Goal: Task Accomplishment & Management: Manage account settings

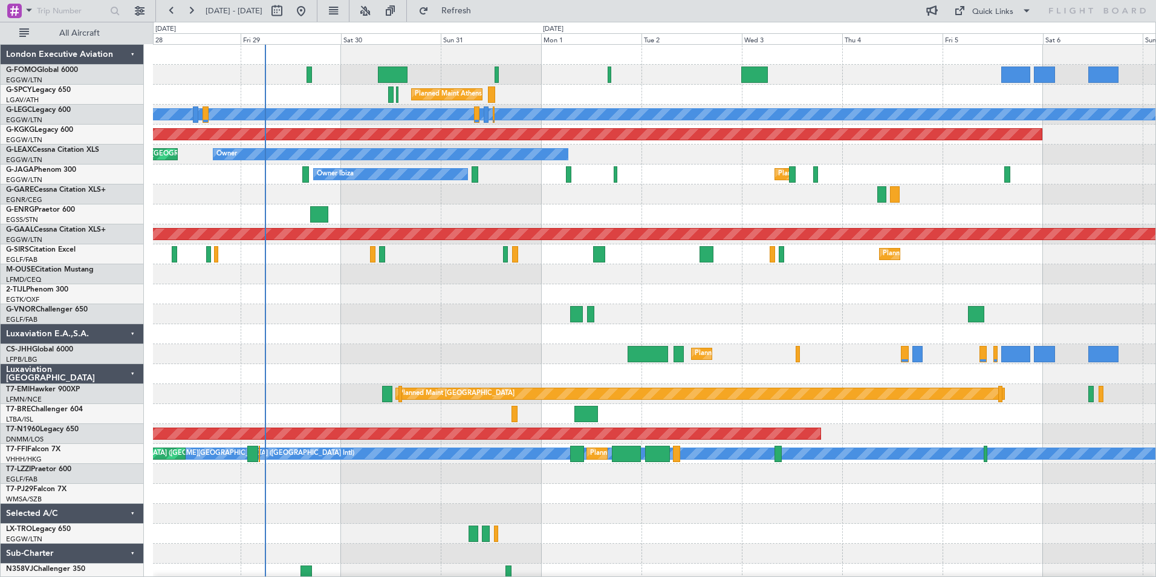
click at [347, 487] on div "Planned Maint Athens (Eleftherios Venizelos Intl) A/C Unavailable London (Luton…" at bounding box center [654, 314] width 1002 height 539
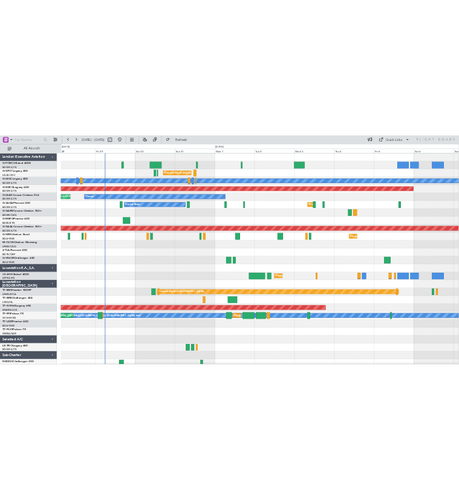
scroll to position [6, 0]
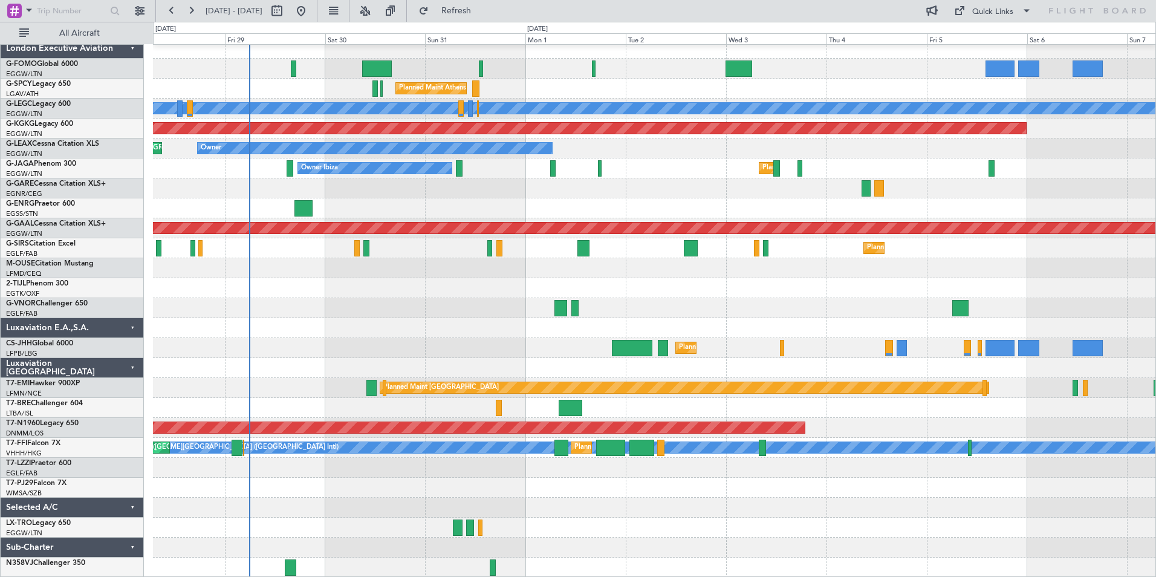
click at [304, 510] on div "Planned Maint Athens (Eleftherios Venizelos Intl) A/C Unavailable London (Luton…" at bounding box center [654, 308] width 1002 height 539
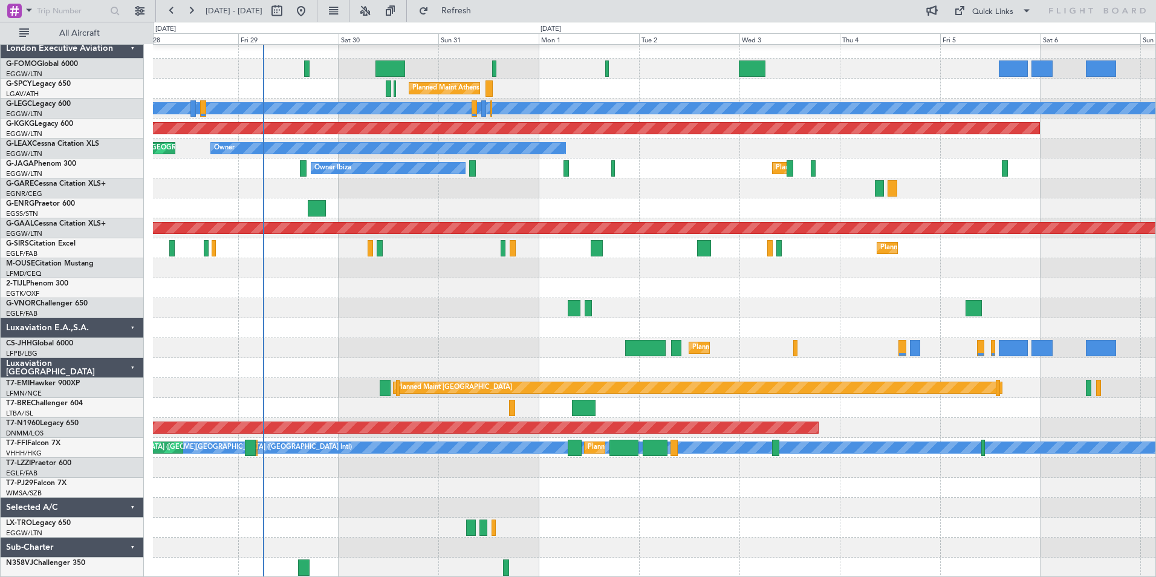
click at [444, 503] on div "Planned Maint Athens (Eleftherios Venizelos Intl) A/C Unavailable London (Luton…" at bounding box center [654, 308] width 1002 height 539
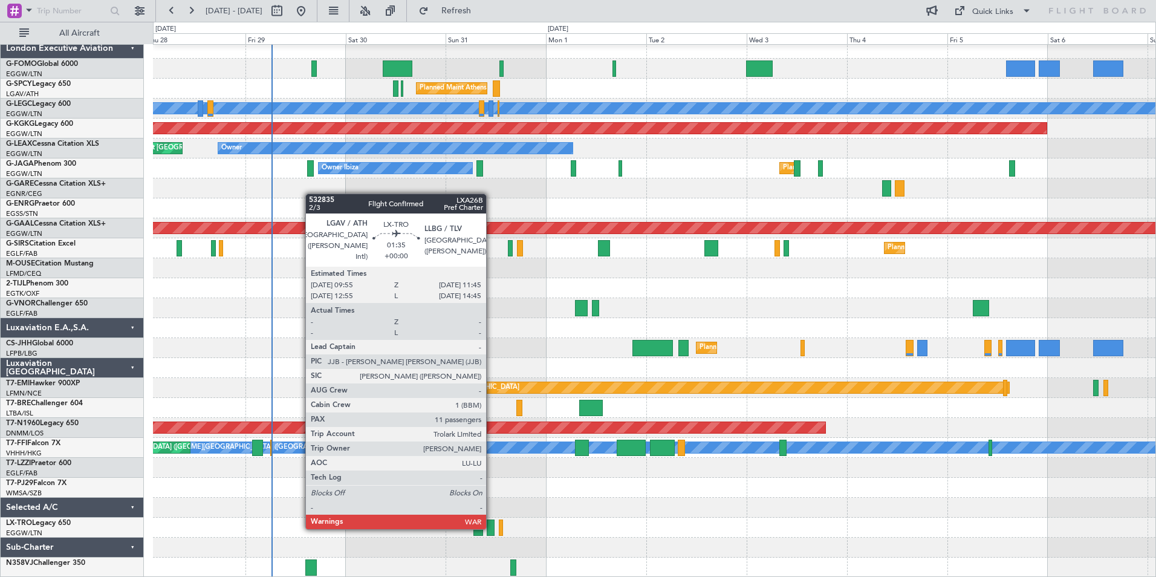
click at [492, 528] on div at bounding box center [491, 527] width 8 height 16
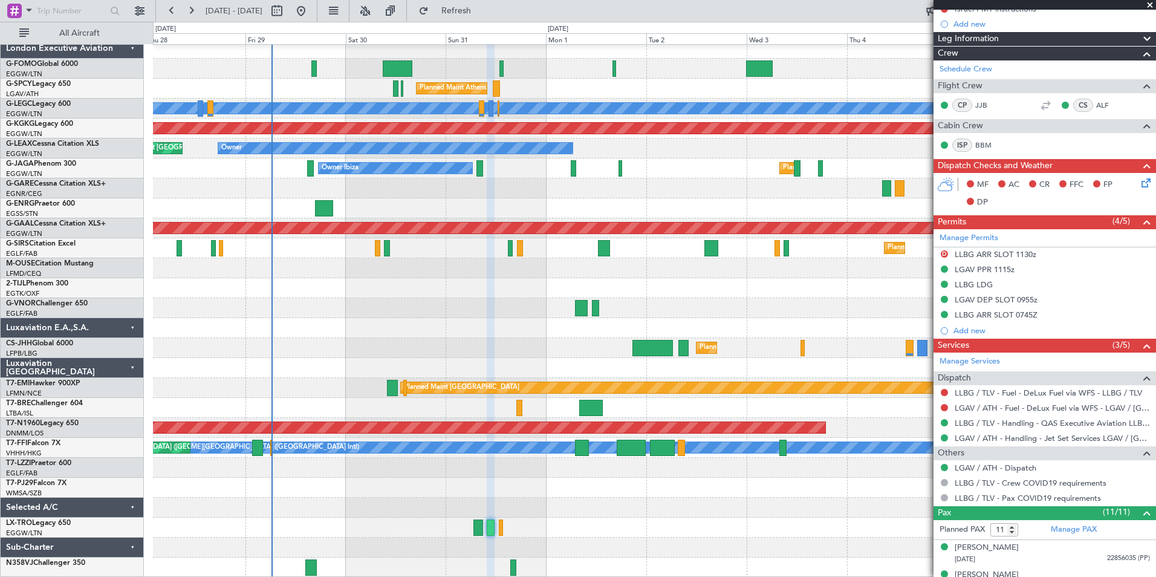
scroll to position [186, 0]
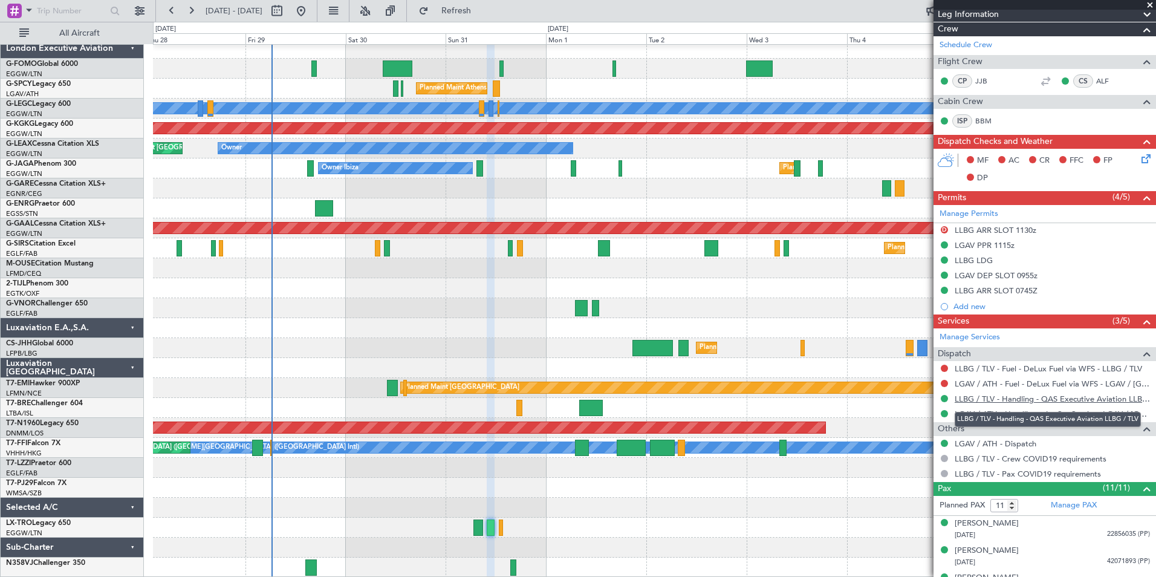
click at [1058, 396] on link "LLBG / TLV - Handling - QAS Executive Aviation LLBG / TLV" at bounding box center [1052, 399] width 195 height 10
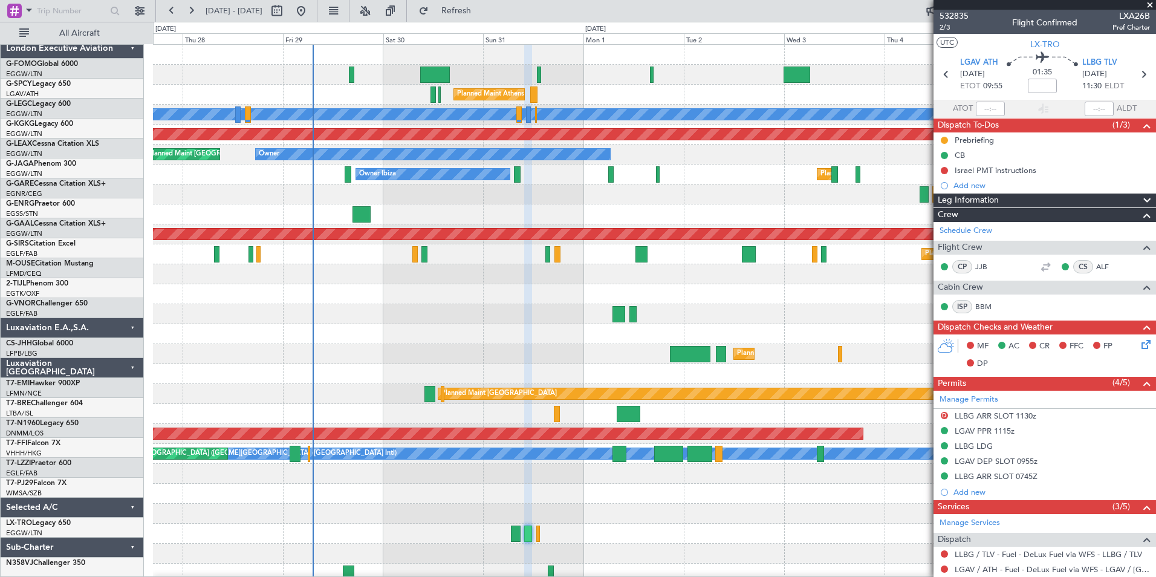
scroll to position [0, 0]
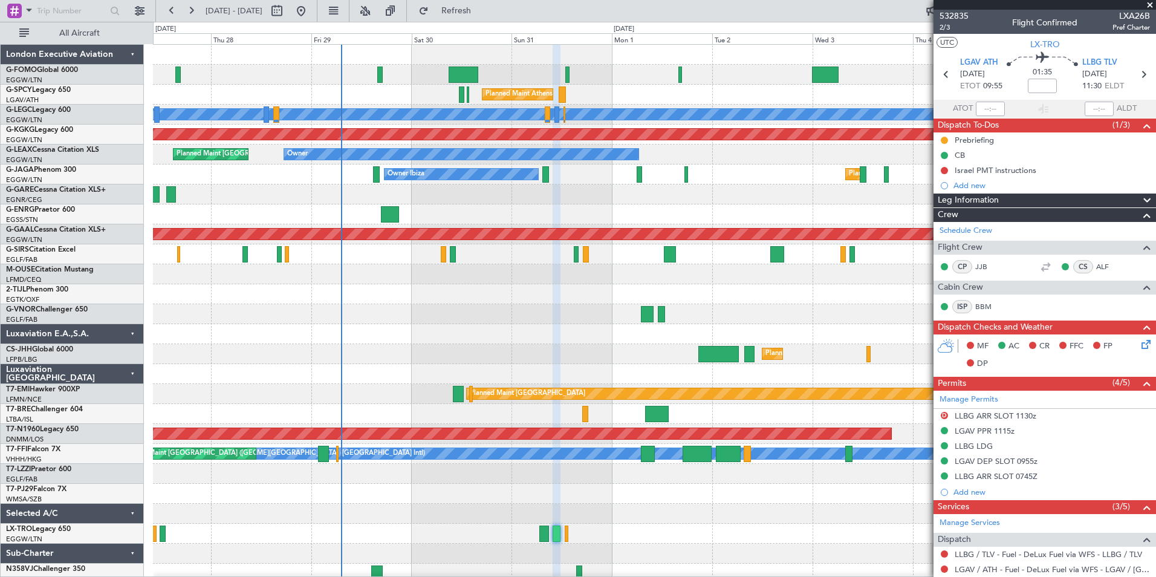
click at [271, 334] on div "Planned Maint Athens (Eleftherios Venizelos Intl) A/C Unavailable London (Luton…" at bounding box center [654, 314] width 1002 height 539
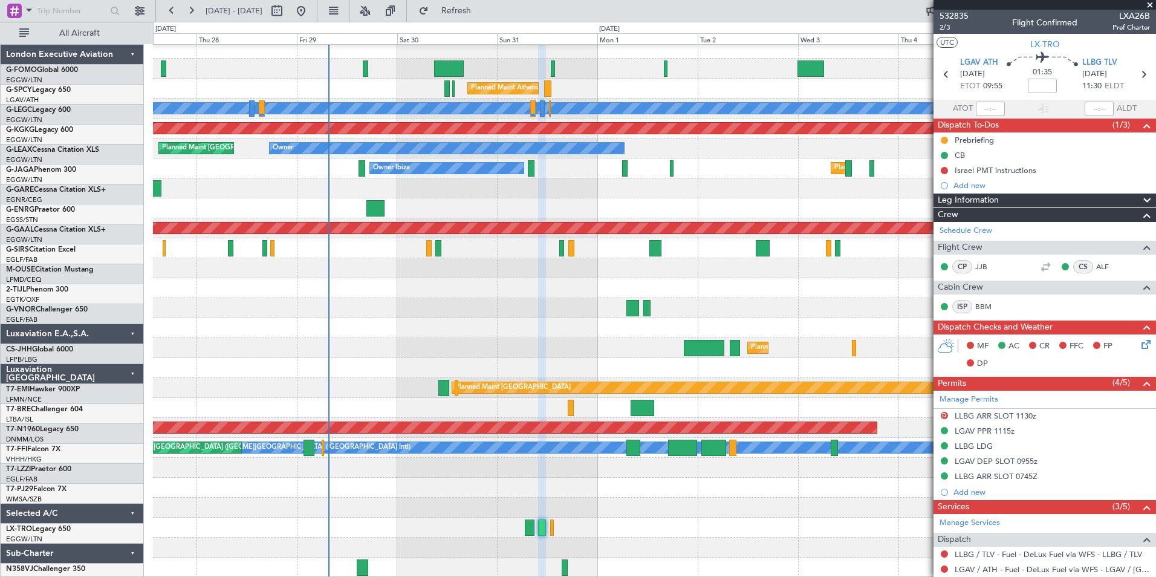
scroll to position [6, 0]
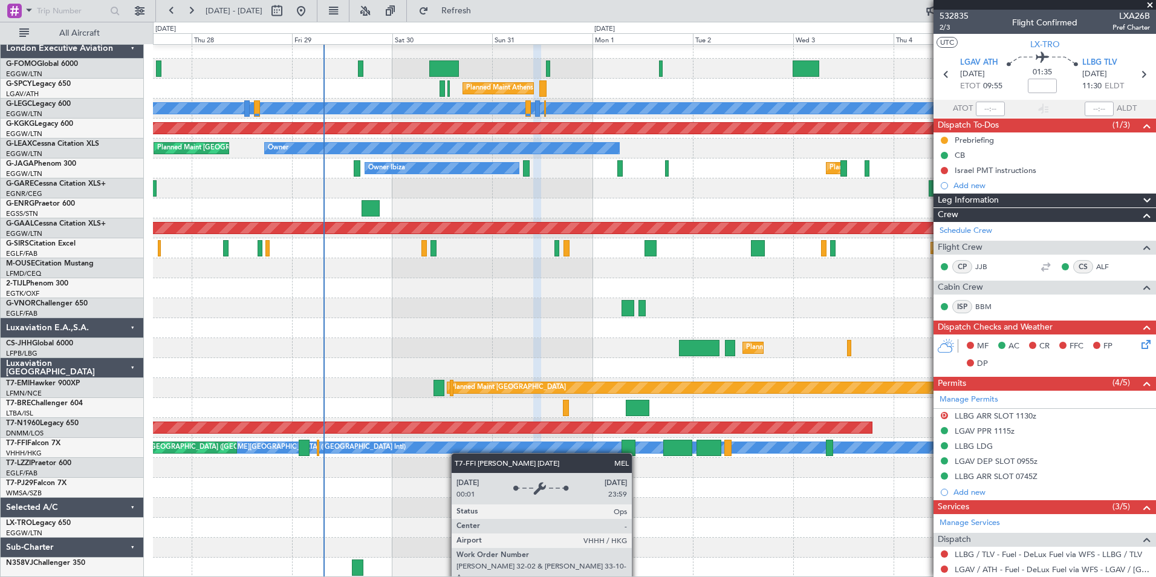
click at [455, 447] on div "Planned Maint Athens (Eleftherios Venizelos Intl) A/C Unavailable London (Luton…" at bounding box center [654, 308] width 1002 height 539
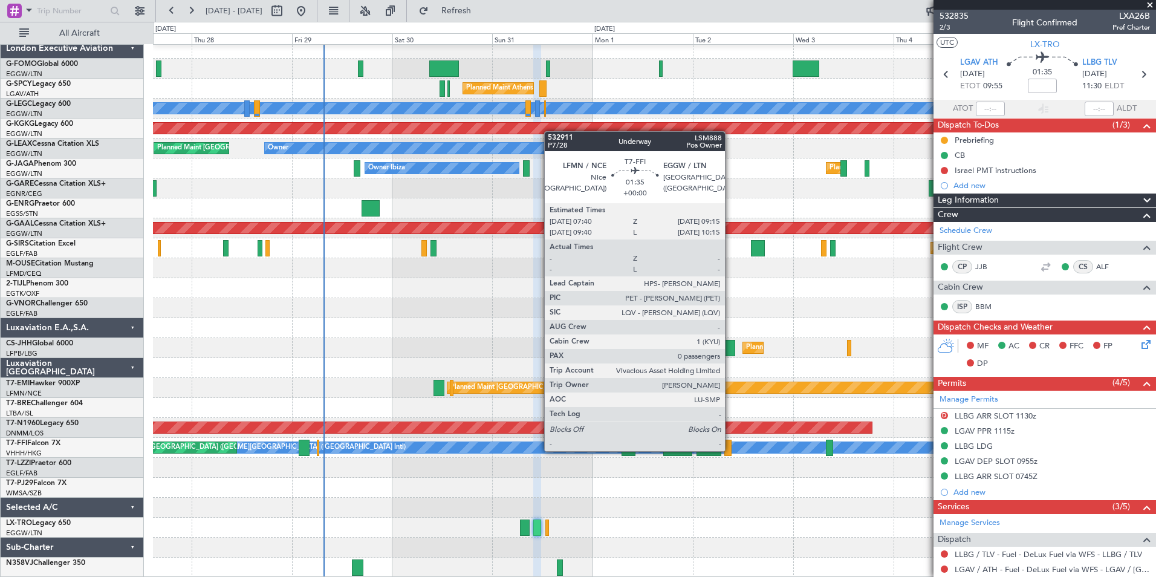
click at [730, 450] on div at bounding box center [727, 448] width 7 height 16
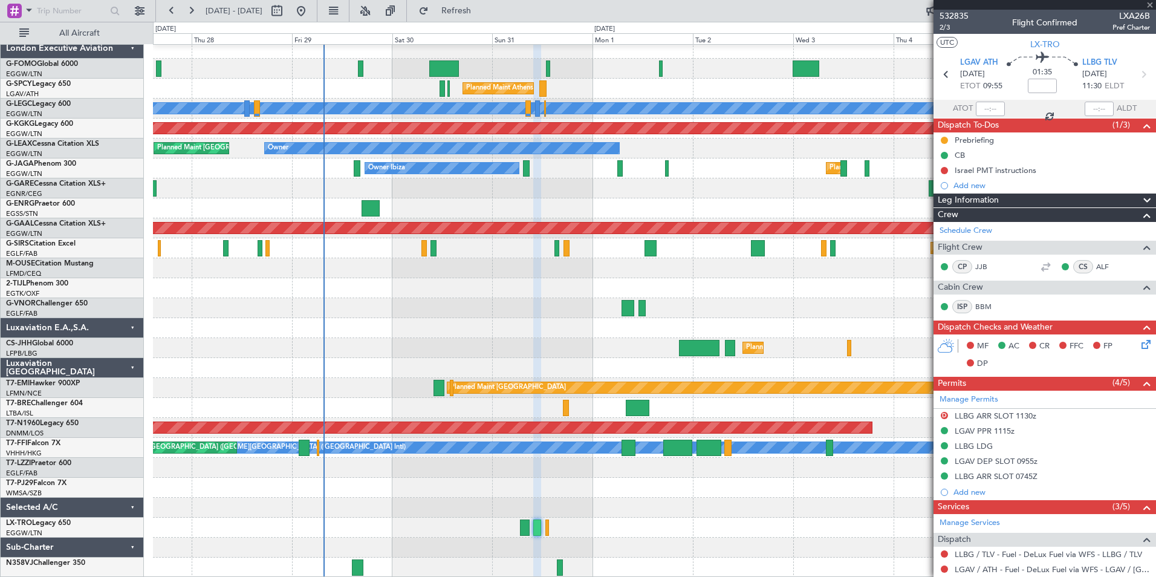
type input "0"
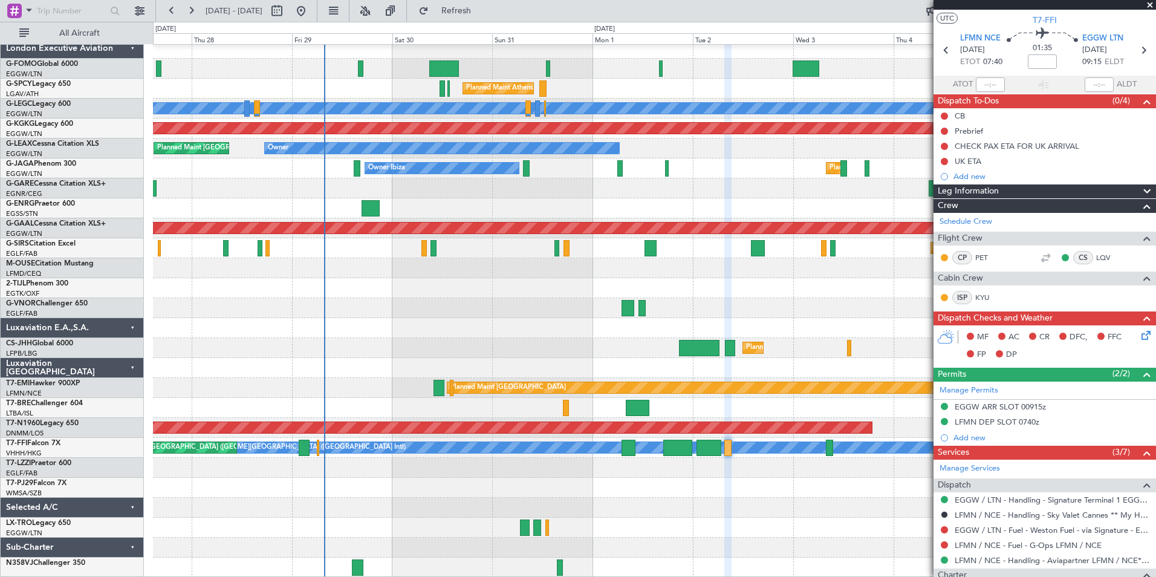
scroll to position [113, 0]
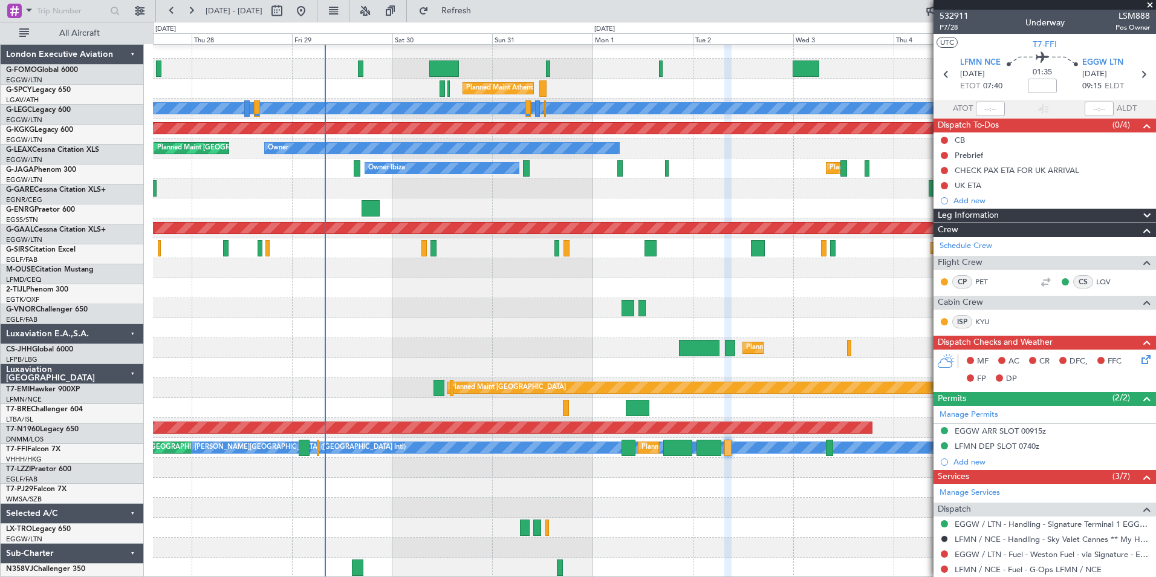
scroll to position [113, 0]
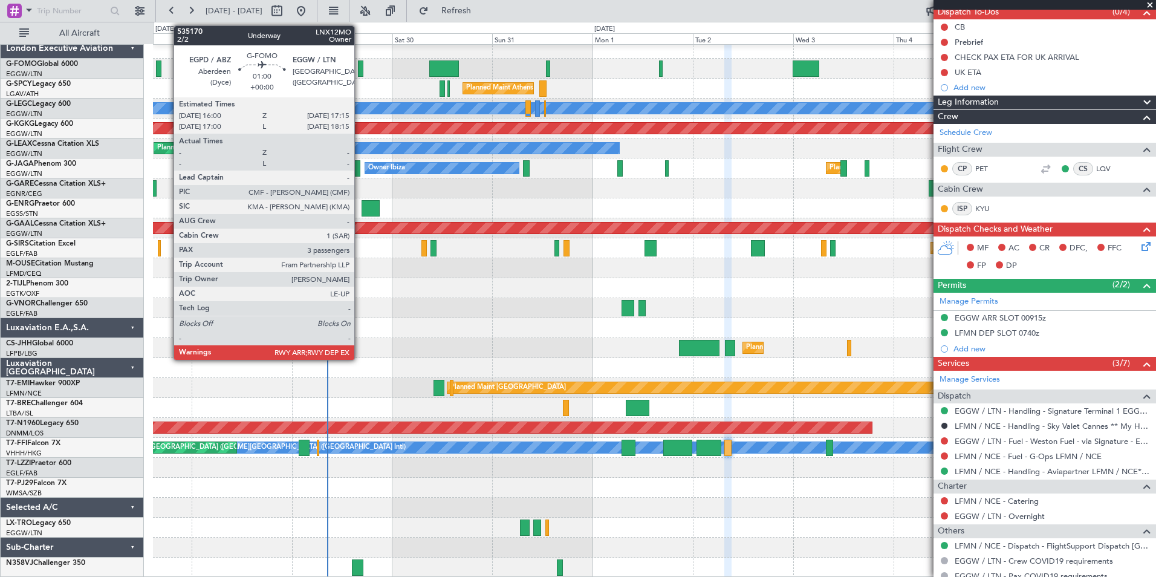
click at [360, 74] on div at bounding box center [360, 68] width 5 height 16
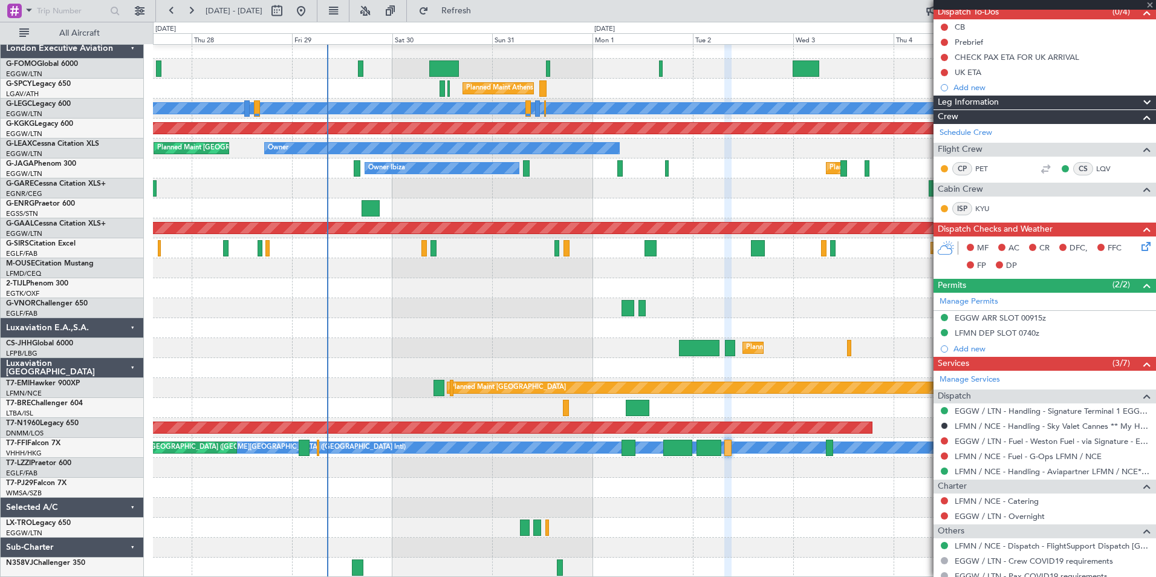
type input "3"
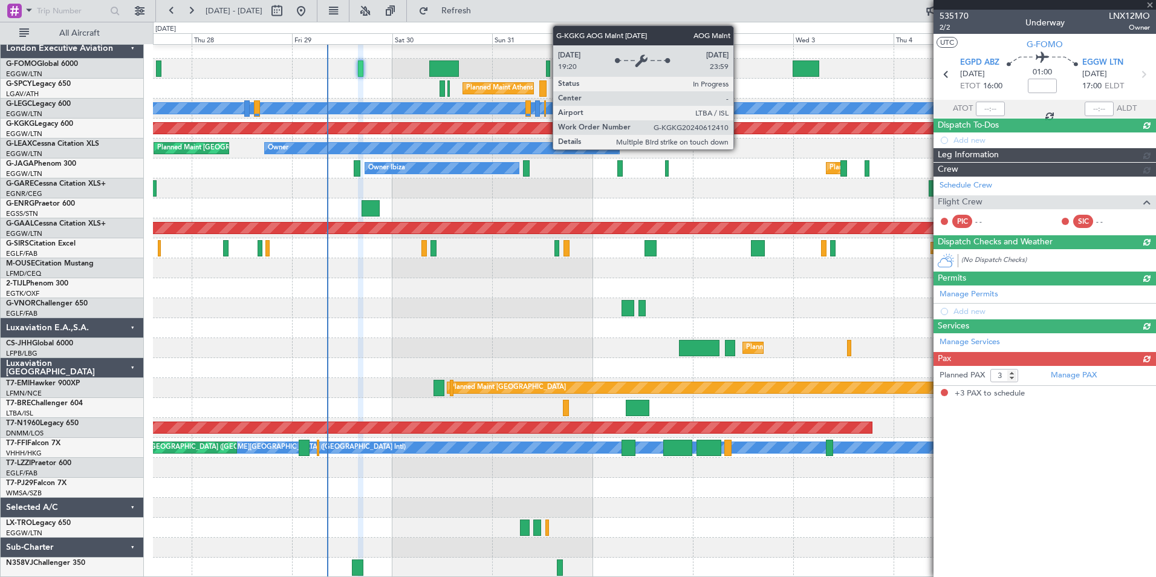
scroll to position [0, 0]
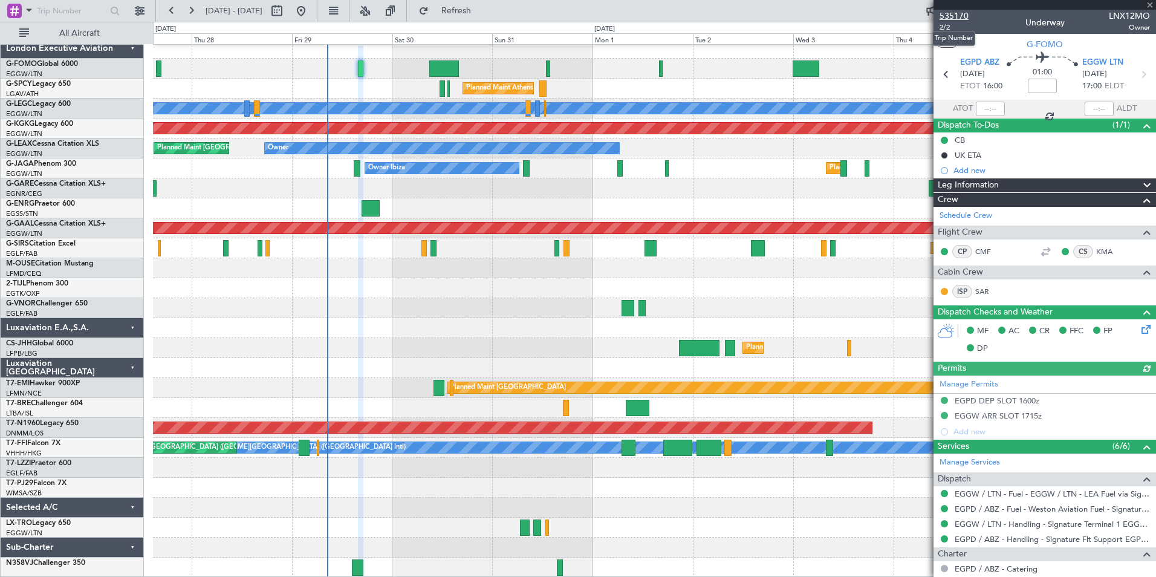
click at [952, 11] on span "535170" at bounding box center [954, 16] width 29 height 13
click at [481, 9] on span "Refresh" at bounding box center [456, 11] width 51 height 8
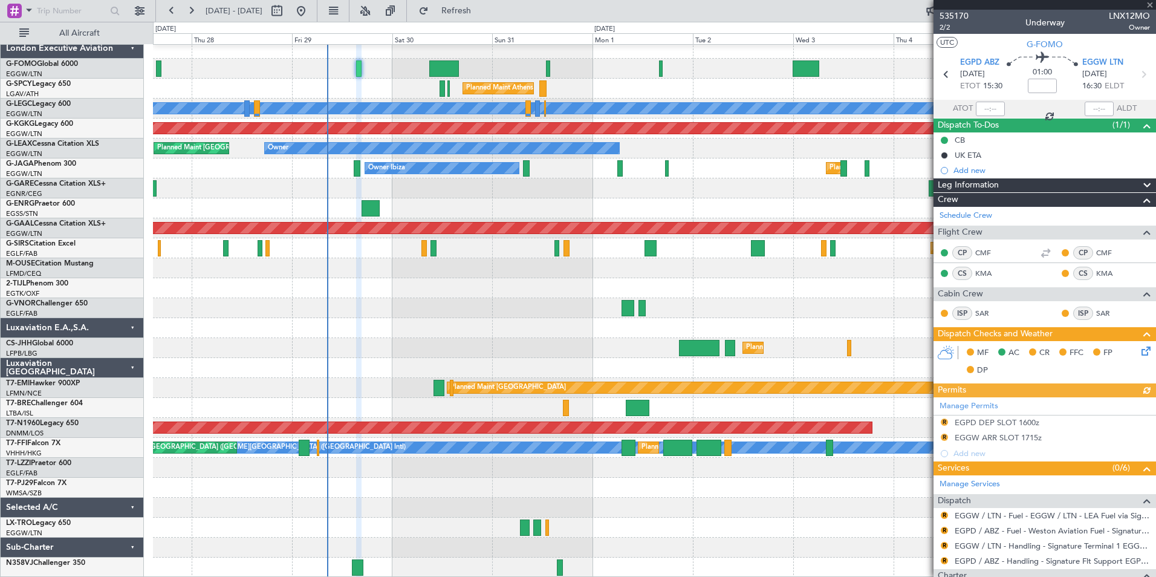
scroll to position [208, 0]
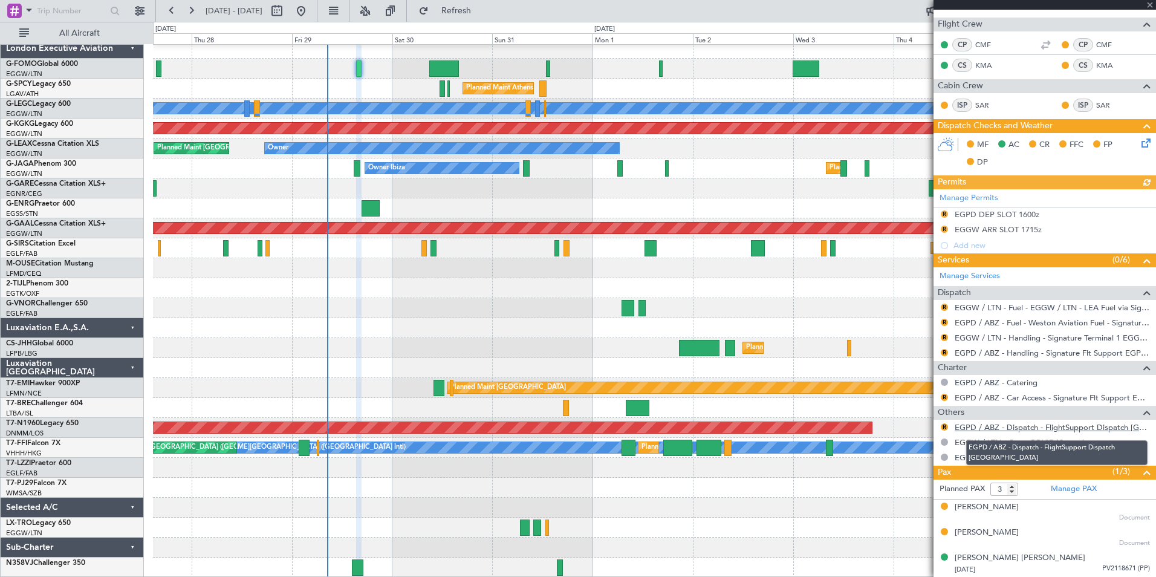
click at [1030, 424] on link "EGPD / ABZ - Dispatch - FlightSupport Dispatch [GEOGRAPHIC_DATA]" at bounding box center [1052, 427] width 195 height 10
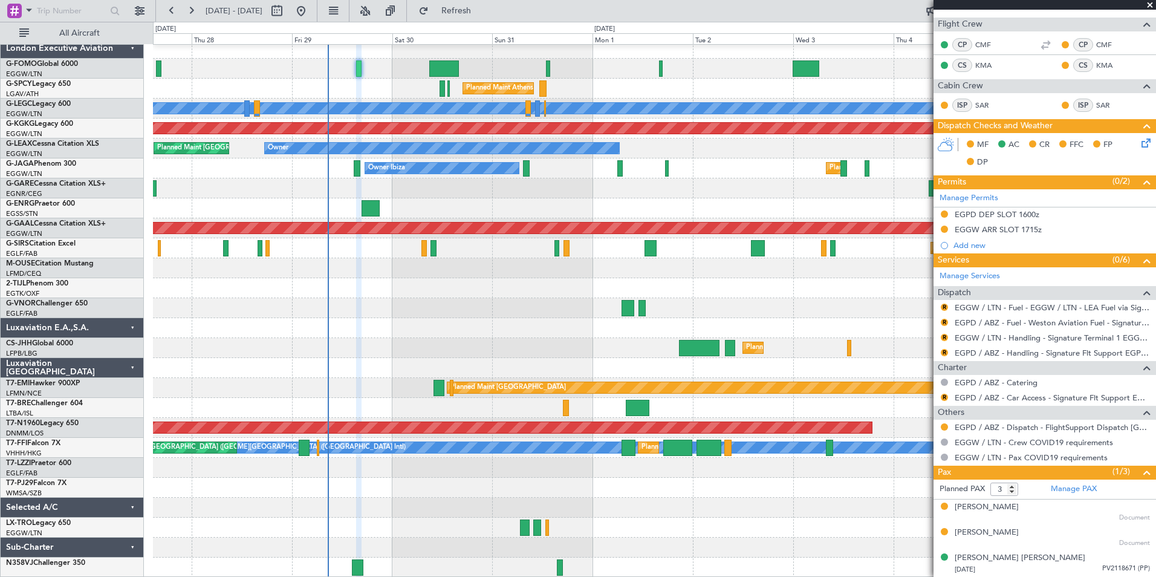
scroll to position [0, 0]
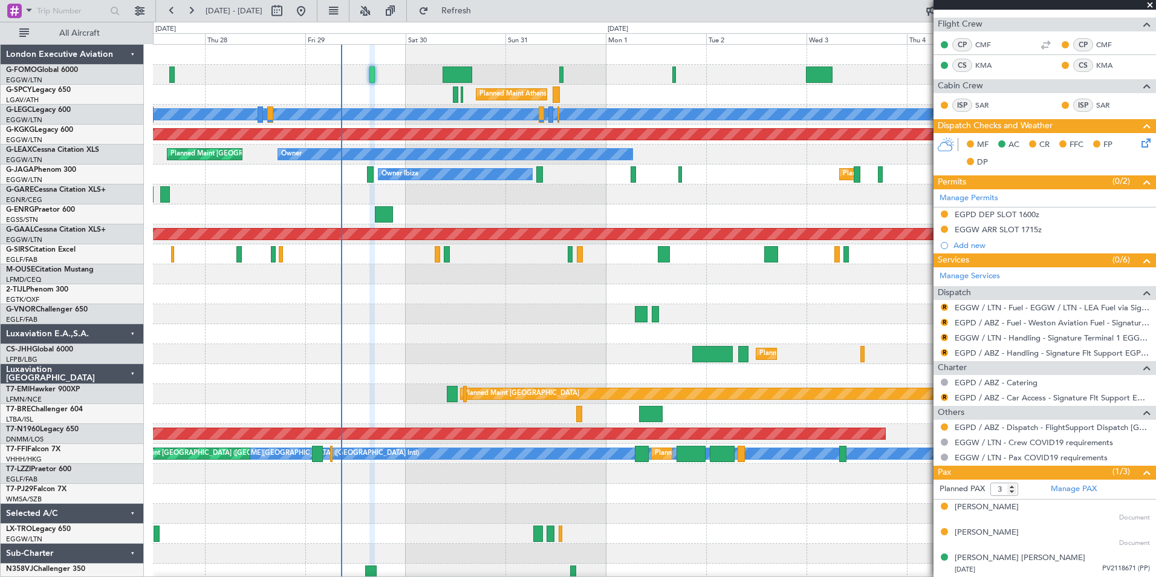
click at [324, 322] on div "Planned Maint Athens (Eleftherios Venizelos Intl) A/C Unavailable London (Luton…" at bounding box center [654, 314] width 1002 height 539
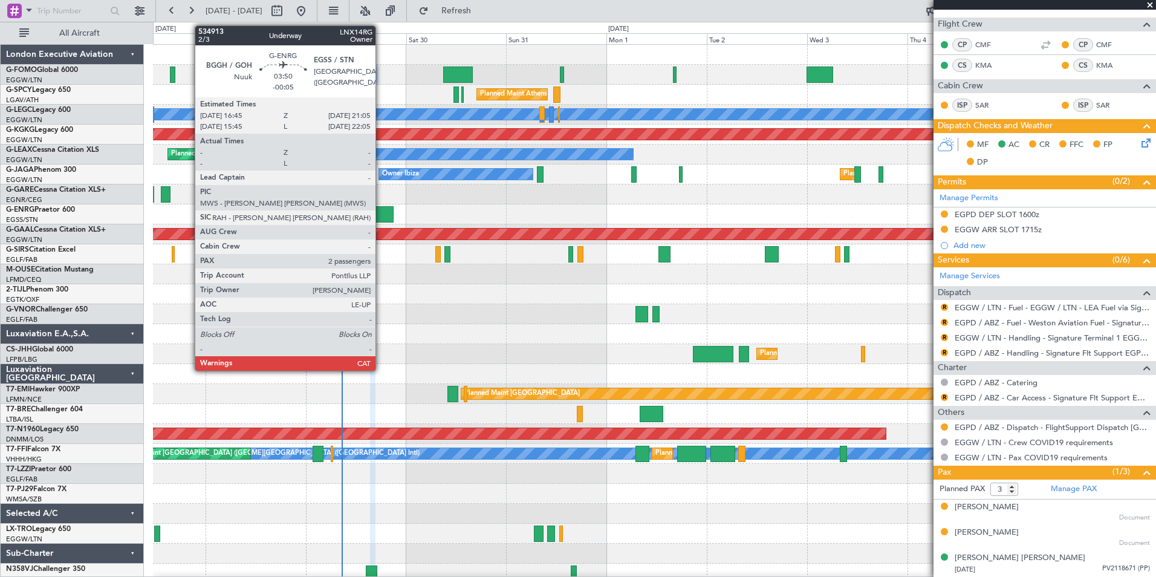
click at [381, 218] on div at bounding box center [384, 214] width 18 height 16
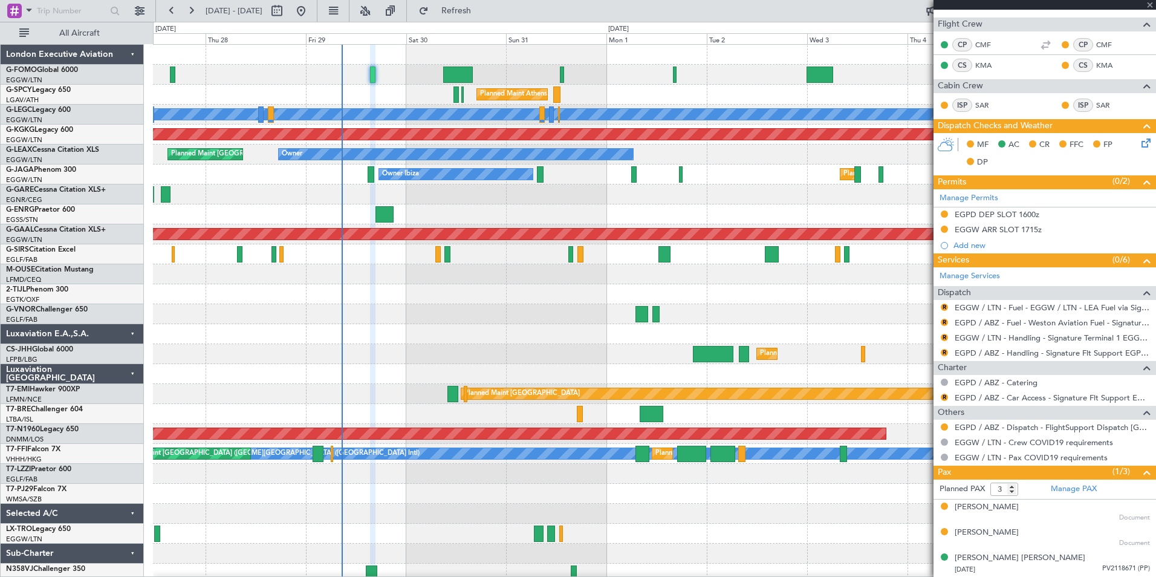
type input "-00:05"
type input "2"
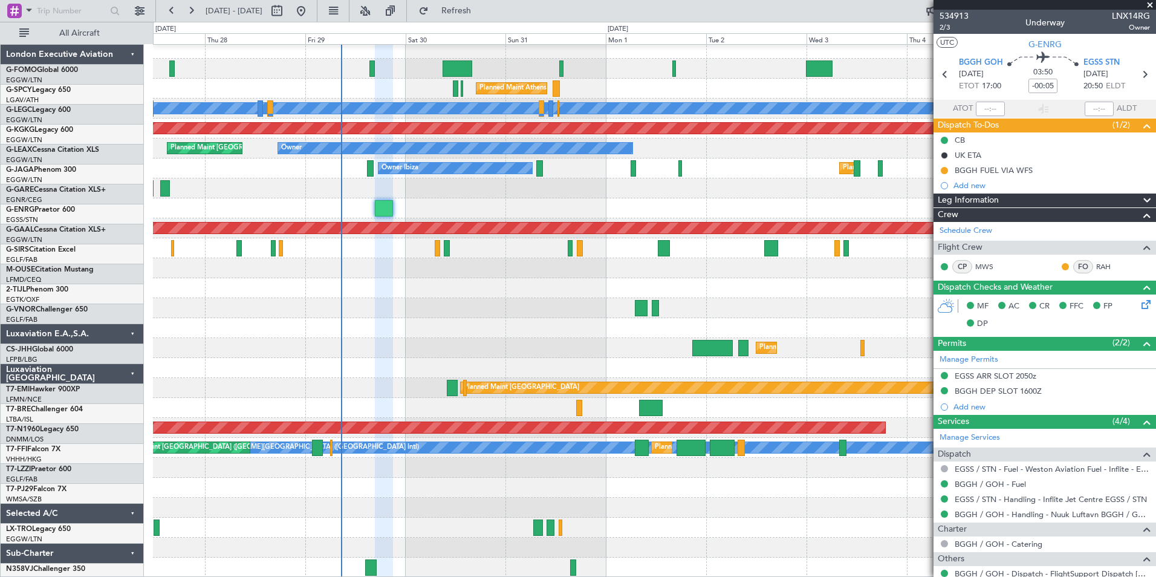
scroll to position [6, 0]
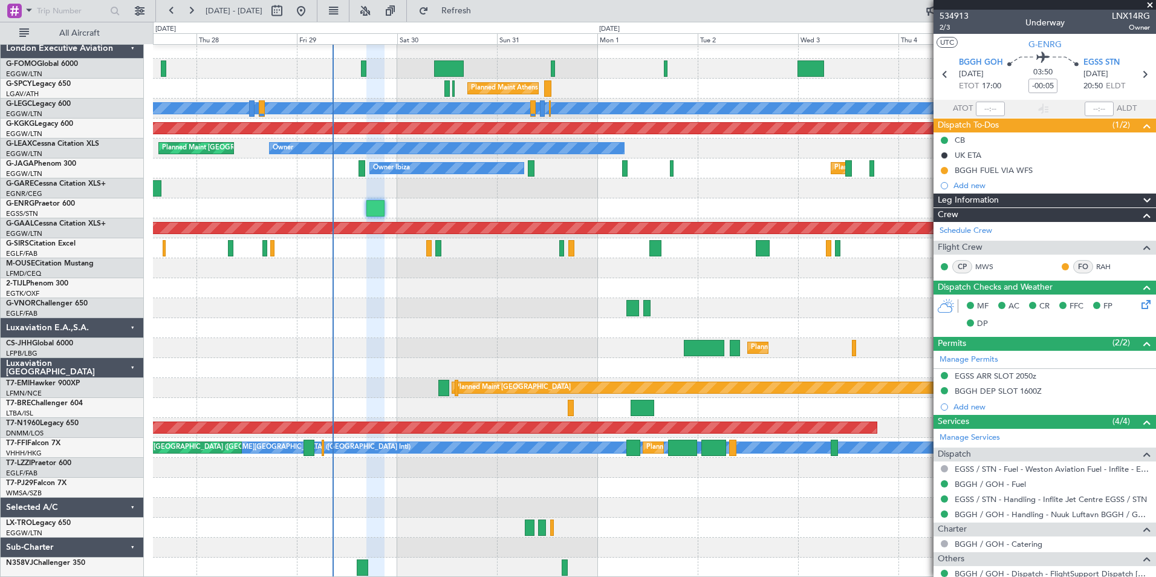
click at [366, 466] on div "Planned Maint Athens (Eleftherios Venizelos Intl) A/C Unavailable London (Luton…" at bounding box center [654, 308] width 1002 height 539
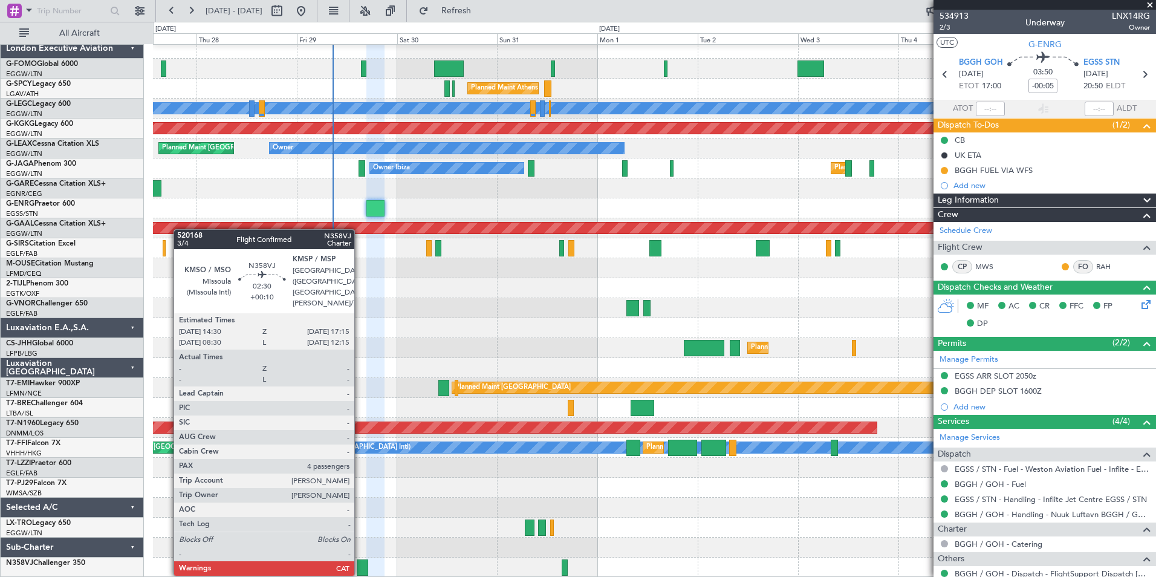
click at [360, 563] on div at bounding box center [363, 567] width 12 height 16
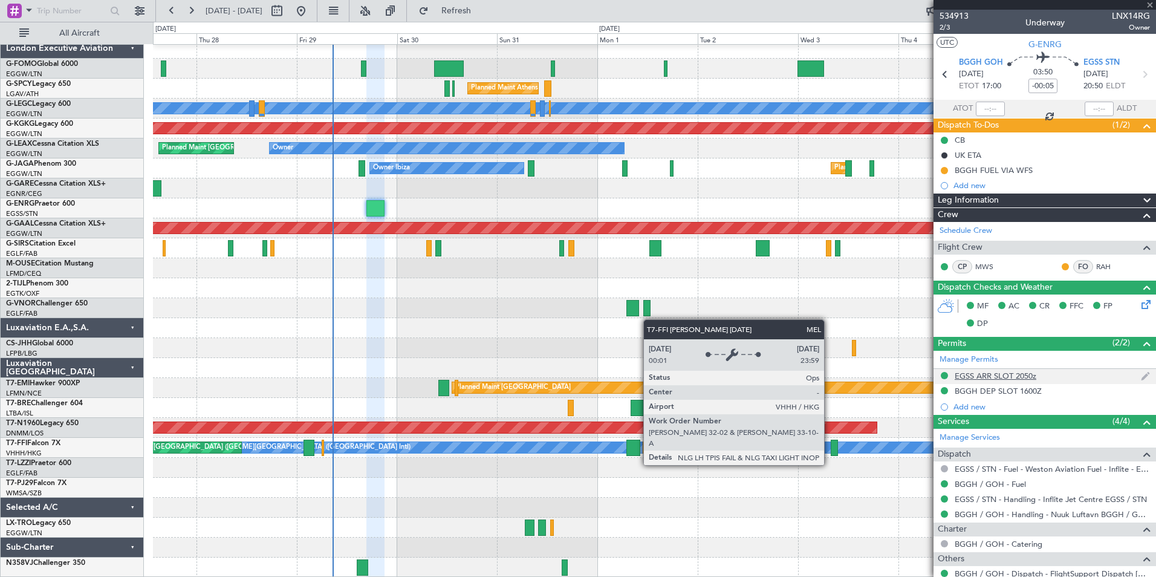
type input "+00:10"
type input "4"
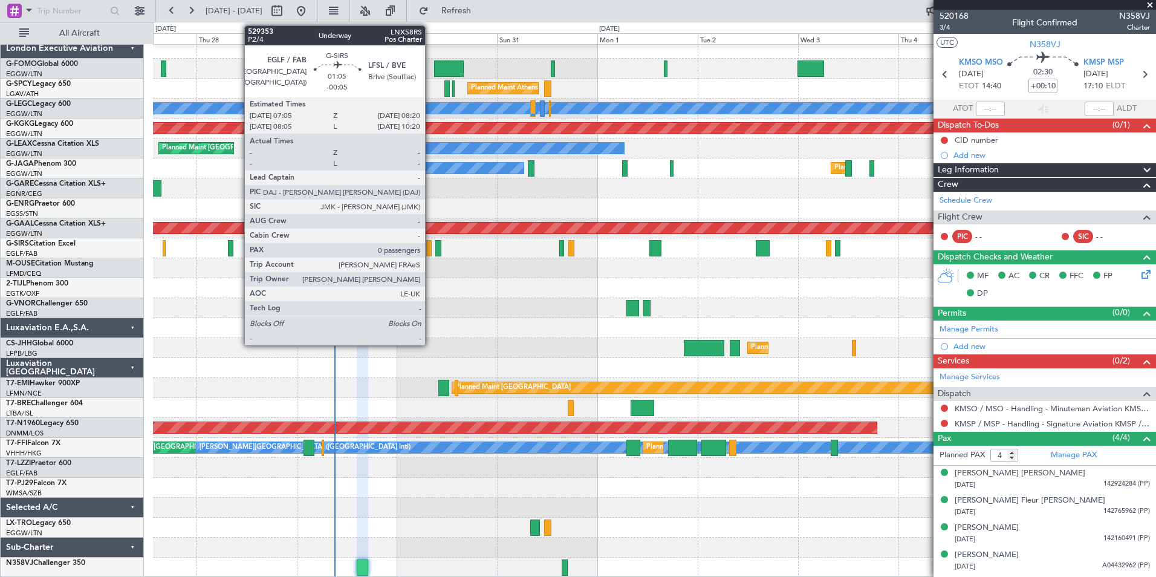
click at [430, 250] on div at bounding box center [428, 248] width 5 height 16
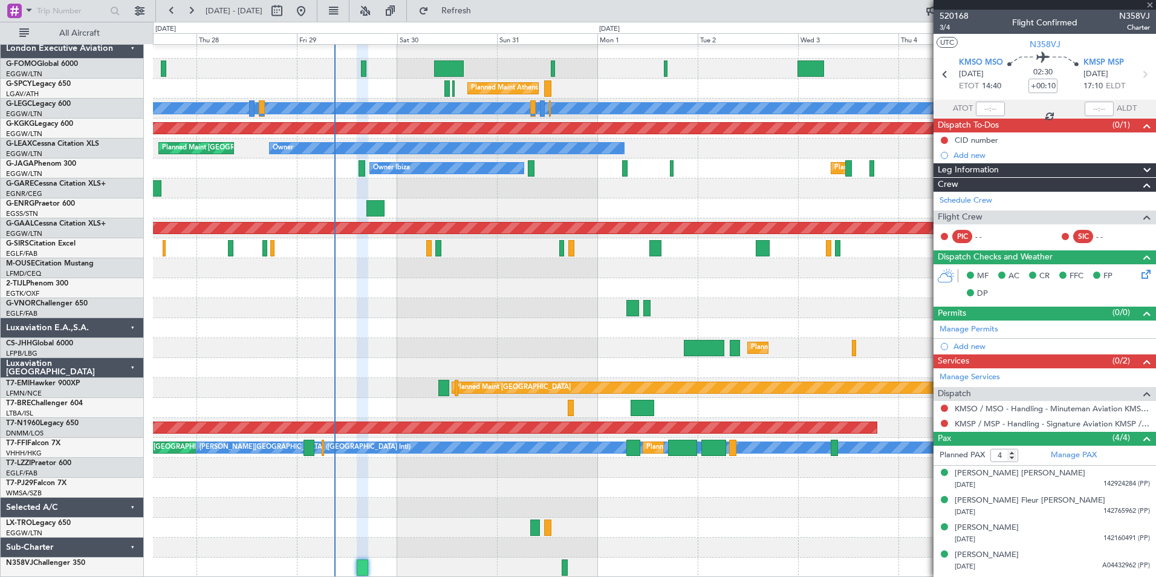
type input "-00:05"
type input "0"
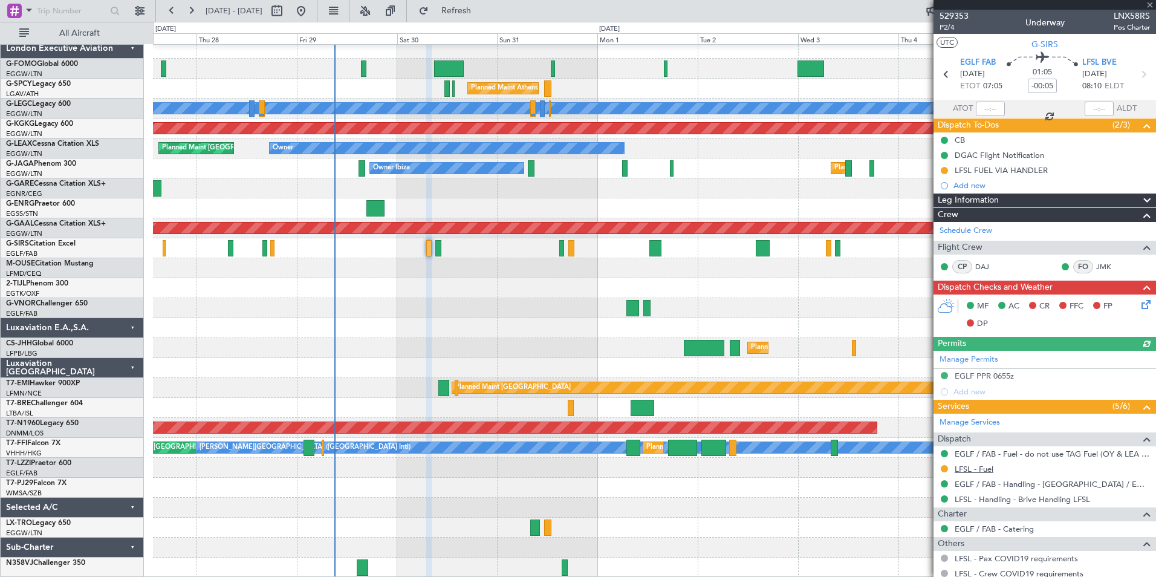
click at [984, 472] on link "LFSL - Fuel" at bounding box center [974, 469] width 39 height 10
click at [485, 17] on button "Refresh" at bounding box center [449, 10] width 73 height 19
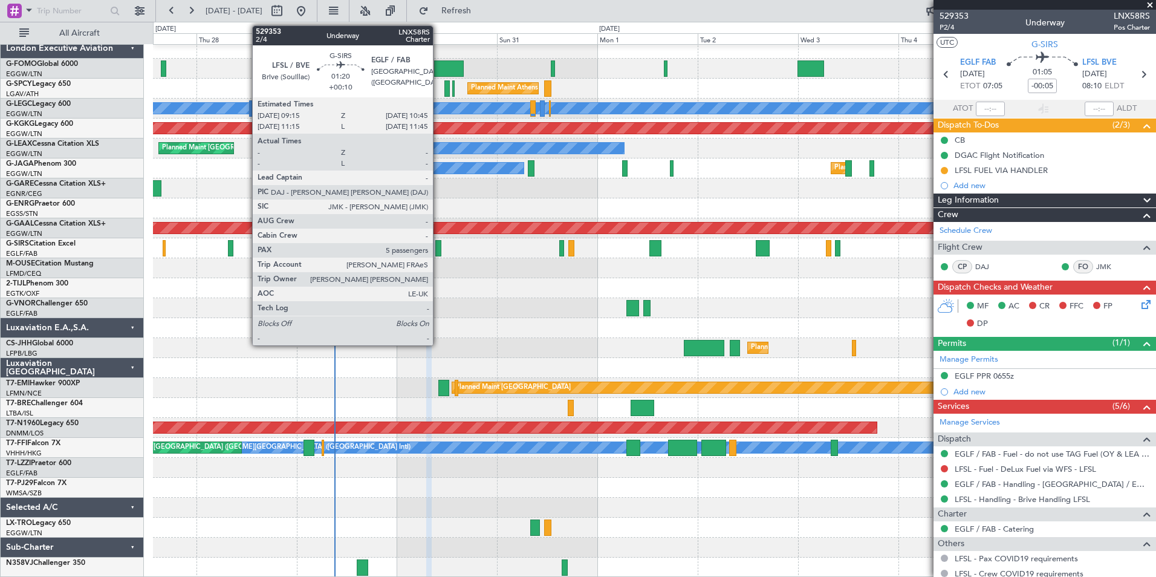
click at [438, 251] on div at bounding box center [438, 248] width 7 height 16
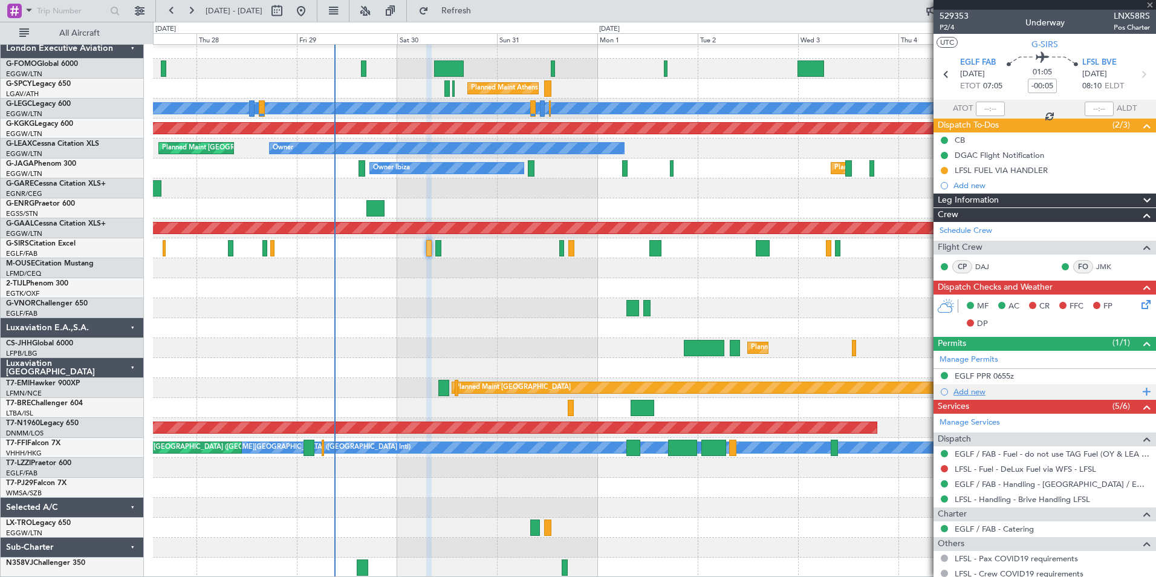
type input "+00:10"
type input "5"
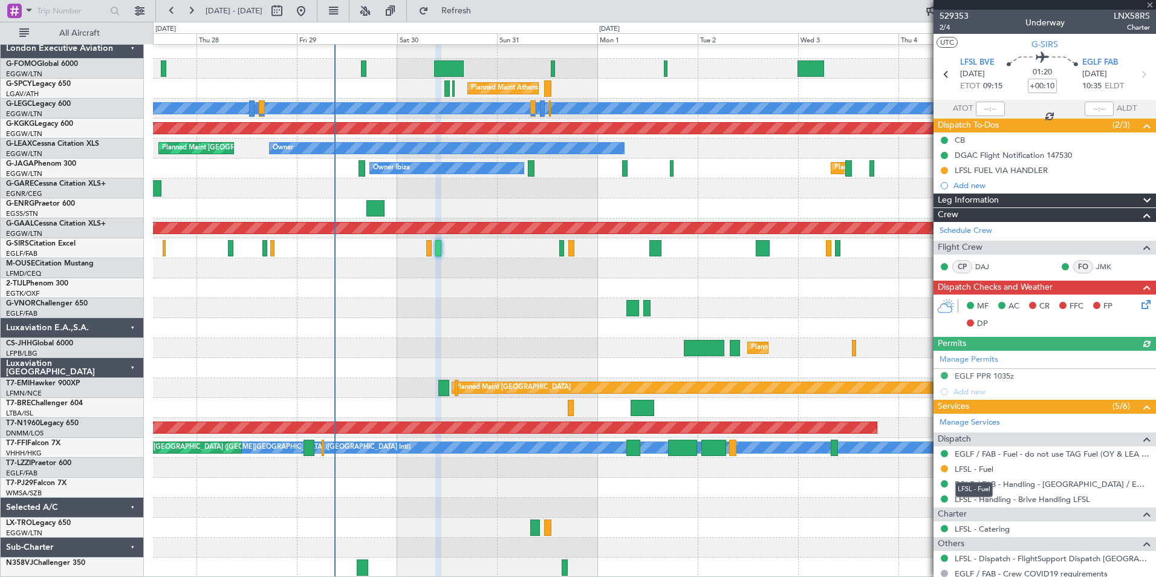
click at [970, 473] on mat-tooltip-component "LFSL - Fuel" at bounding box center [974, 489] width 54 height 32
click at [982, 466] on link "LFSL - Fuel" at bounding box center [974, 469] width 39 height 10
click at [482, 10] on span "Refresh" at bounding box center [456, 11] width 51 height 8
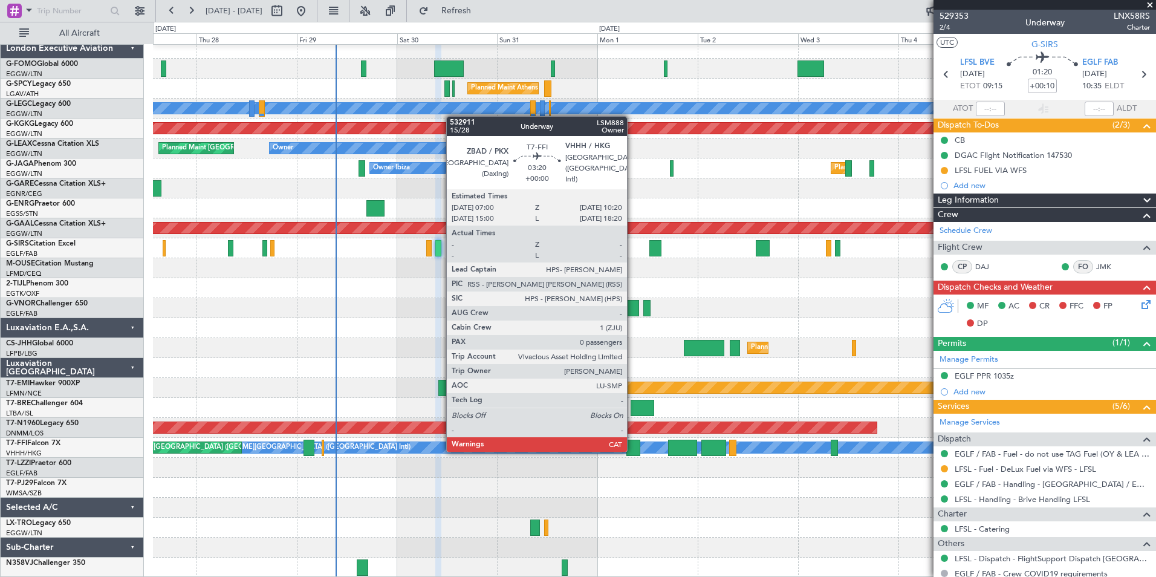
click at [632, 450] on div at bounding box center [633, 448] width 15 height 16
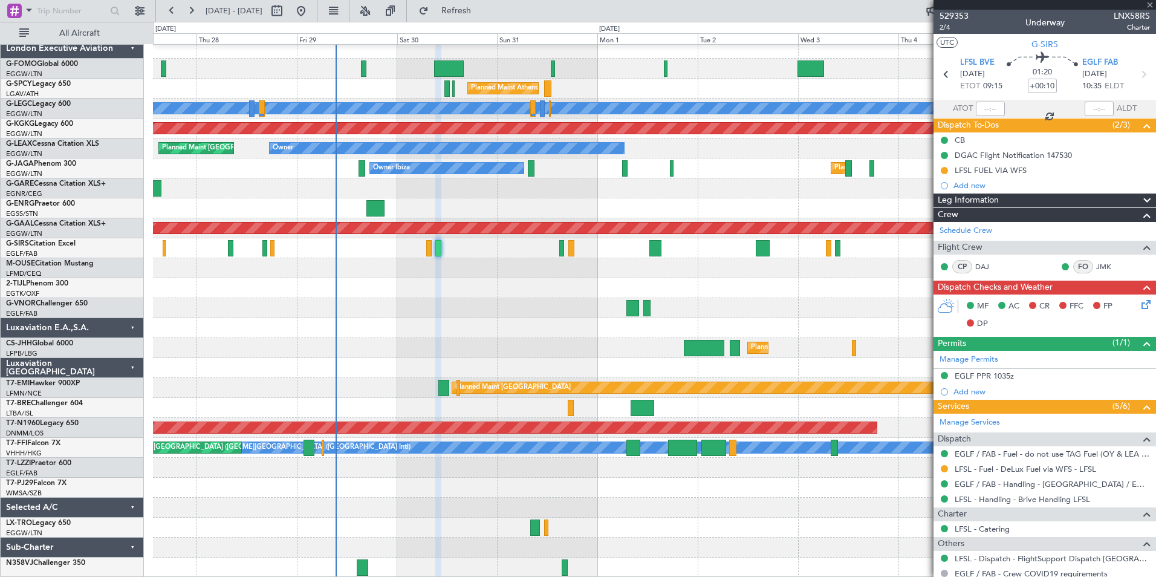
type input "0"
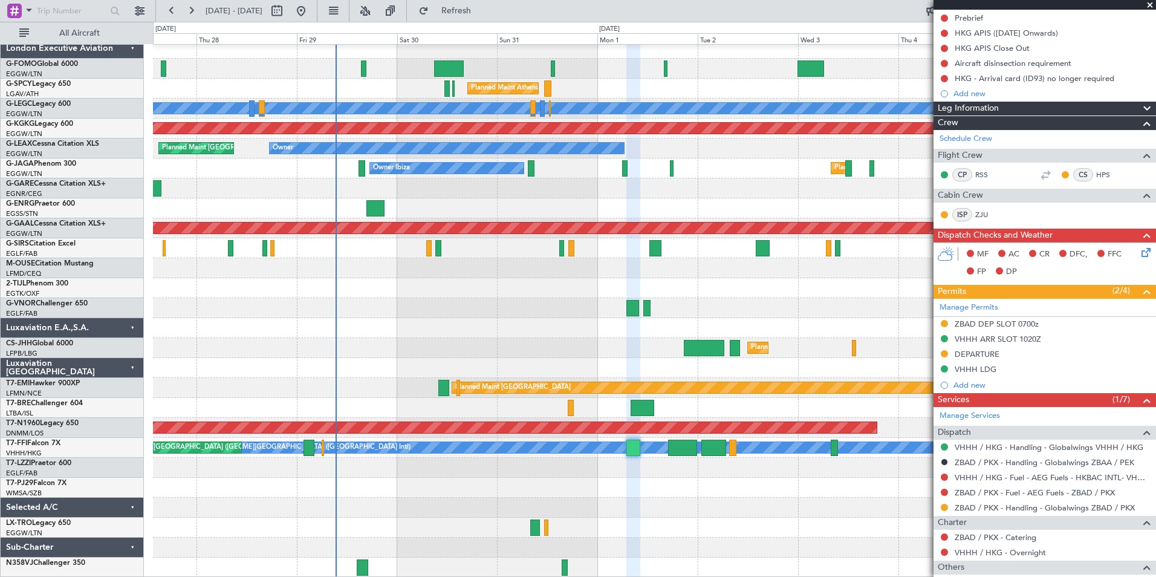
scroll to position [229, 0]
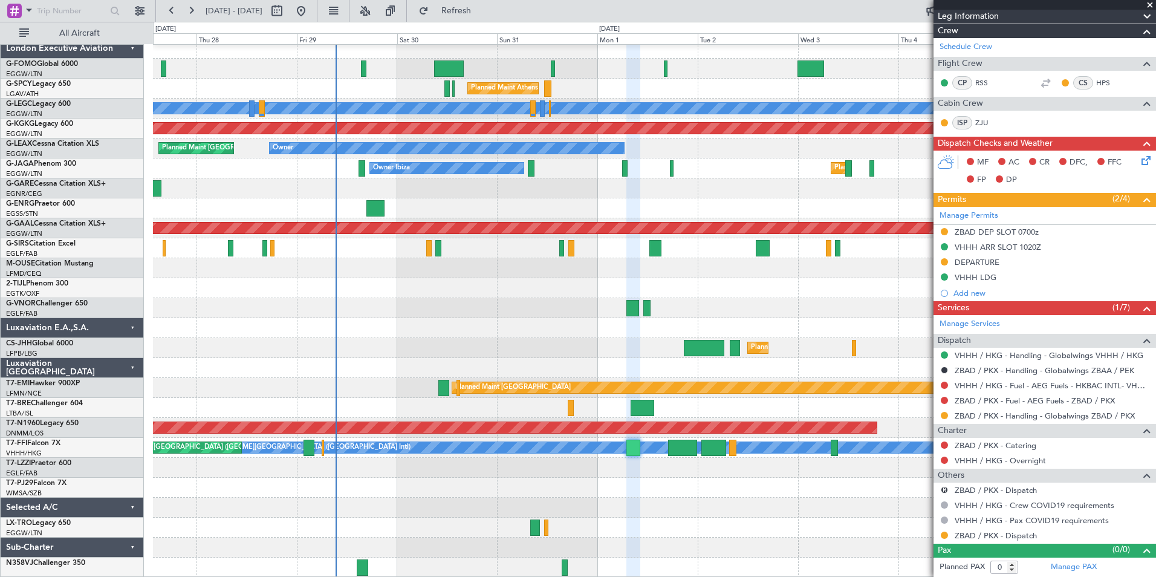
click at [635, 438] on div "Planned Maint Hong Kong (Hong Kong Intl) MEL Hong Kong (Hong Kong Intl) Planned…" at bounding box center [654, 448] width 1002 height 20
click at [637, 459] on div "Unplanned Maint [GEOGRAPHIC_DATA] ([GEOGRAPHIC_DATA])" at bounding box center [654, 468] width 1002 height 20
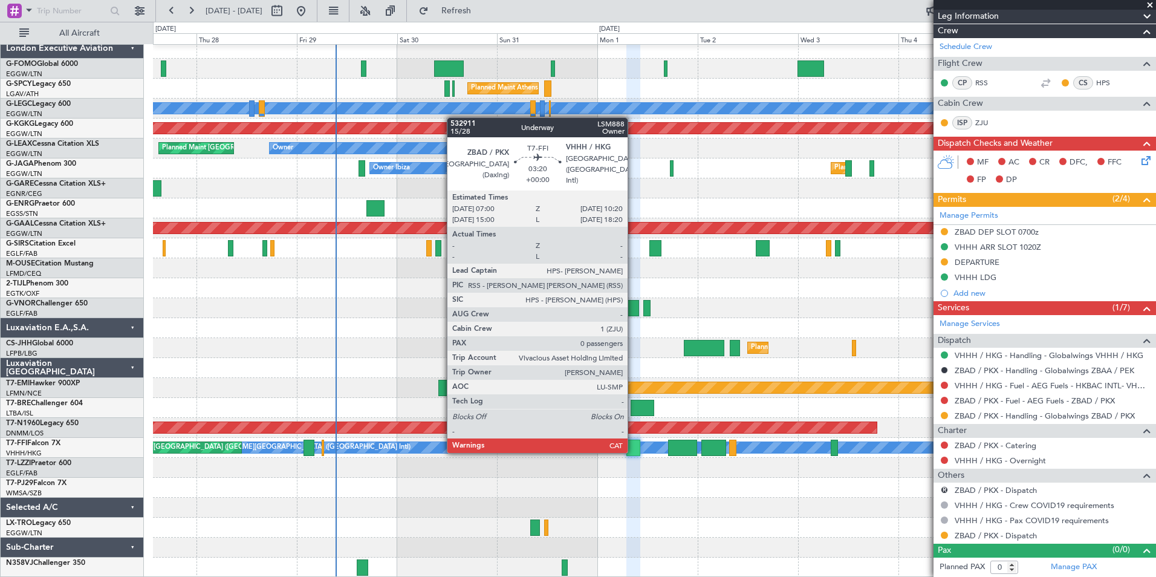
click at [633, 452] on div at bounding box center [633, 448] width 15 height 16
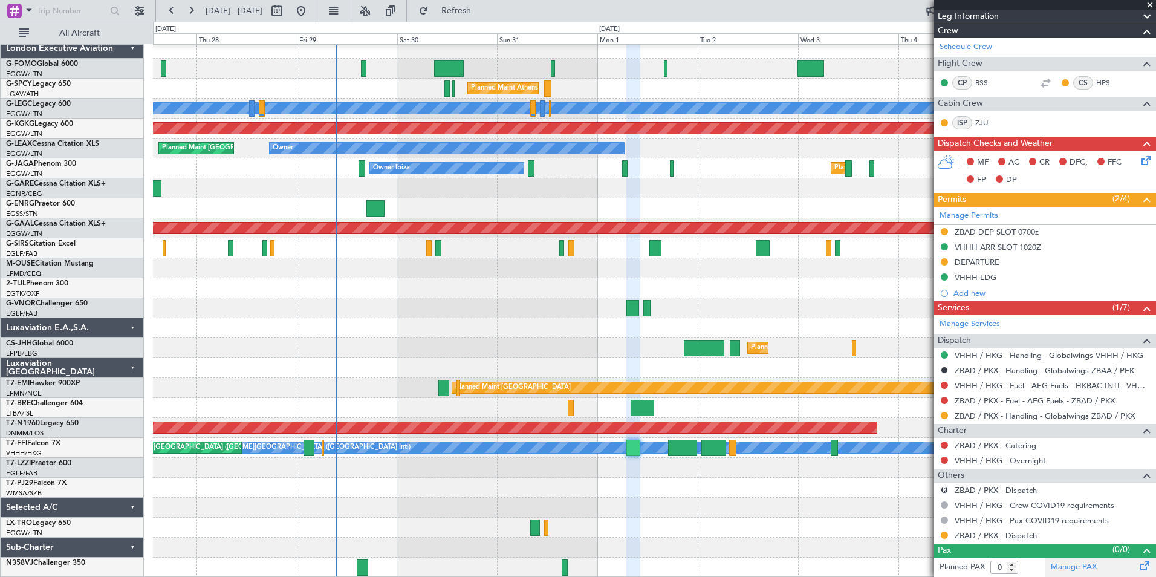
click at [1072, 570] on link "Manage PAX" at bounding box center [1074, 567] width 46 height 12
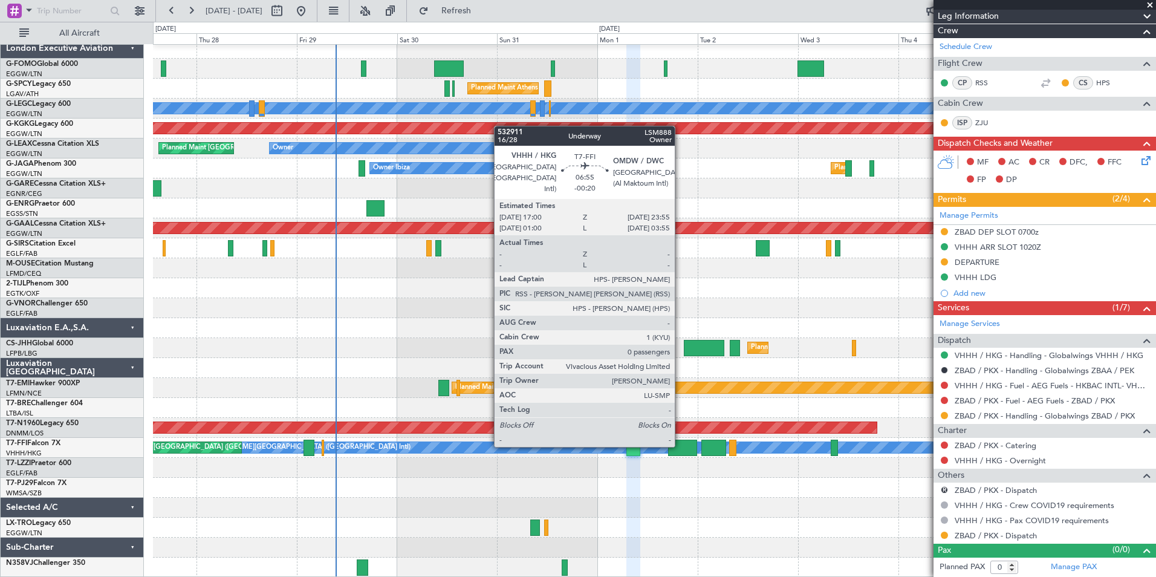
click at [680, 446] on div at bounding box center [682, 448] width 29 height 16
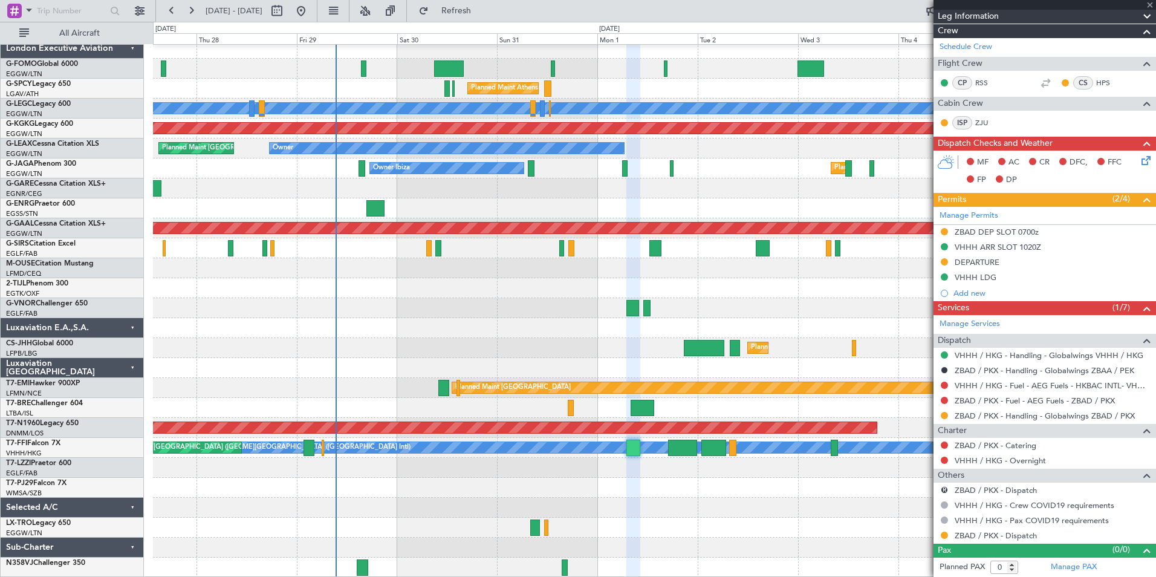
type input "-00:20"
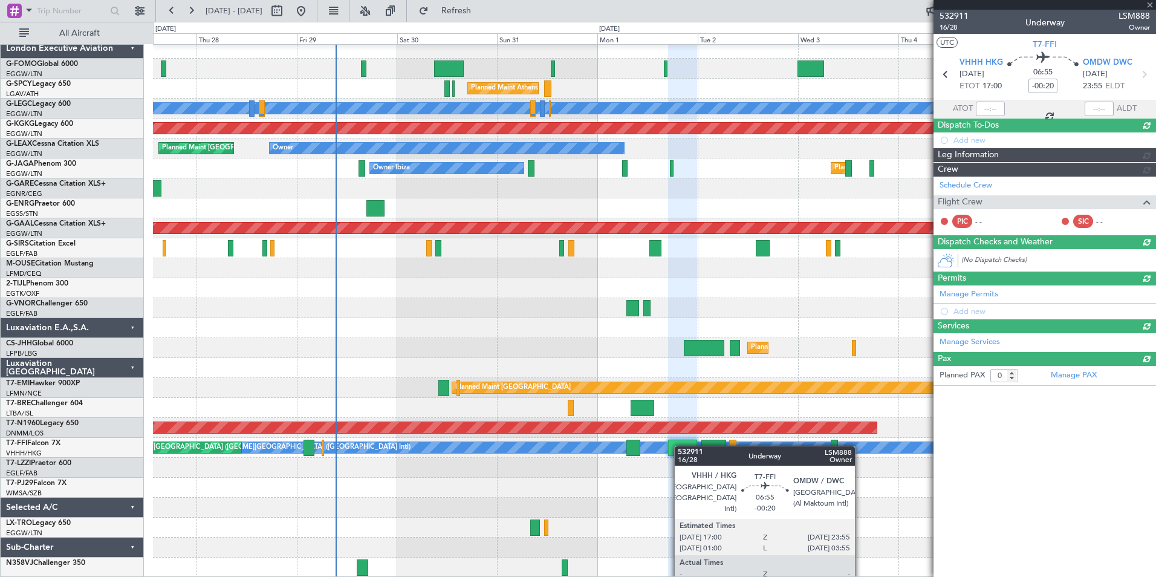
scroll to position [0, 0]
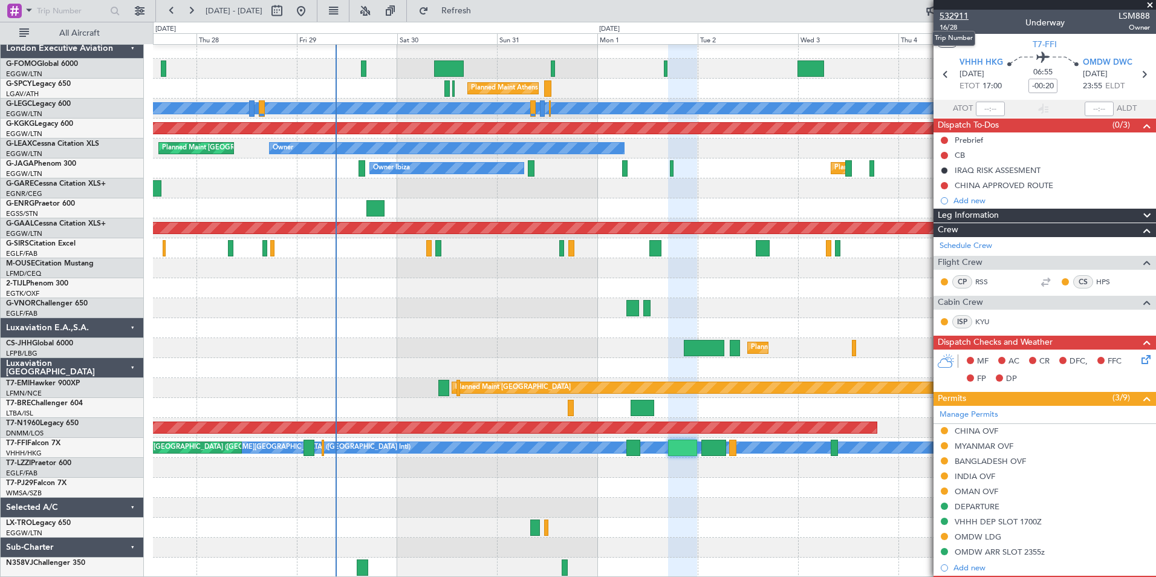
click at [951, 17] on span "532911" at bounding box center [954, 16] width 29 height 13
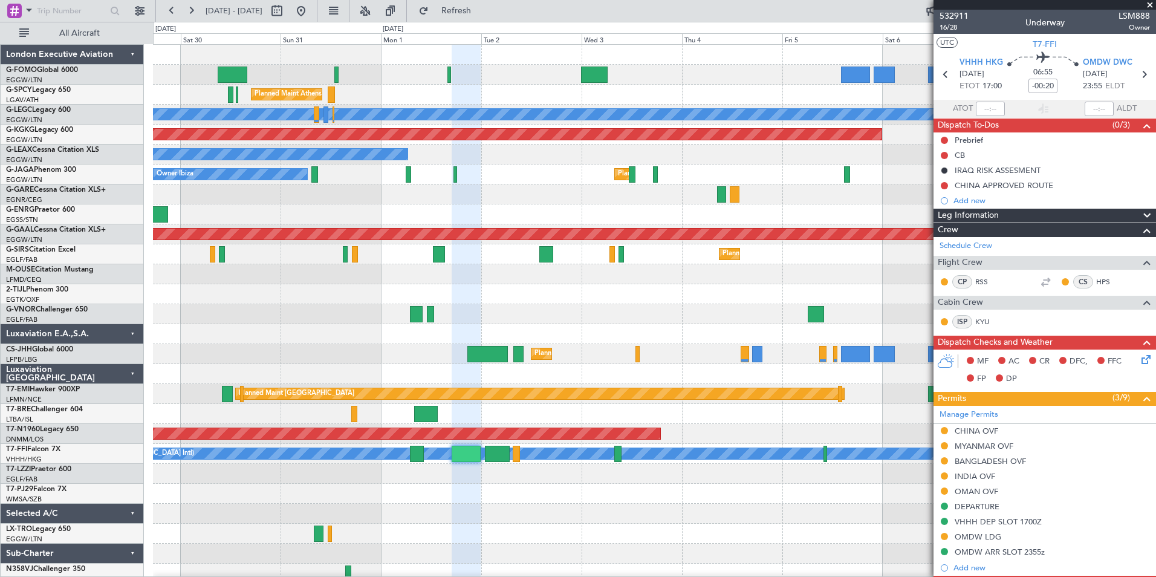
click at [266, 329] on div "Planned Maint Athens (Eleftherios Venizelos Intl) A/C Unavailable London (Luton…" at bounding box center [654, 314] width 1002 height 539
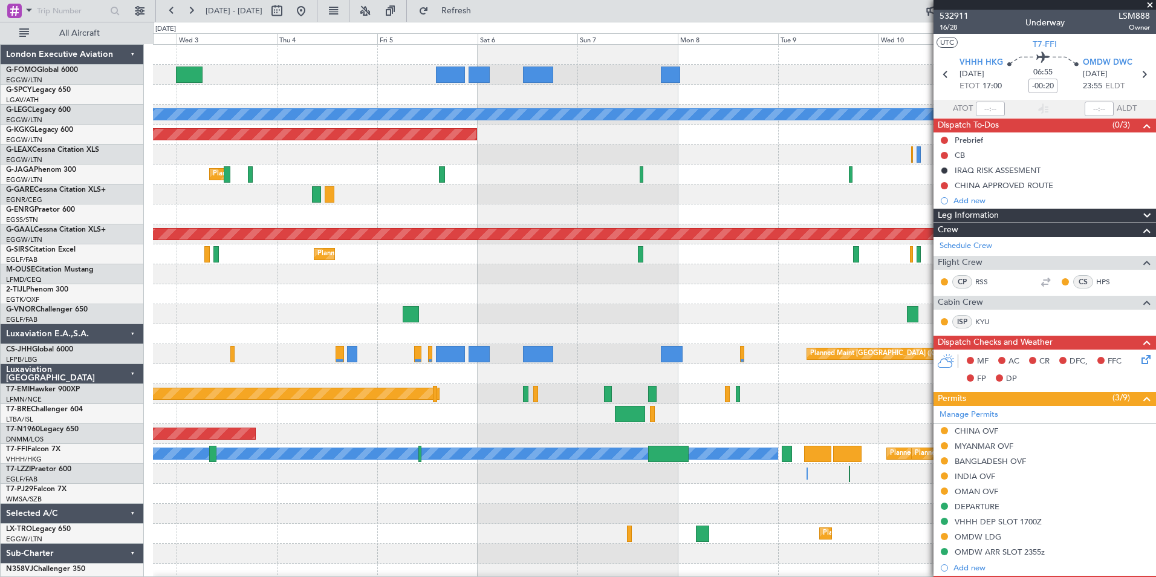
click at [0, 412] on html "28 Aug 2025 - 07 Sep 2025 Refresh Quick Links All Aircraft Planned Maint Athens…" at bounding box center [578, 288] width 1156 height 577
drag, startPoint x: 678, startPoint y: 317, endPoint x: 268, endPoint y: 427, distance: 425.0
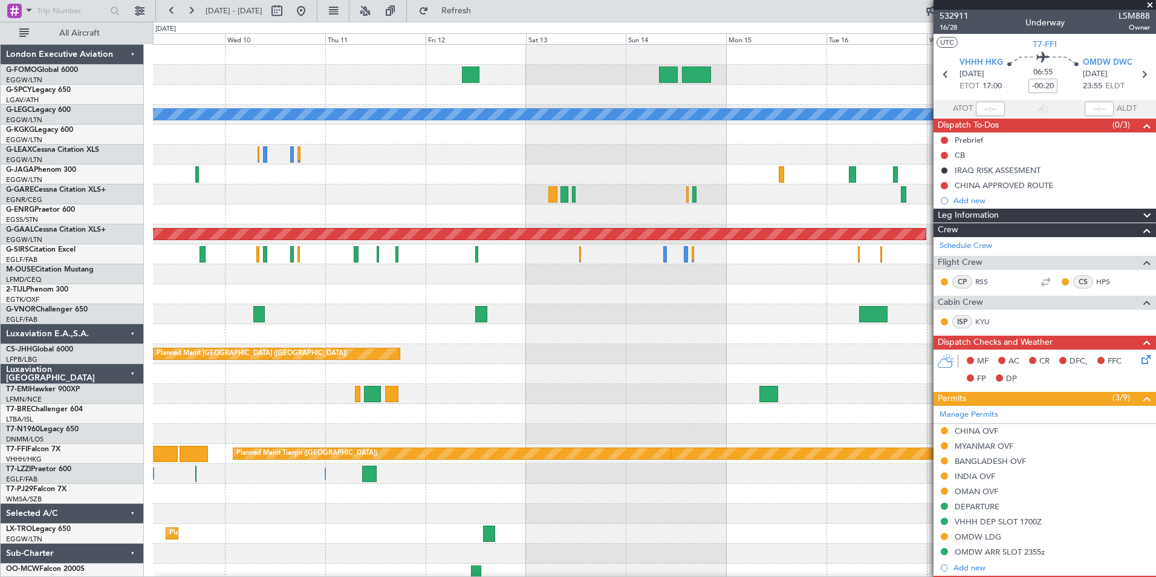
scroll to position [6, 0]
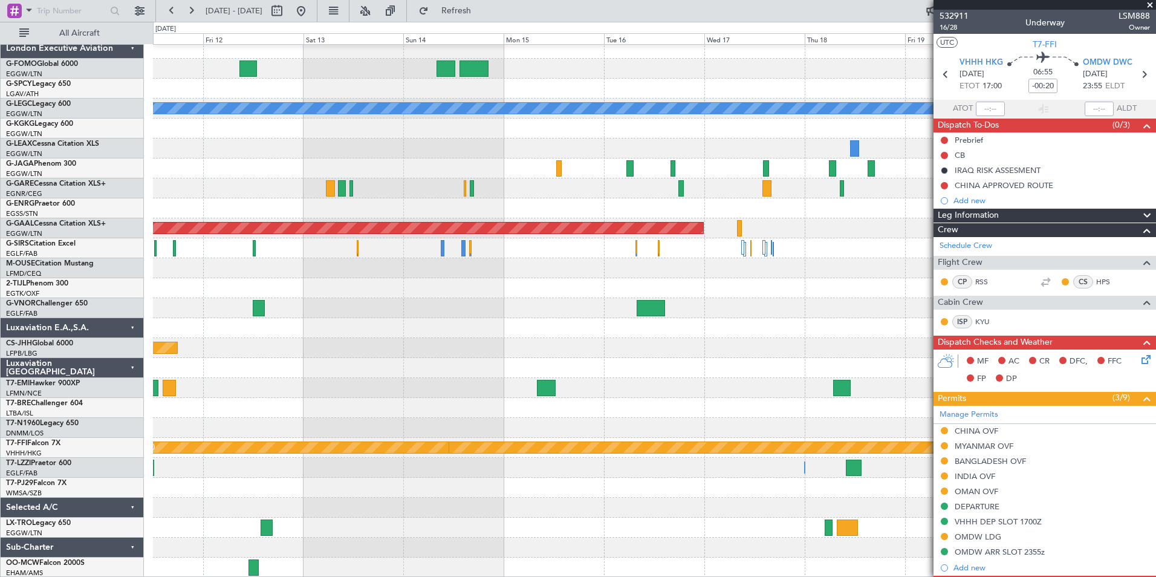
click at [0, 290] on html "02 Sep 2025 - 12 Sep 2025 Refresh Quick Links All Aircraft A/C Unavailable Lond…" at bounding box center [578, 288] width 1156 height 577
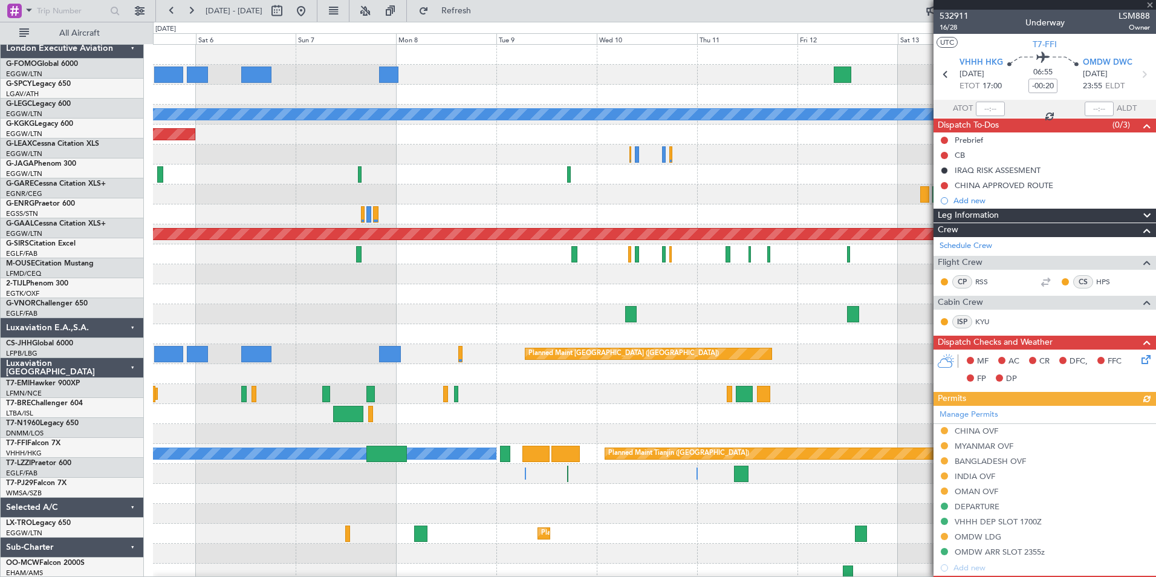
scroll to position [0, 0]
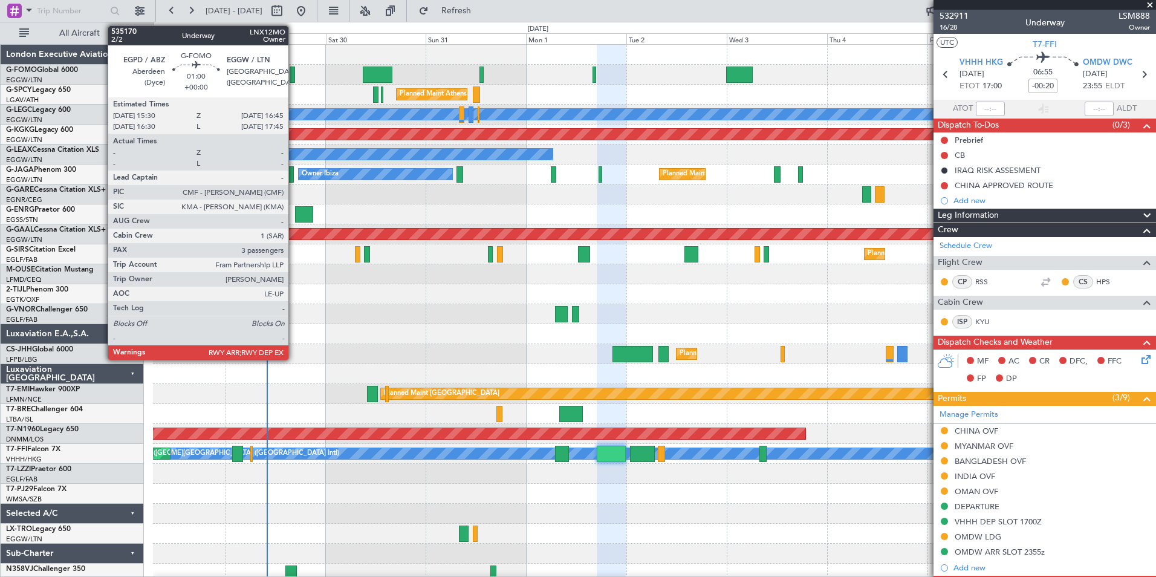
click at [294, 79] on div at bounding box center [292, 75] width 5 height 16
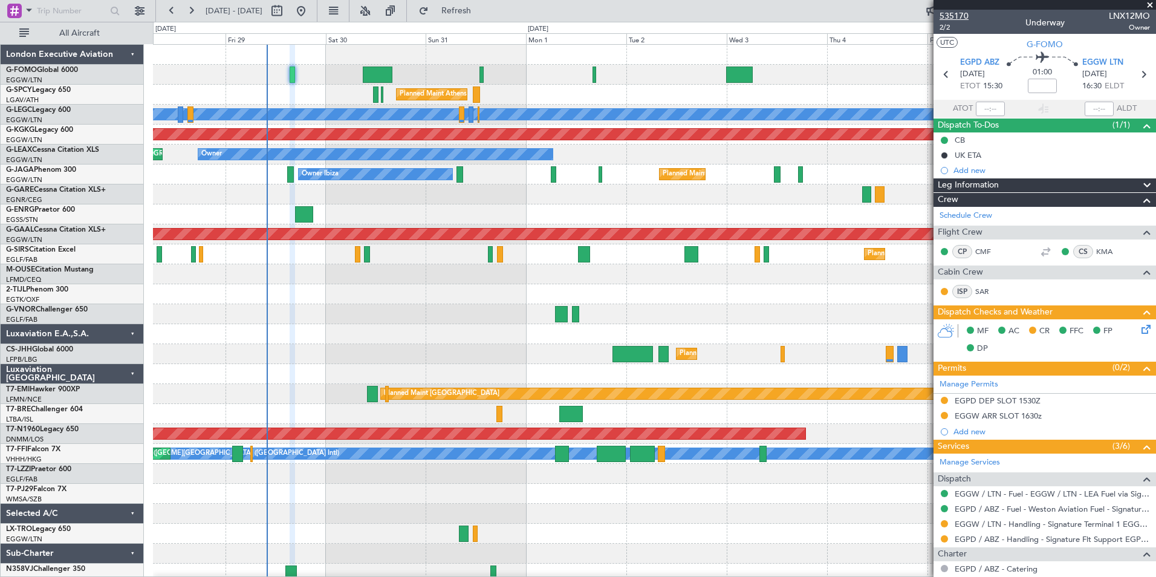
click at [961, 16] on span "535170" at bounding box center [954, 16] width 29 height 13
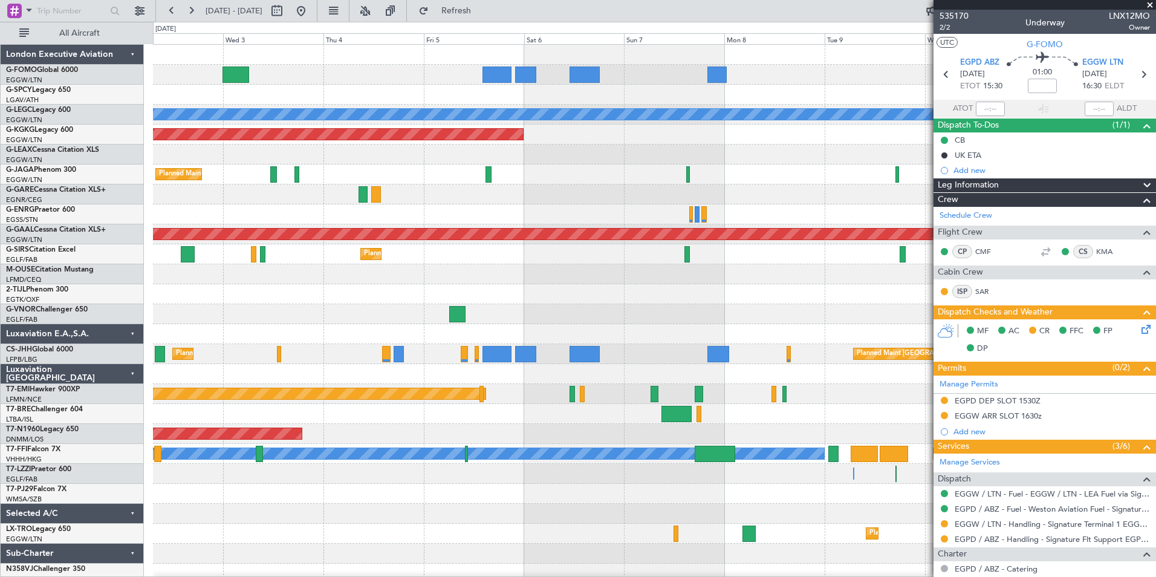
click at [211, 378] on div "Planned Maint Athens ([PERSON_NAME] Intl) A/C Unavailable [GEOGRAPHIC_DATA] ([G…" at bounding box center [654, 314] width 1002 height 539
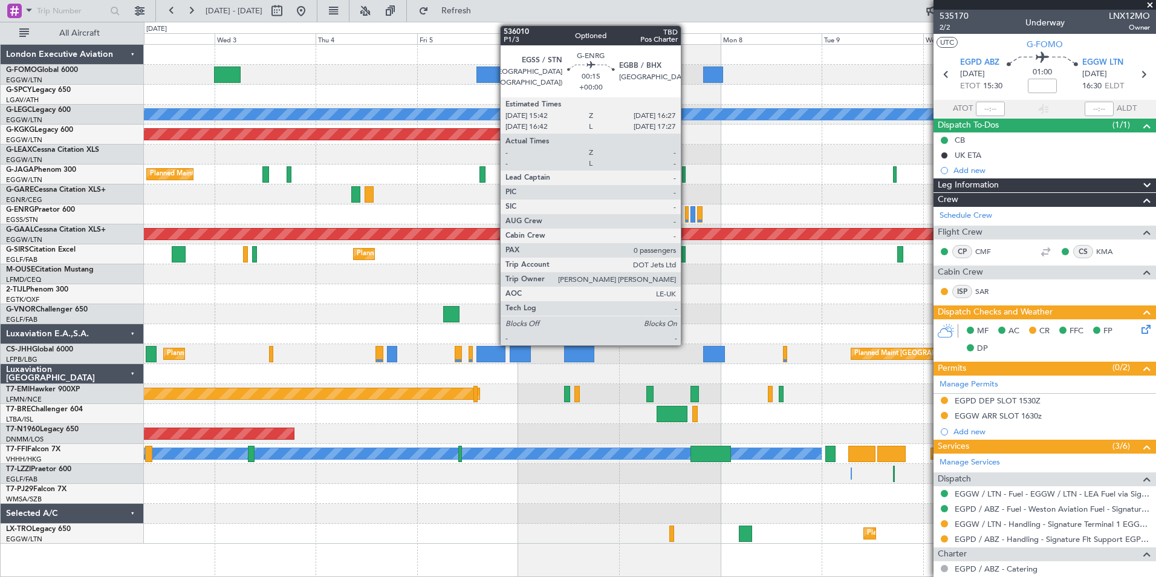
click at [686, 214] on div at bounding box center [687, 214] width 4 height 16
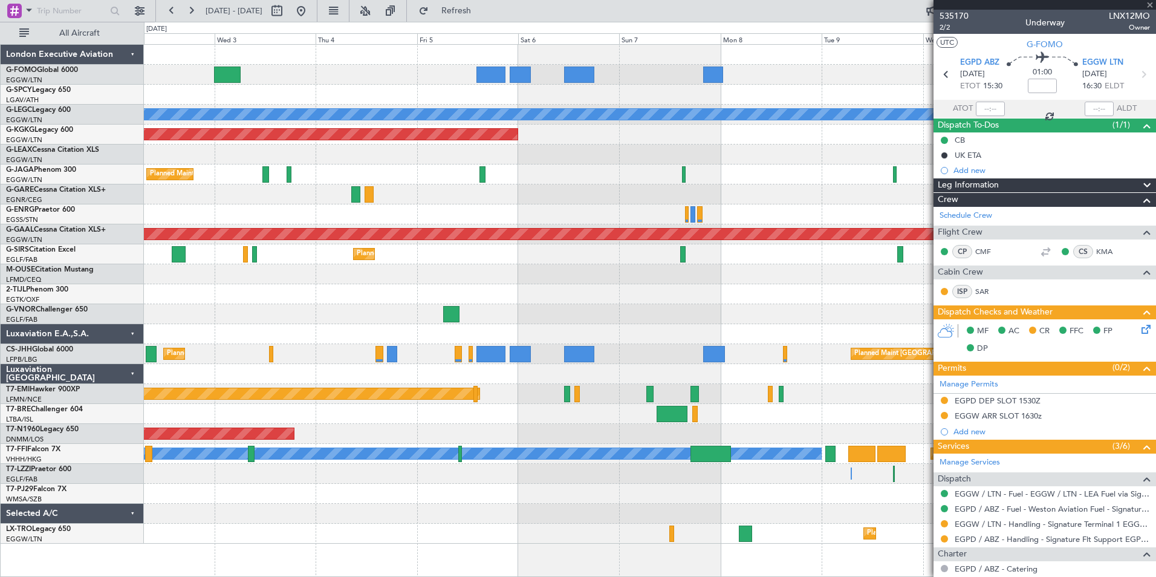
type input "0"
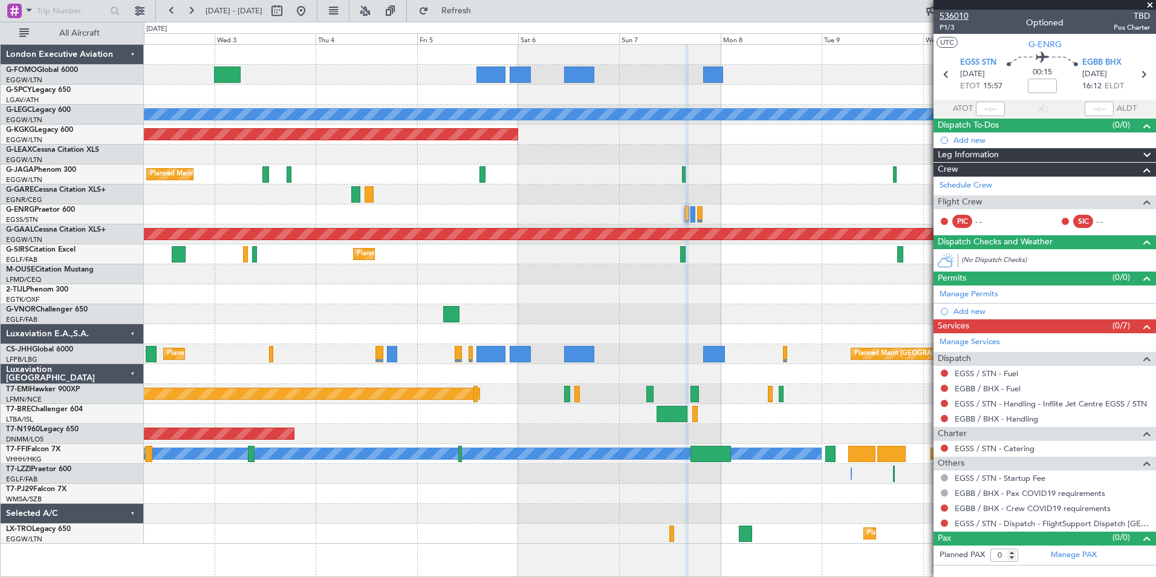
click at [950, 14] on span "536010" at bounding box center [954, 16] width 29 height 13
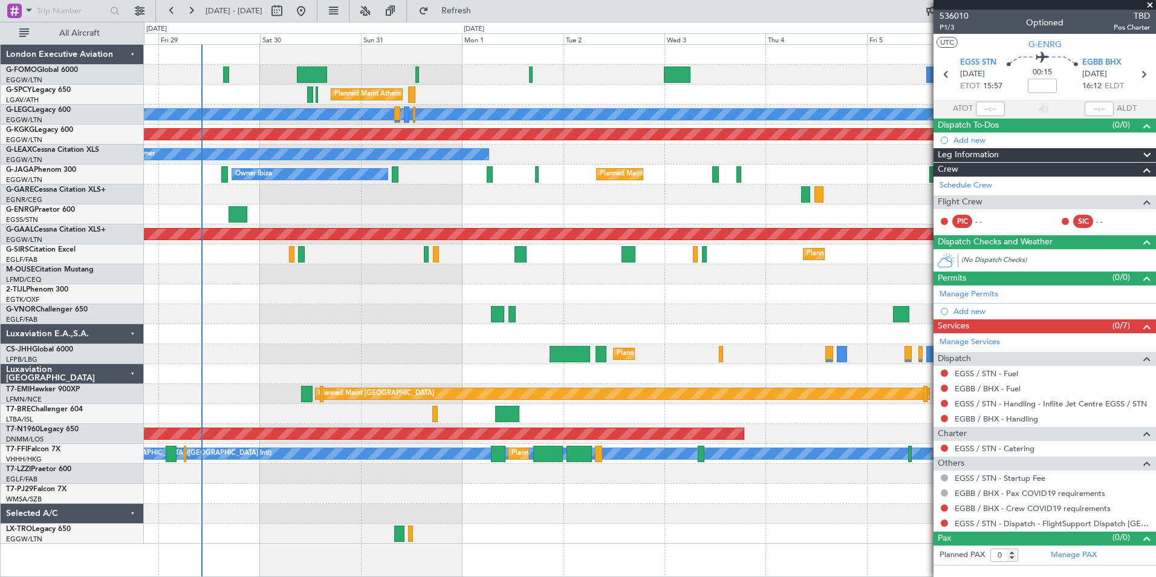
click at [652, 518] on div "Planned Maint Athens ([PERSON_NAME] Intl) A/C Unavailable [GEOGRAPHIC_DATA] ([G…" at bounding box center [650, 294] width 1012 height 499
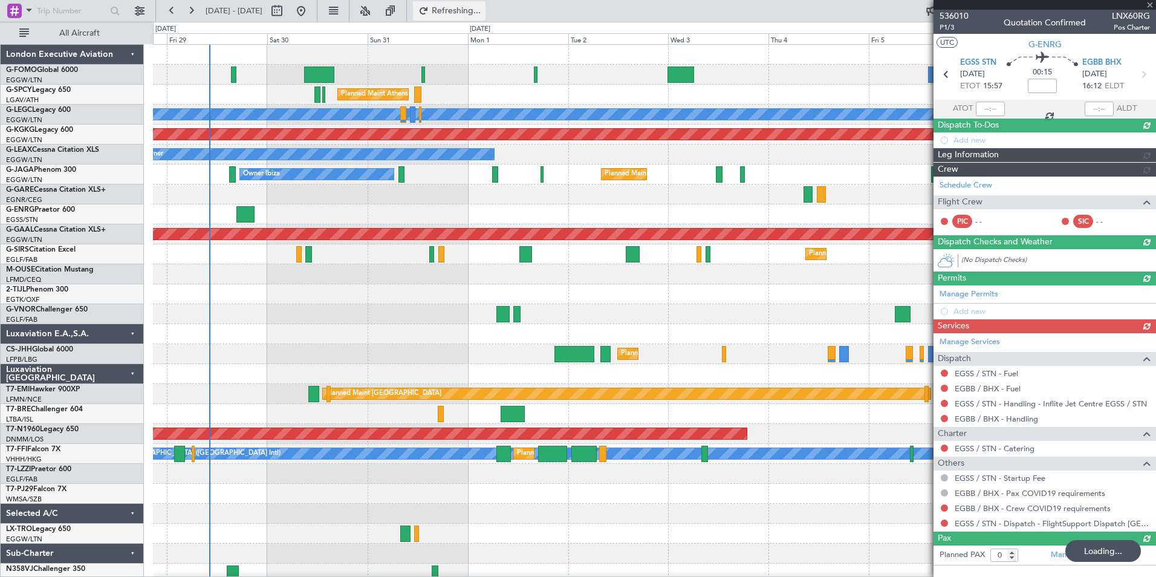
click at [485, 18] on button "Refreshing..." at bounding box center [449, 10] width 73 height 19
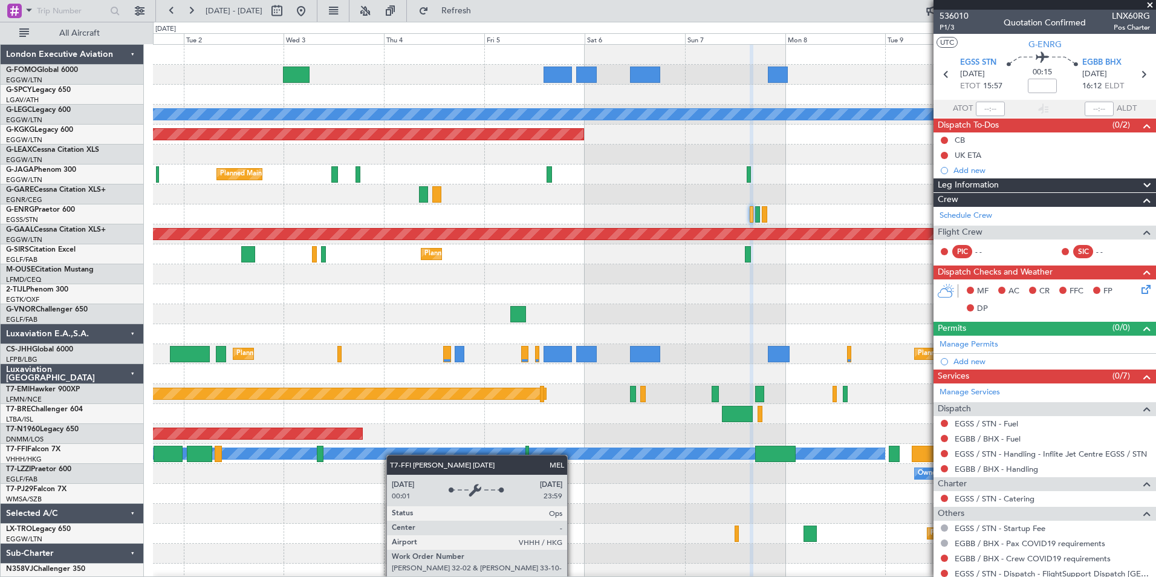
click at [379, 447] on div "Planned Maint Athens ([PERSON_NAME] Intl) A/C Unavailable [GEOGRAPHIC_DATA] ([G…" at bounding box center [654, 314] width 1002 height 539
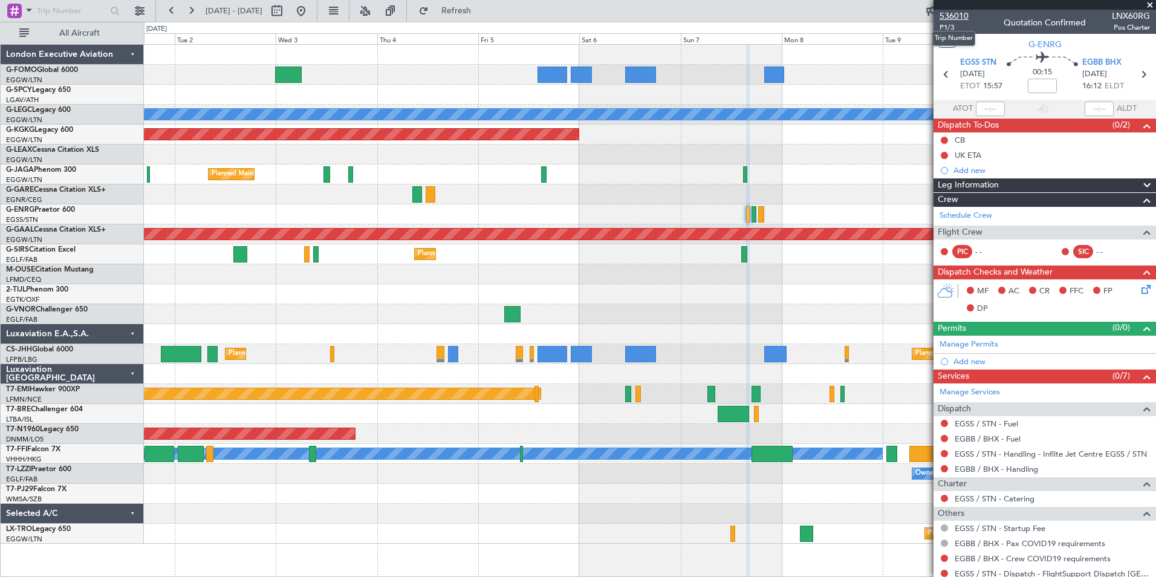
click at [953, 19] on span "536010" at bounding box center [954, 16] width 29 height 13
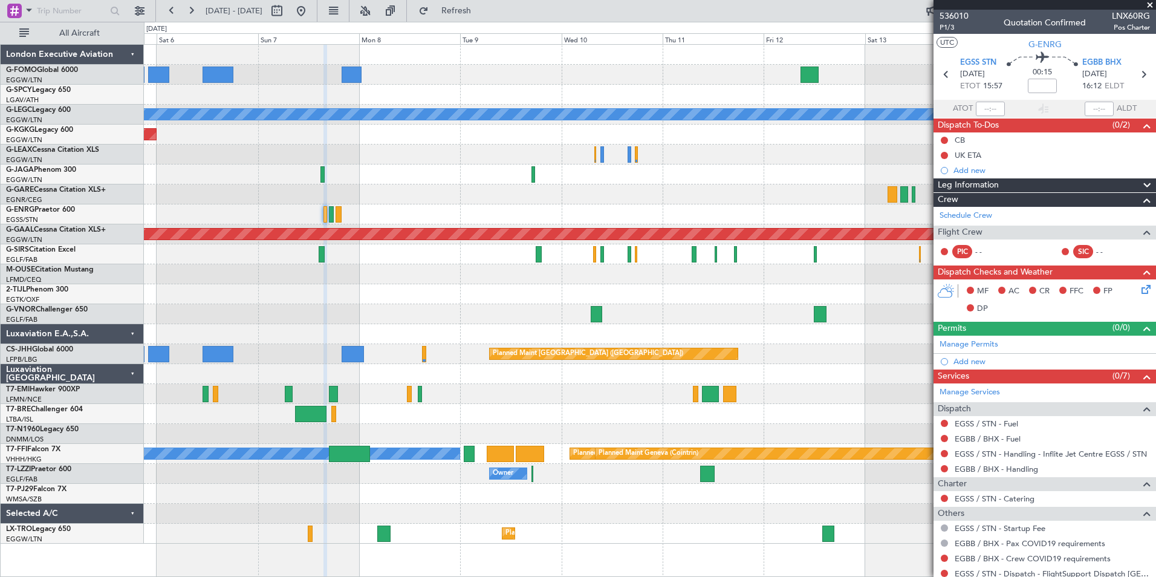
click at [438, 429] on div "A/C Unavailable [GEOGRAPHIC_DATA] ([GEOGRAPHIC_DATA]) AOG Maint [GEOGRAPHIC_DAT…" at bounding box center [650, 294] width 1012 height 499
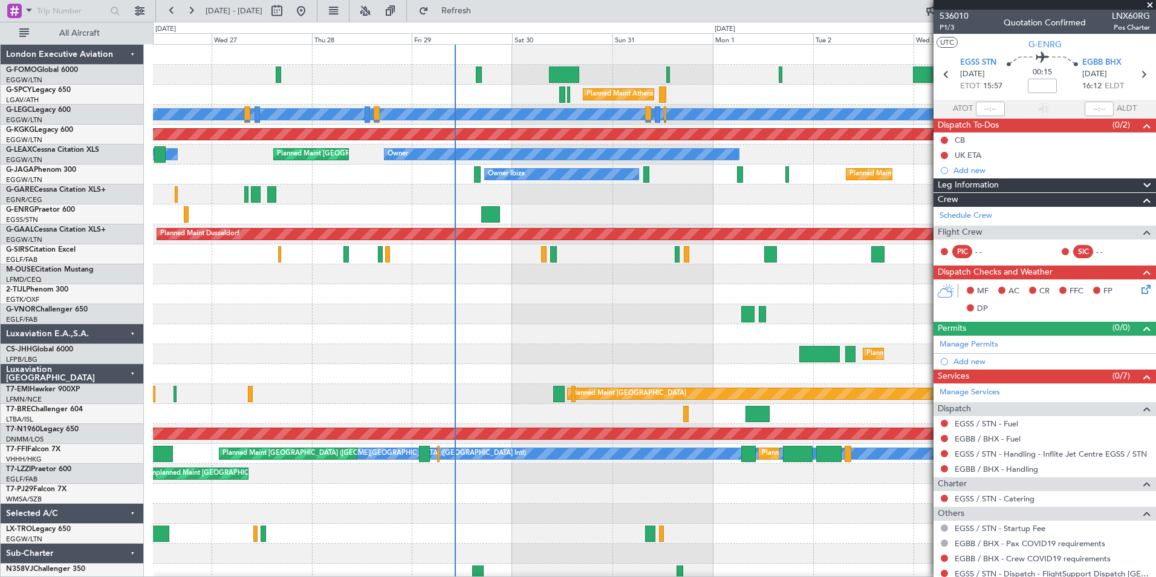
click at [596, 576] on html "[DATE] - [DATE] Refresh Quick Links All Aircraft Planned Maint [GEOGRAPHIC_DATA…" at bounding box center [578, 288] width 1156 height 577
click at [171, 4] on button at bounding box center [171, 10] width 19 height 19
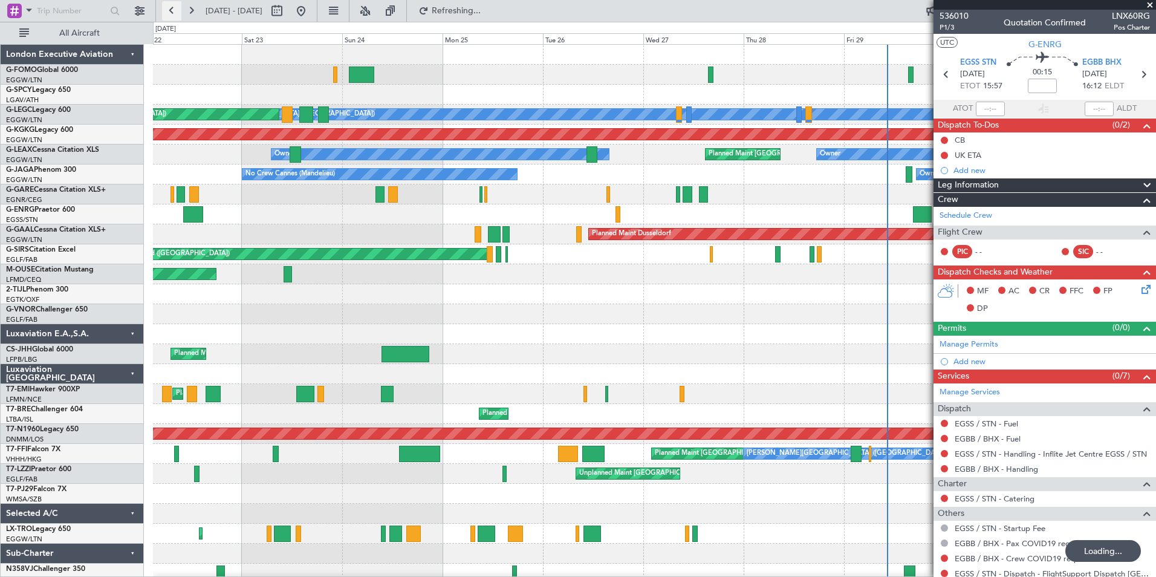
click at [171, 4] on button at bounding box center [171, 10] width 19 height 19
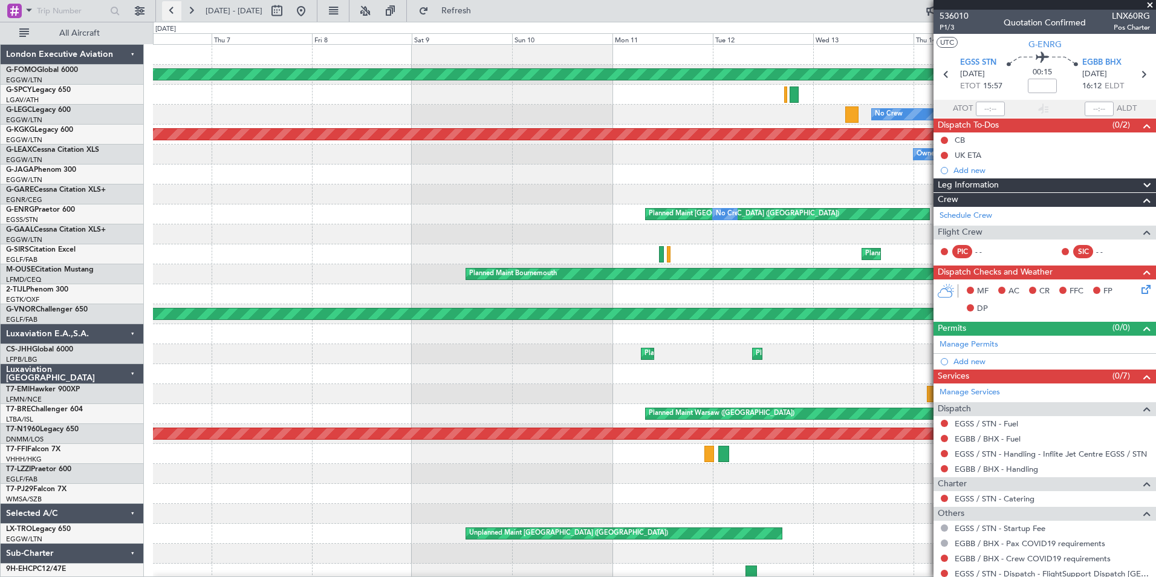
click at [177, 12] on button at bounding box center [171, 10] width 19 height 19
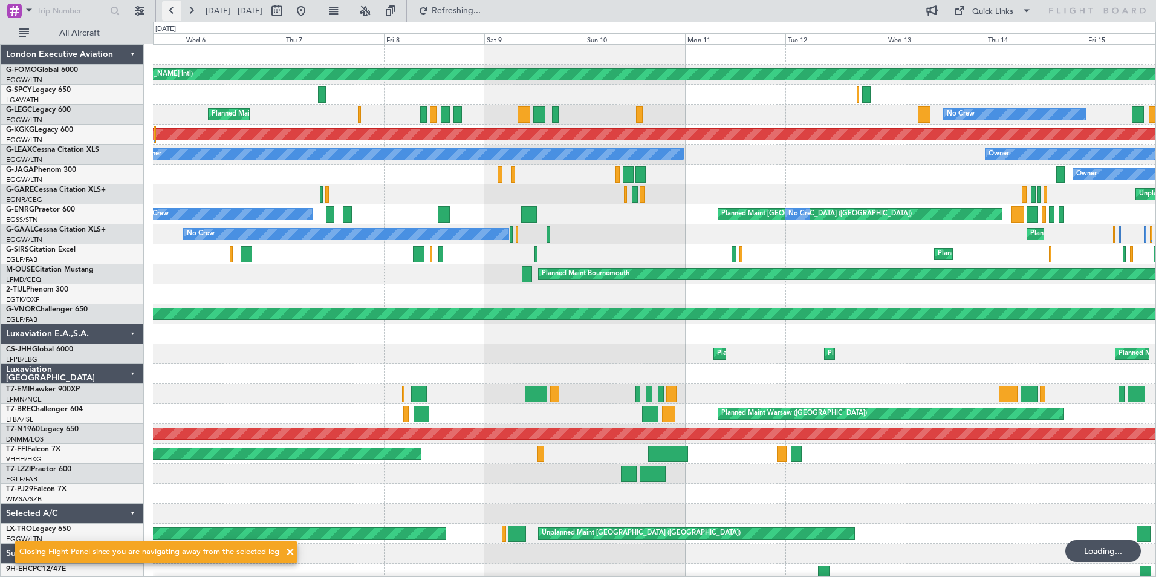
click at [177, 12] on button at bounding box center [171, 10] width 19 height 19
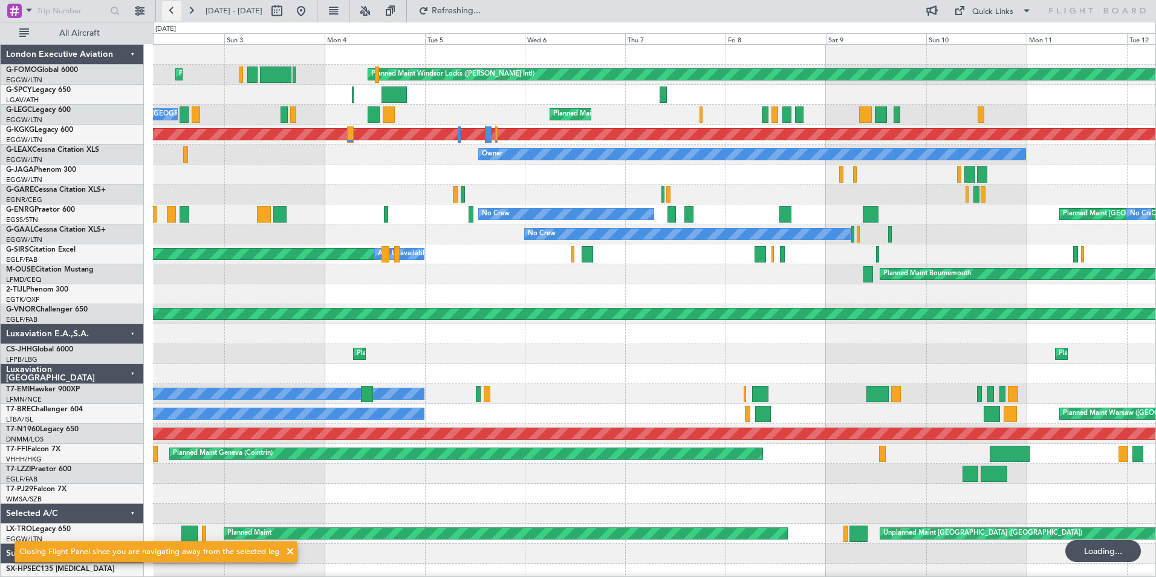
click at [177, 12] on button at bounding box center [171, 10] width 19 height 19
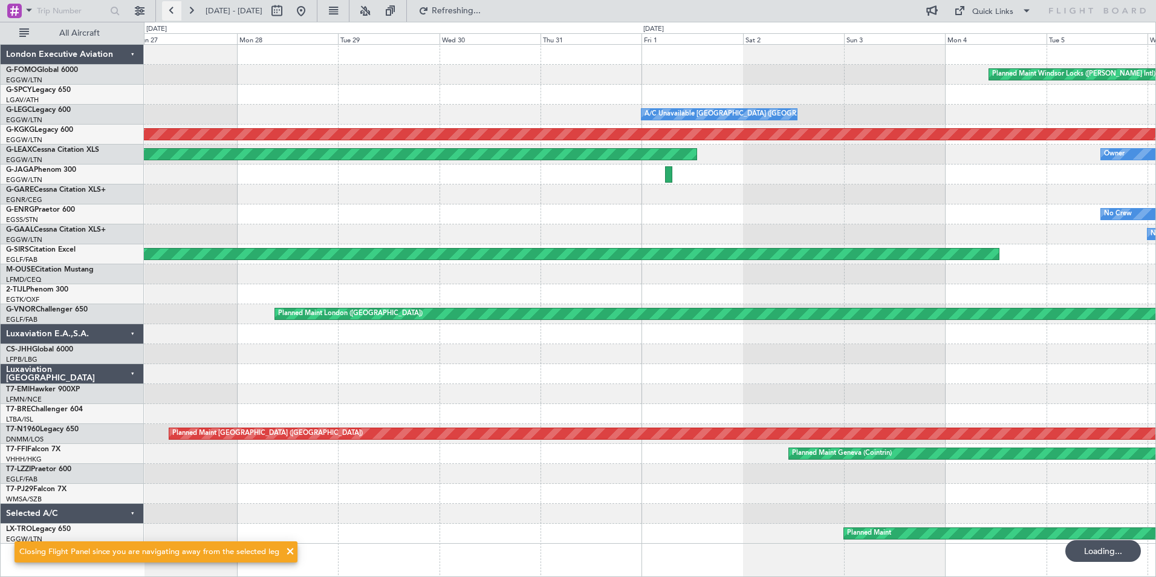
click at [177, 12] on button at bounding box center [171, 10] width 19 height 19
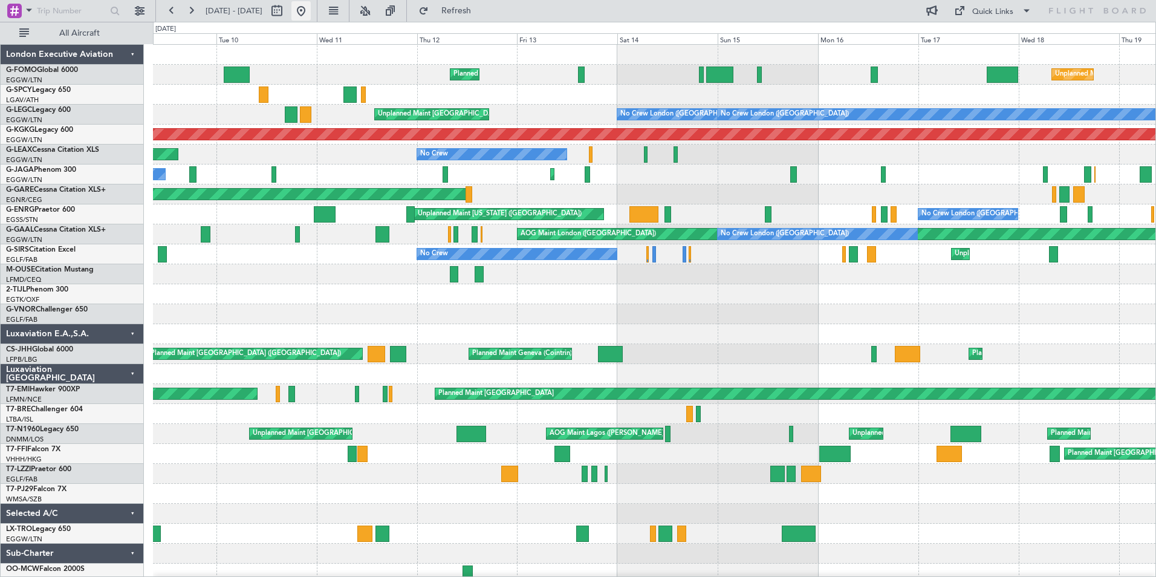
click at [311, 11] on button at bounding box center [300, 10] width 19 height 19
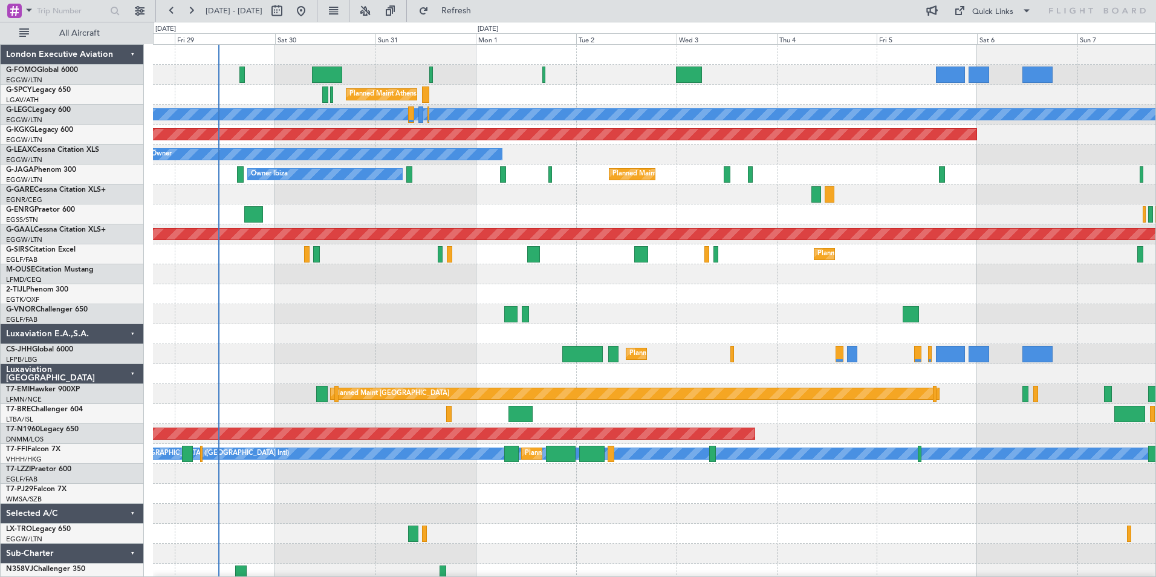
click at [282, 365] on div "Planned Maint Athens ([PERSON_NAME] Intl) A/C Unavailable [GEOGRAPHIC_DATA] ([G…" at bounding box center [654, 314] width 1002 height 539
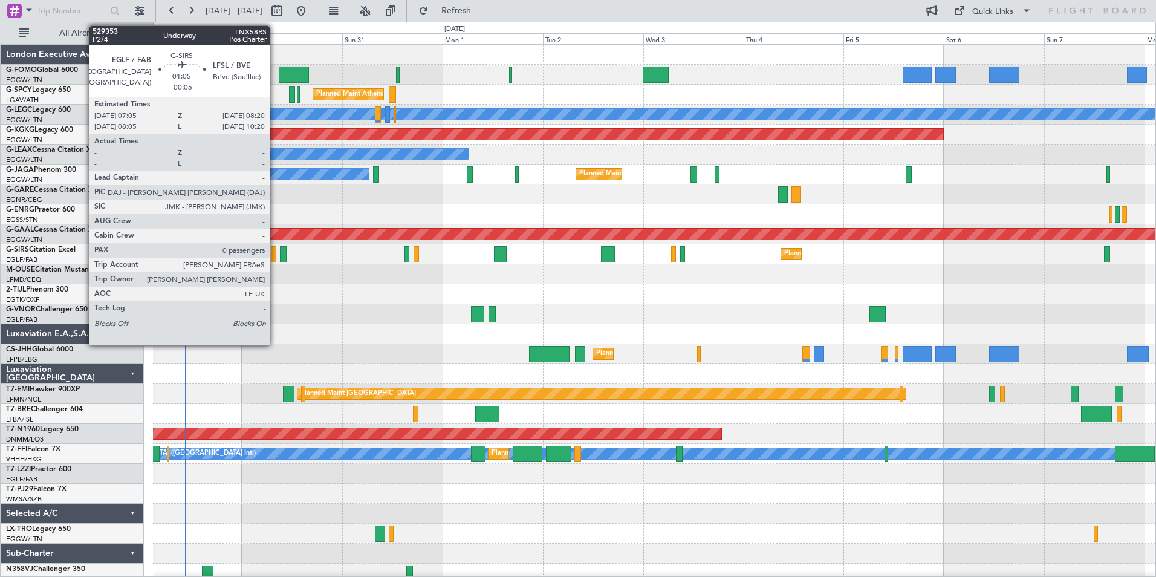
click at [275, 254] on div at bounding box center [273, 254] width 5 height 16
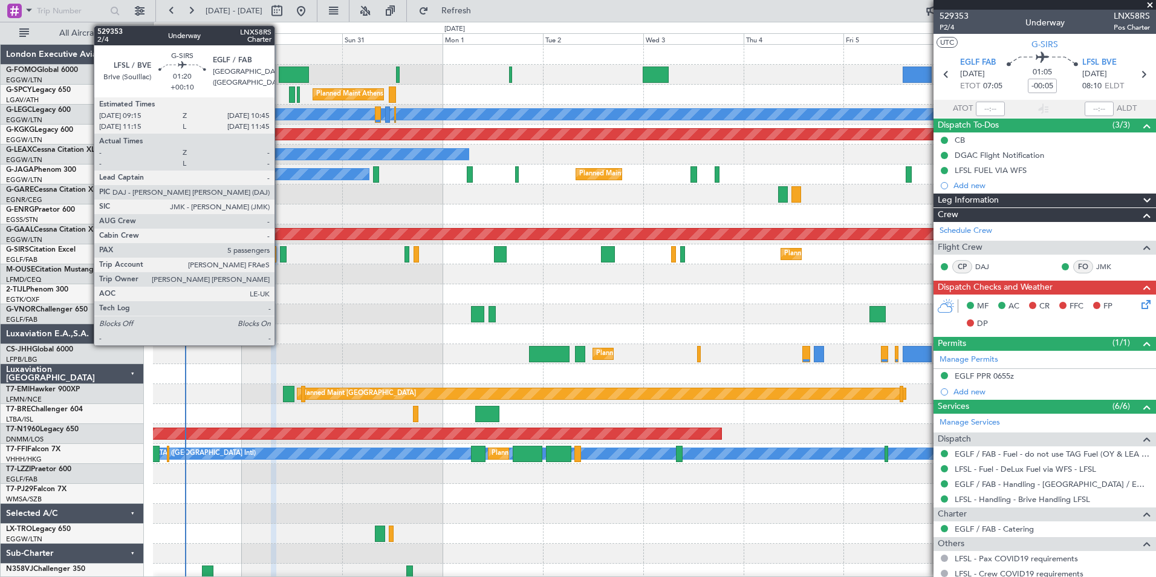
click at [280, 258] on div at bounding box center [283, 254] width 7 height 16
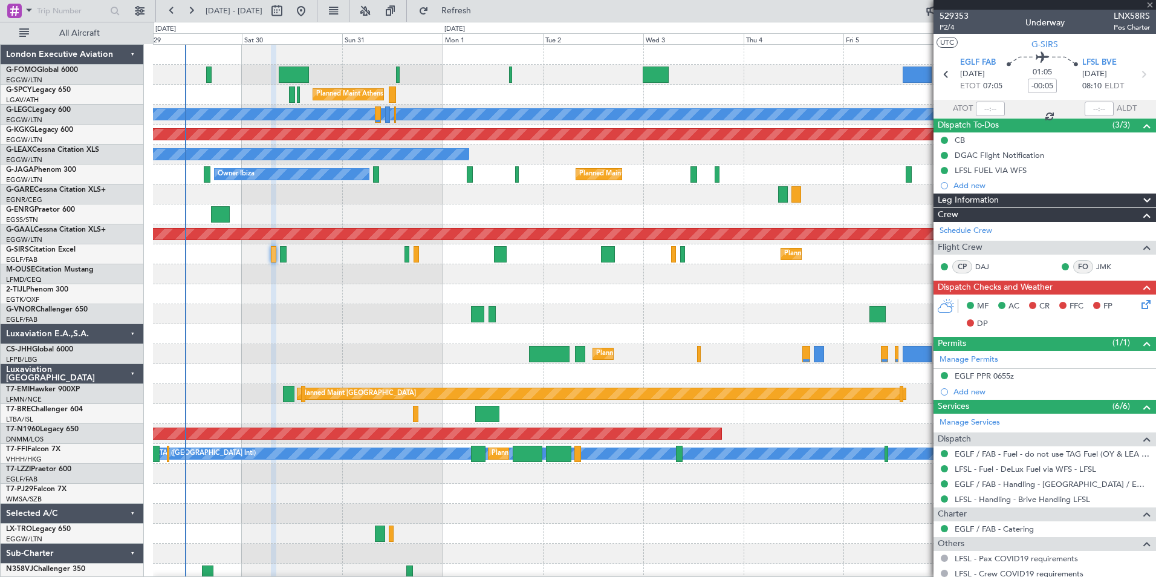
type input "+00:10"
type input "5"
click at [185, 10] on button at bounding box center [190, 10] width 19 height 19
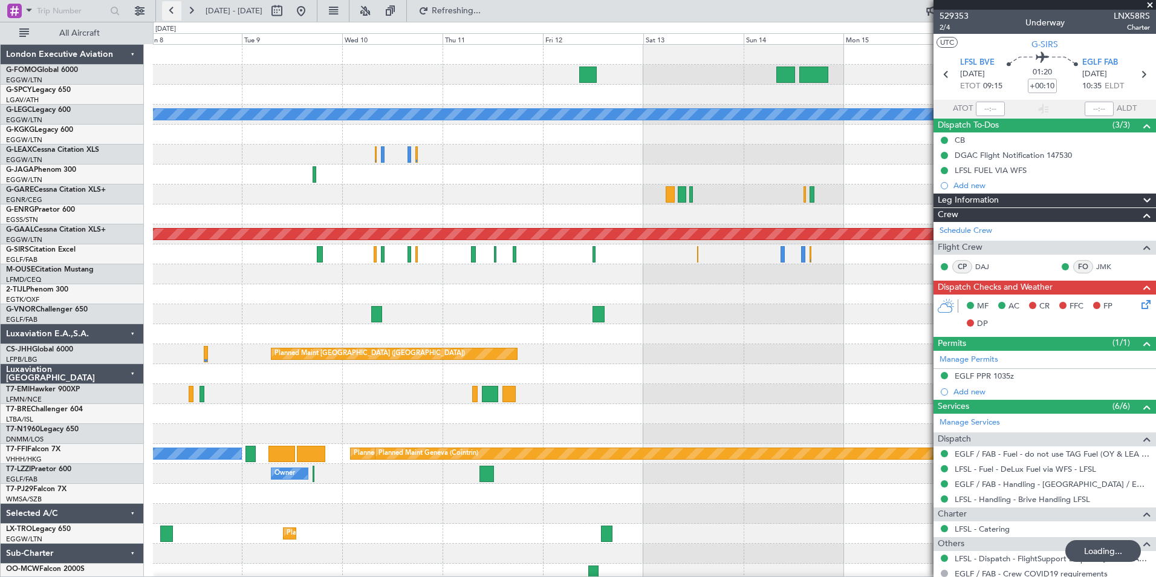
click at [179, 19] on button at bounding box center [171, 10] width 19 height 19
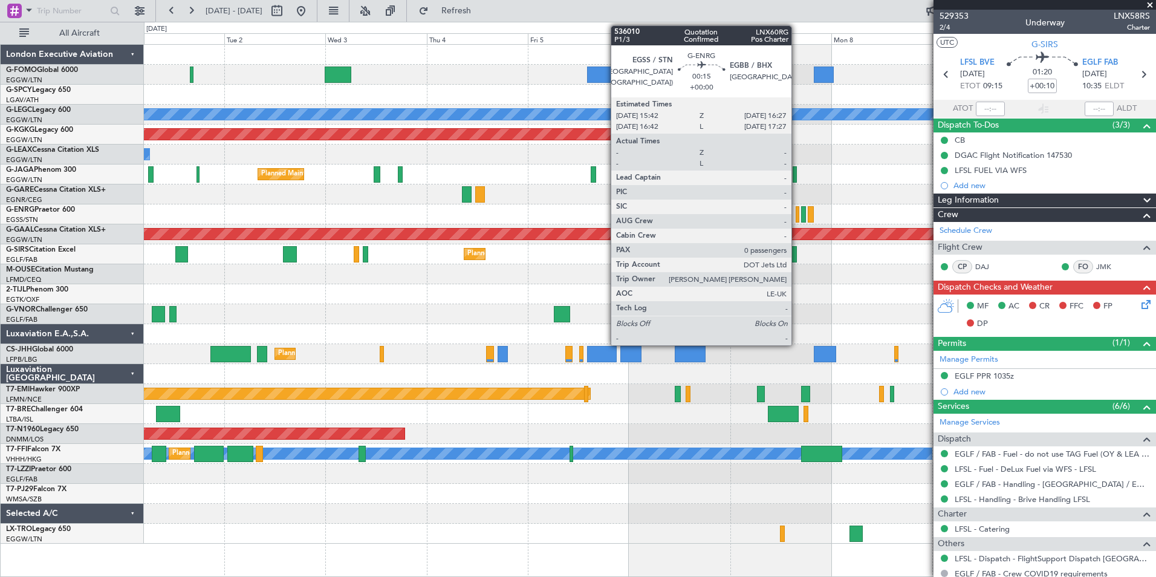
click at [797, 214] on div at bounding box center [798, 214] width 4 height 16
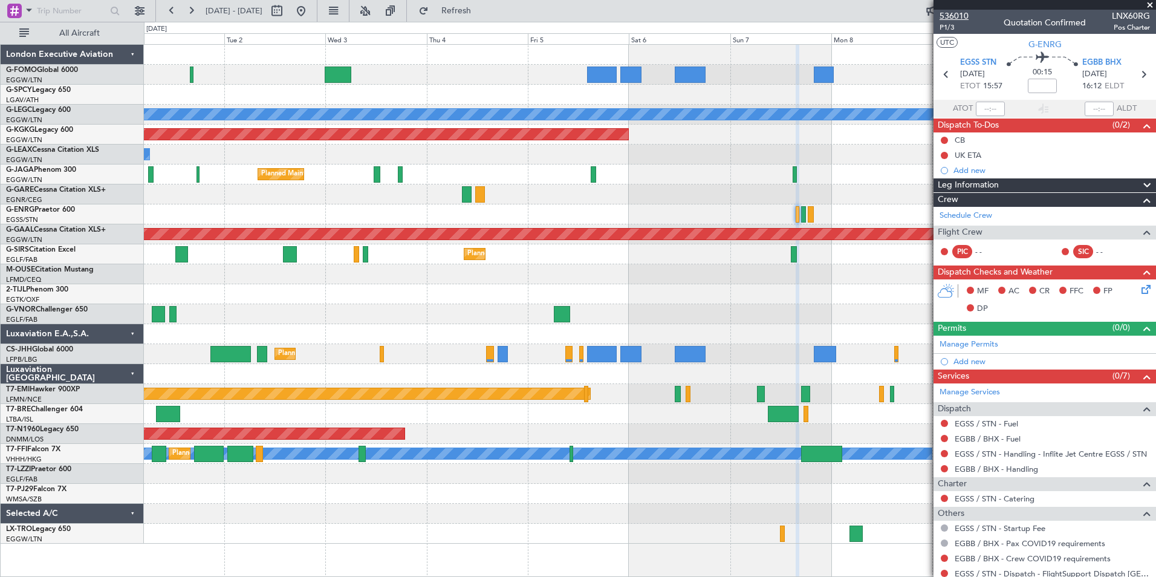
click at [958, 15] on span "536010" at bounding box center [954, 16] width 29 height 13
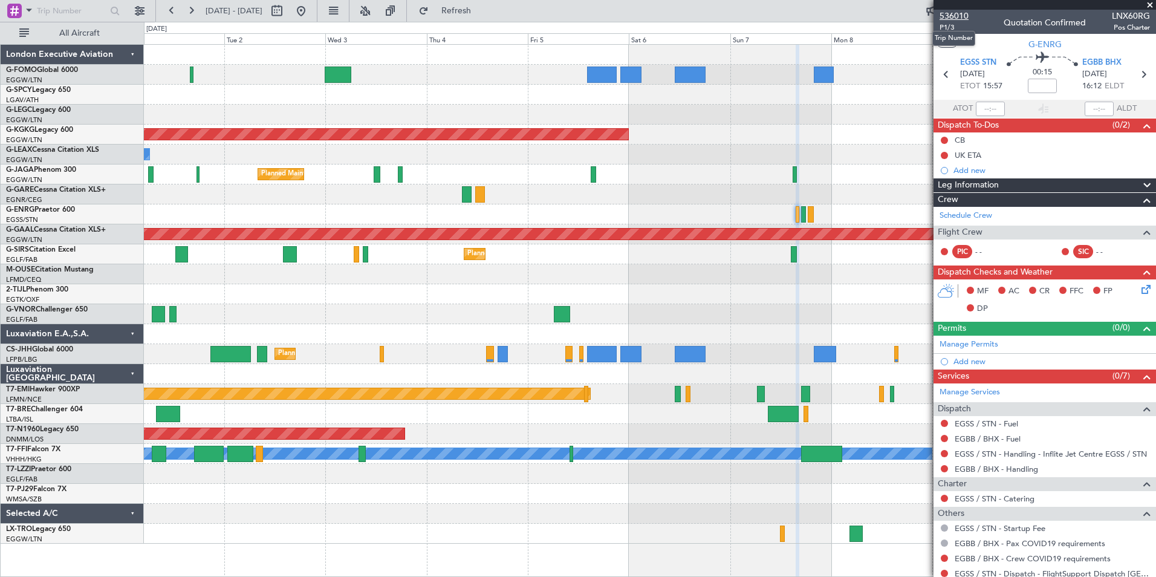
click at [966, 19] on span "536010" at bounding box center [954, 16] width 29 height 13
click at [946, 26] on span "P1/3" at bounding box center [954, 27] width 29 height 10
click at [950, 15] on span "536010" at bounding box center [954, 16] width 29 height 13
click at [951, 19] on span "536010" at bounding box center [954, 16] width 29 height 13
click at [963, 16] on span "536010" at bounding box center [954, 16] width 29 height 13
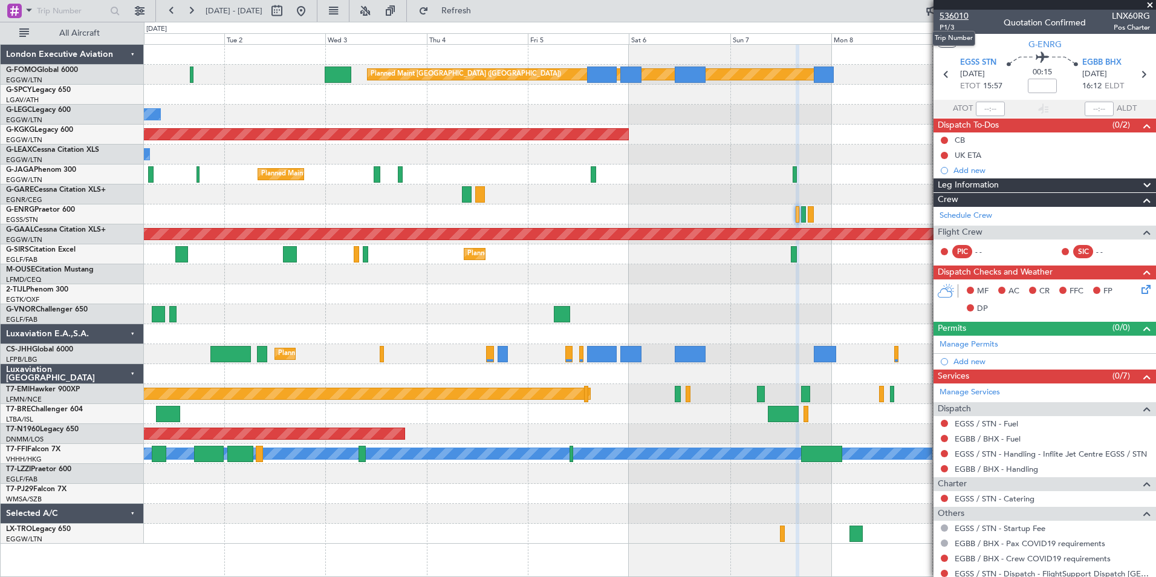
click at [942, 16] on span "536010" at bounding box center [954, 16] width 29 height 13
click at [955, 19] on span "536010" at bounding box center [954, 16] width 29 height 13
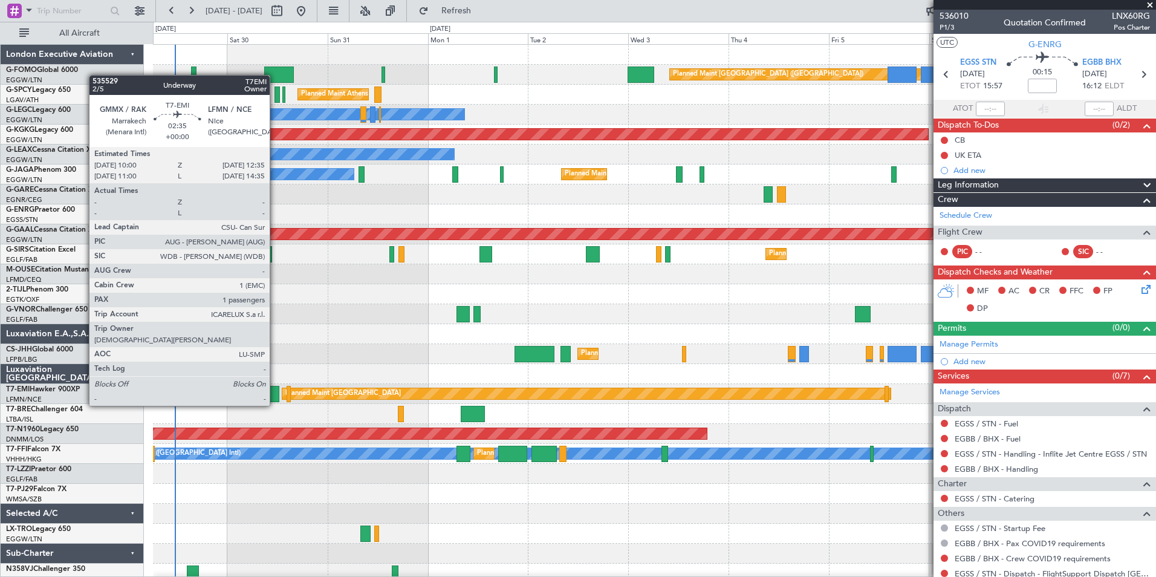
click at [275, 394] on div at bounding box center [273, 394] width 11 height 16
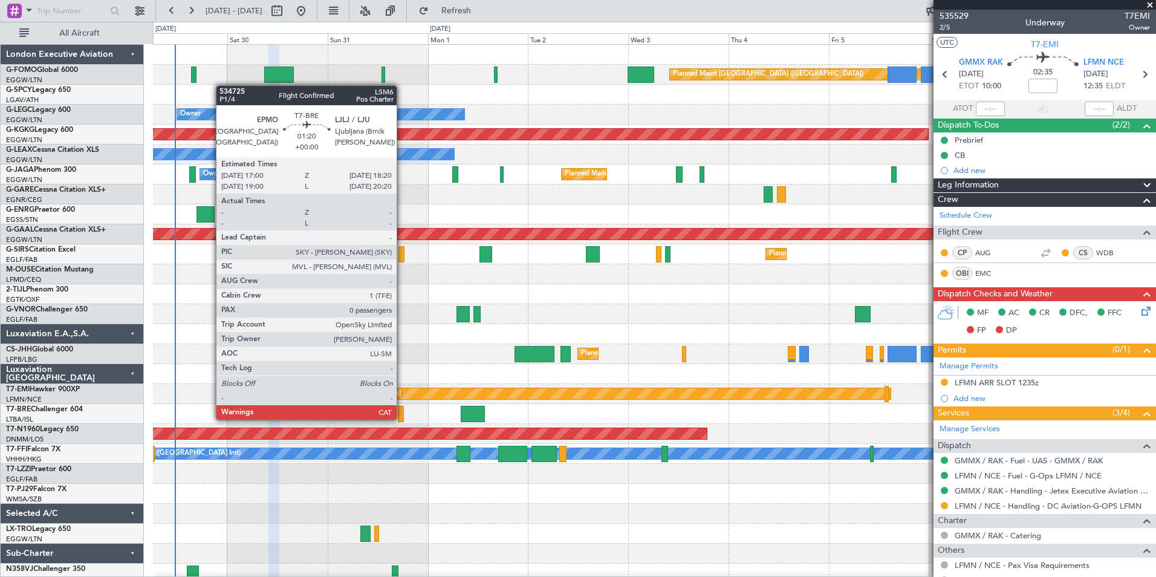
click at [402, 418] on div at bounding box center [401, 414] width 6 height 16
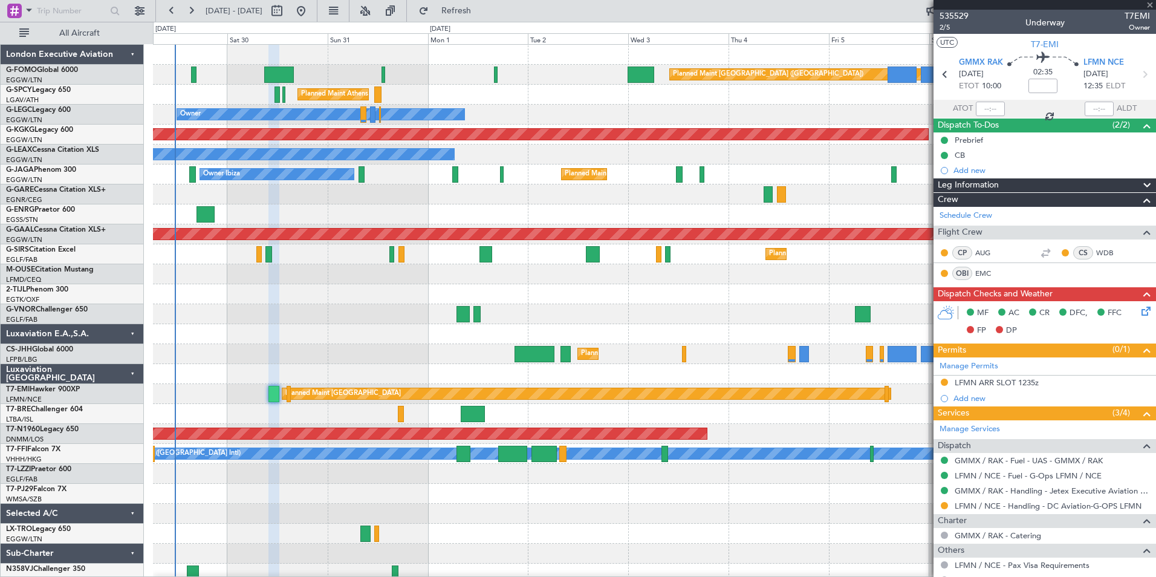
type input "0"
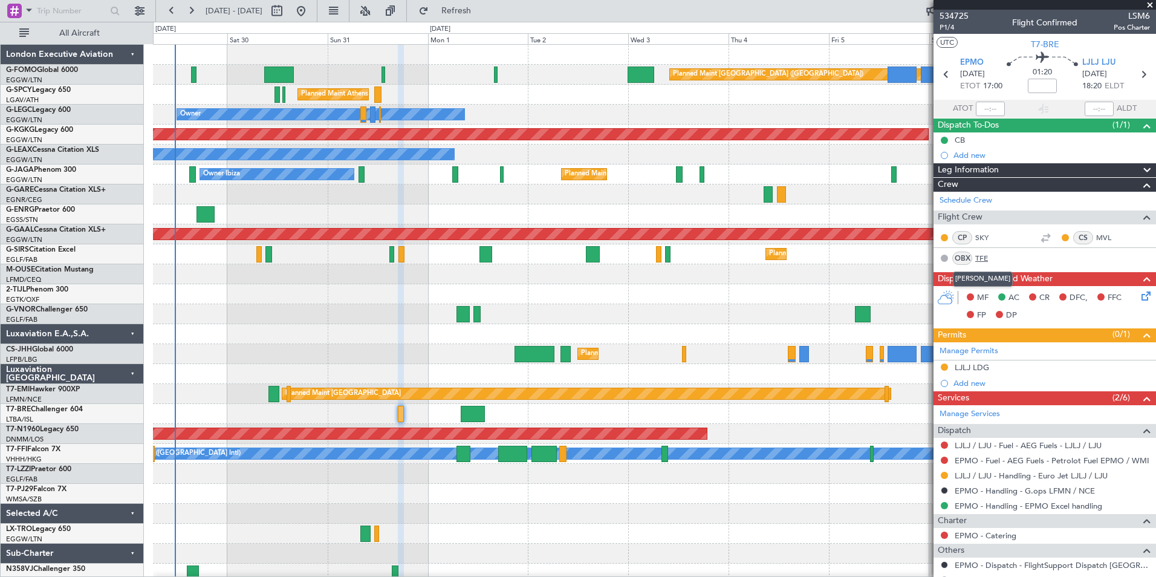
click at [981, 253] on link "TFE" at bounding box center [988, 258] width 27 height 11
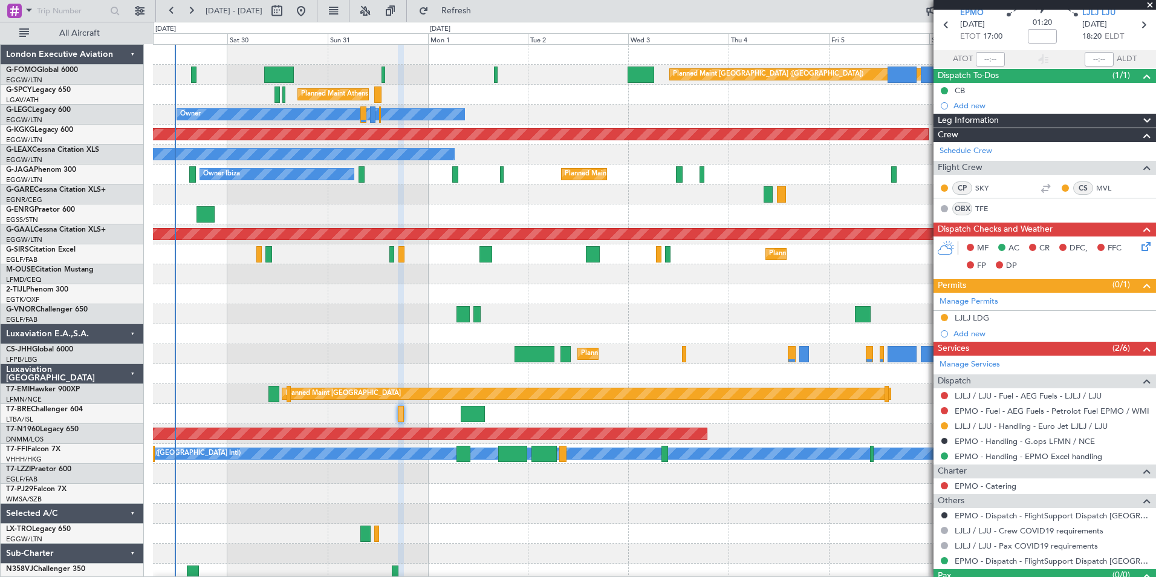
scroll to position [75, 0]
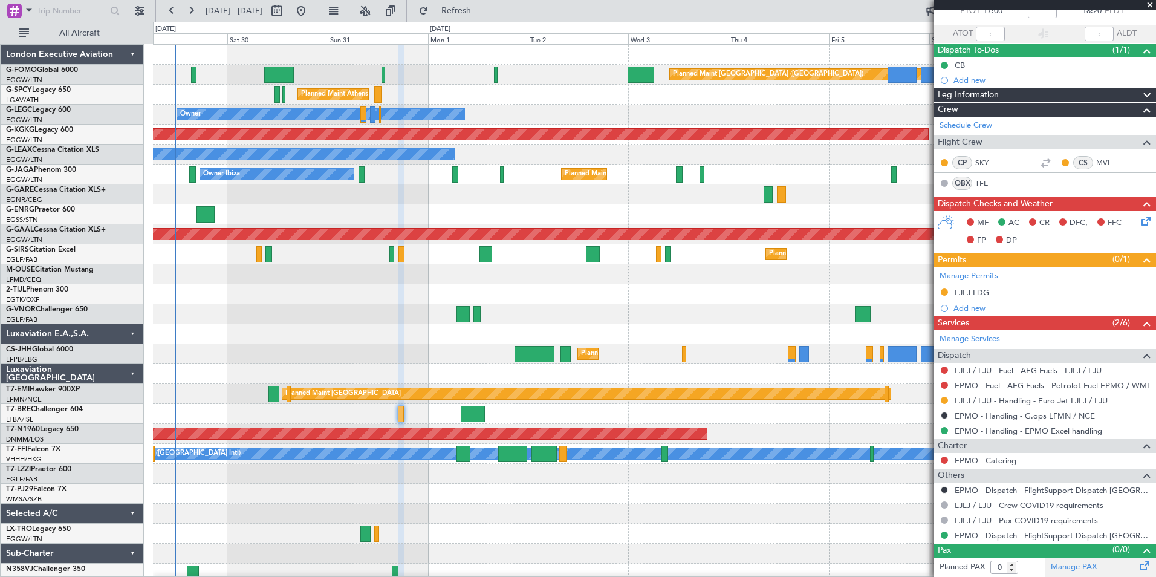
click at [1063, 570] on link "Manage PAX" at bounding box center [1074, 567] width 46 height 12
click at [1108, 536] on link "EPMO - Dispatch - FlightSupport Dispatch [GEOGRAPHIC_DATA]" at bounding box center [1052, 535] width 195 height 10
click at [485, 16] on button "Refresh" at bounding box center [449, 10] width 73 height 19
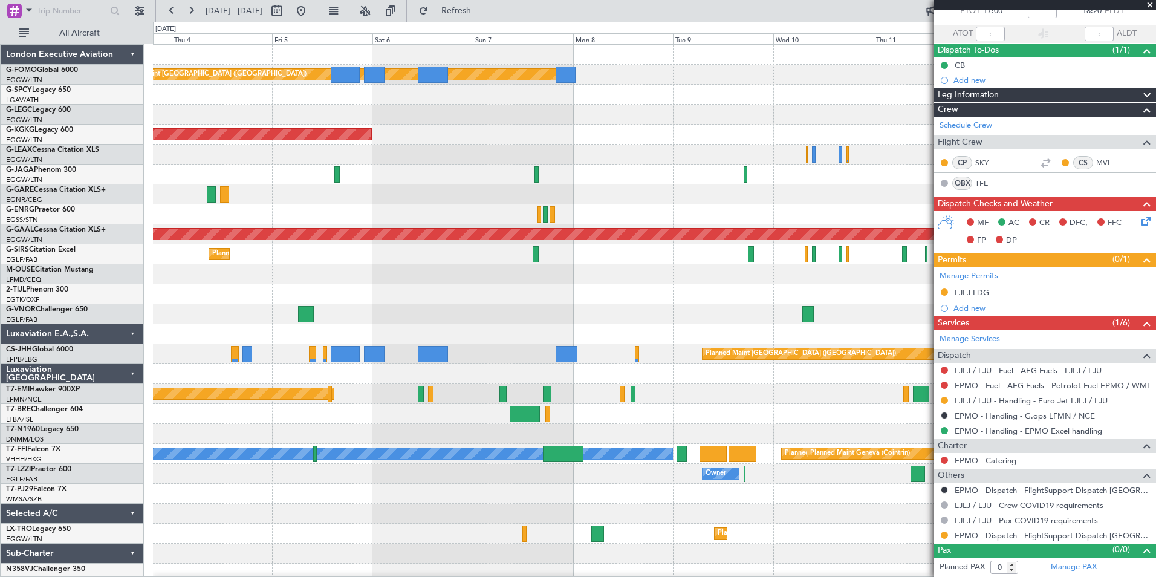
click at [62, 345] on div "Planned Maint [GEOGRAPHIC_DATA] ([GEOGRAPHIC_DATA]) Owner Owner AOG Maint [GEOG…" at bounding box center [578, 299] width 1156 height 555
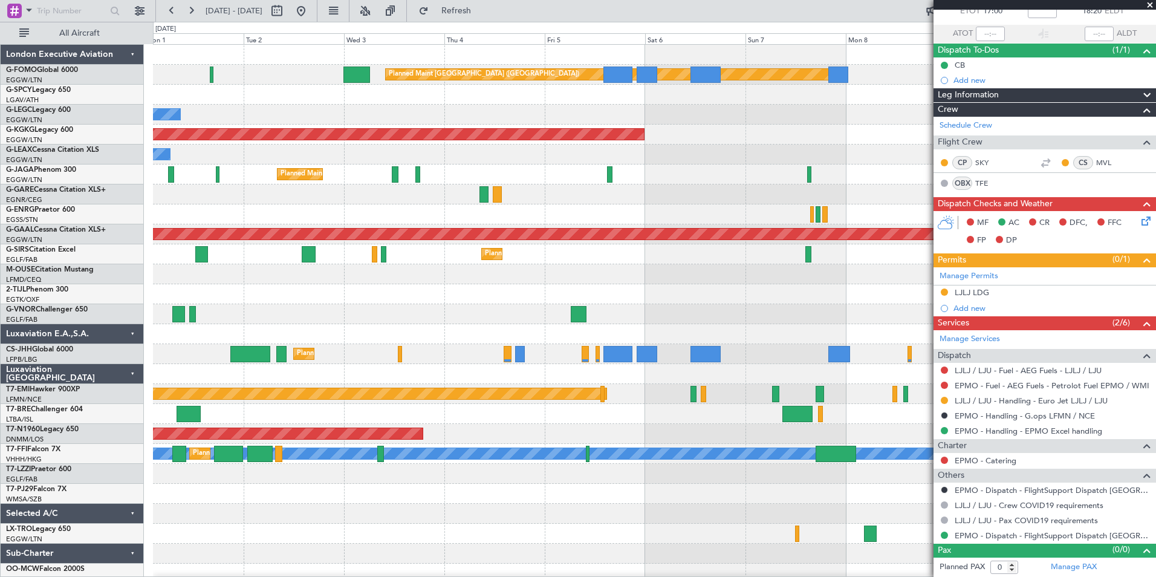
scroll to position [6, 0]
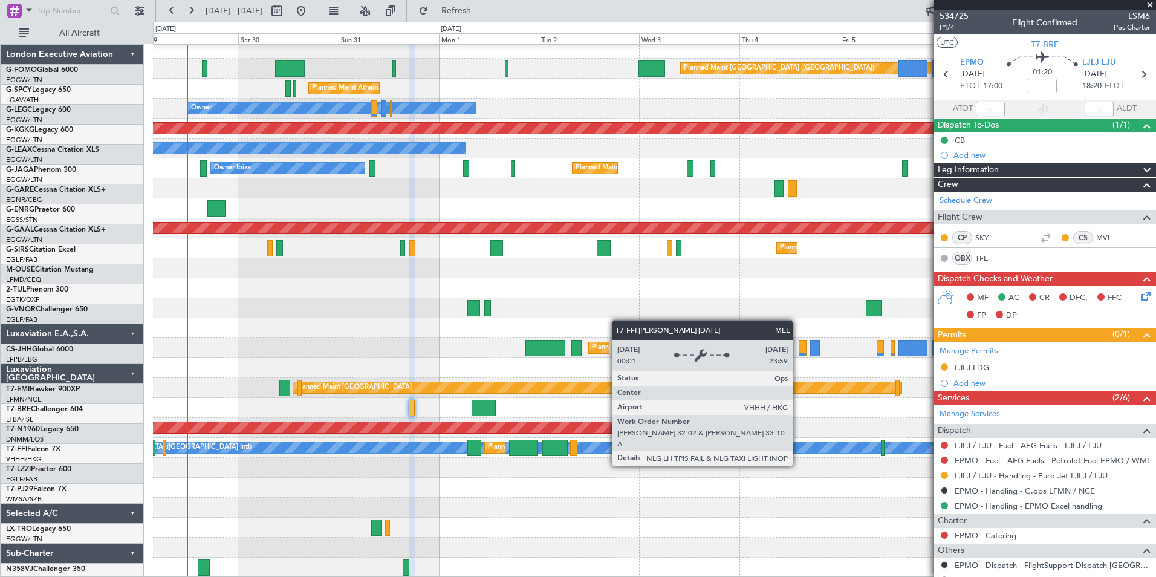
scroll to position [75, 0]
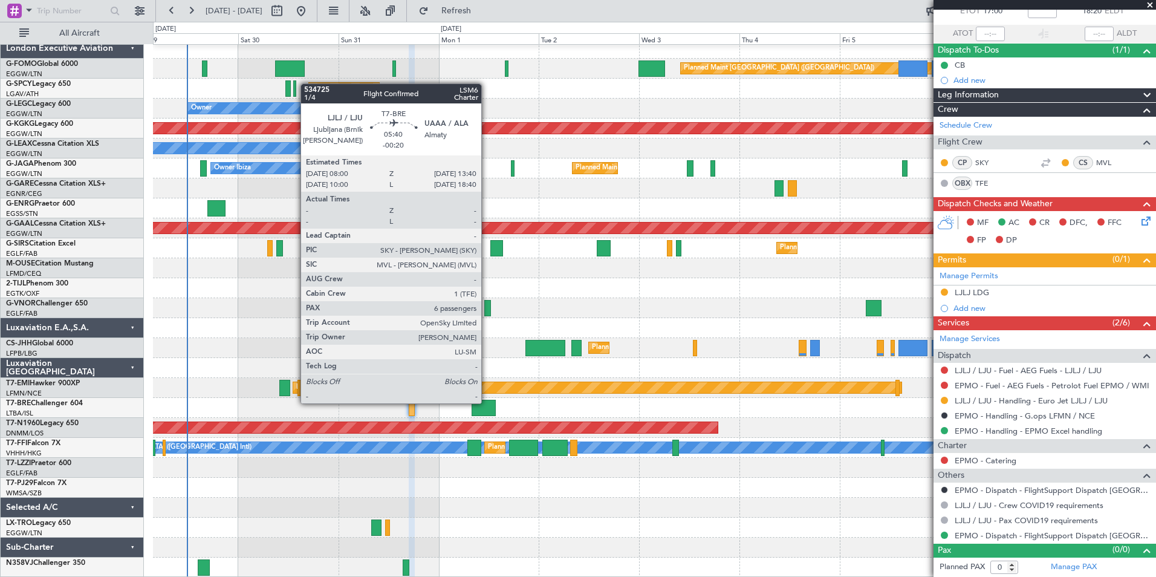
click at [487, 402] on div at bounding box center [484, 408] width 24 height 16
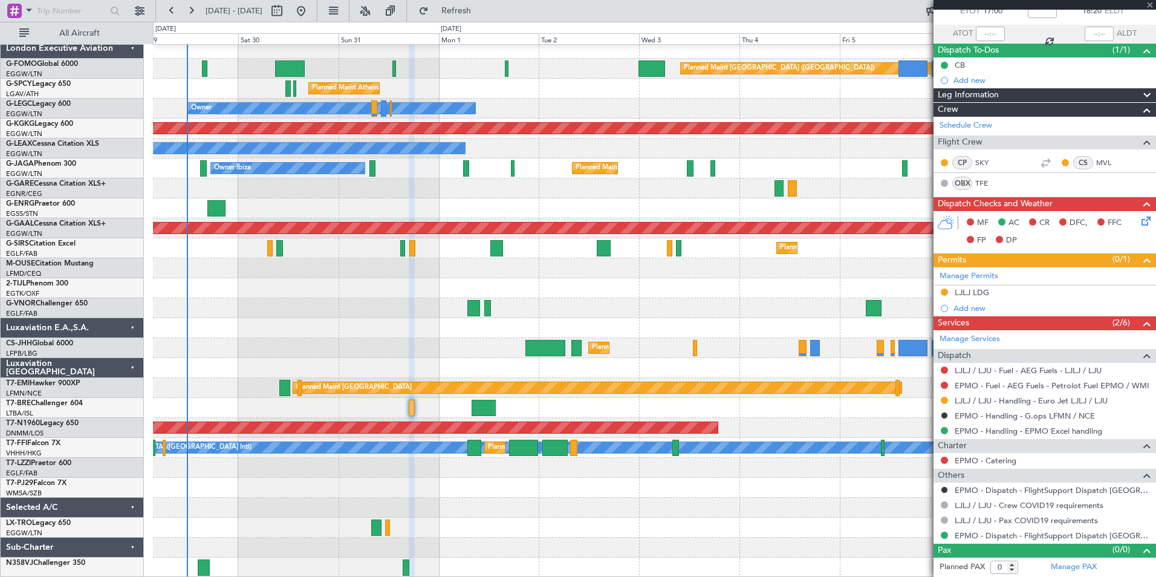
type input "-00:20"
type input "6"
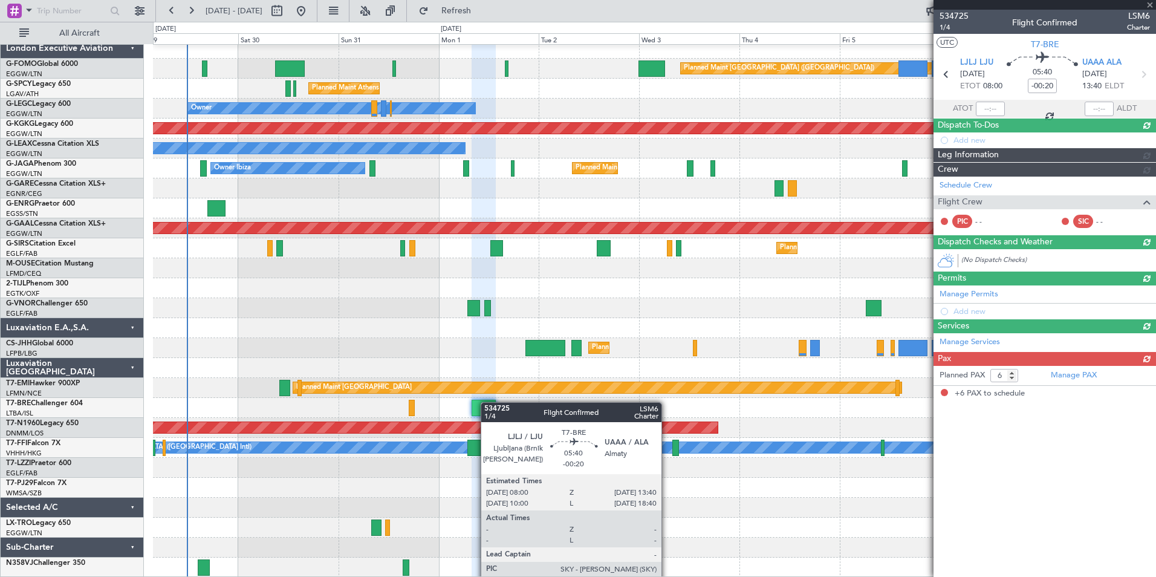
scroll to position [0, 0]
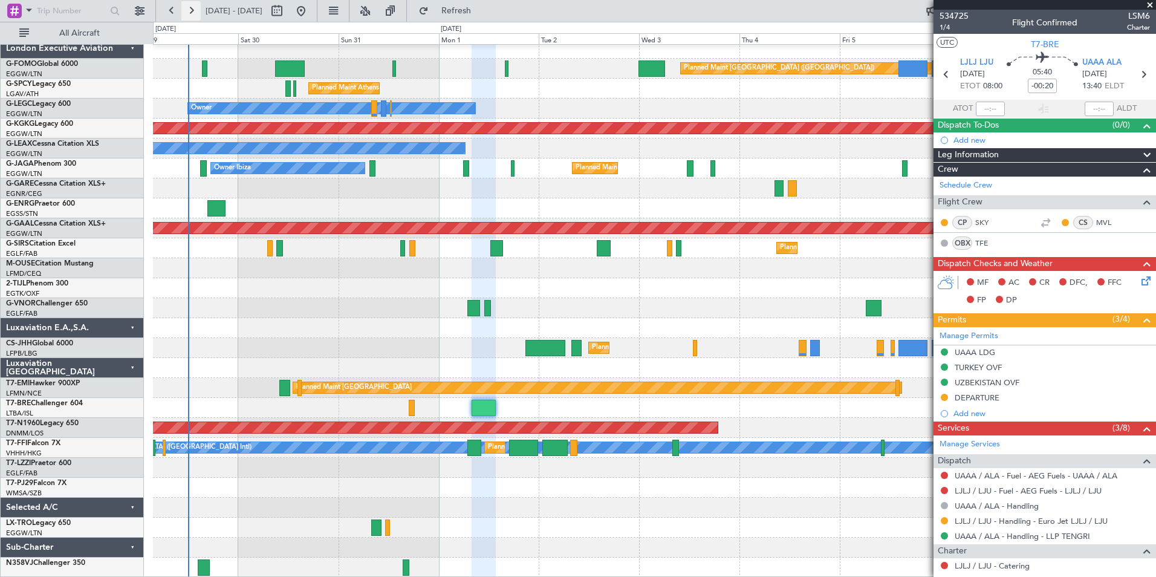
click at [196, 16] on button at bounding box center [190, 10] width 19 height 19
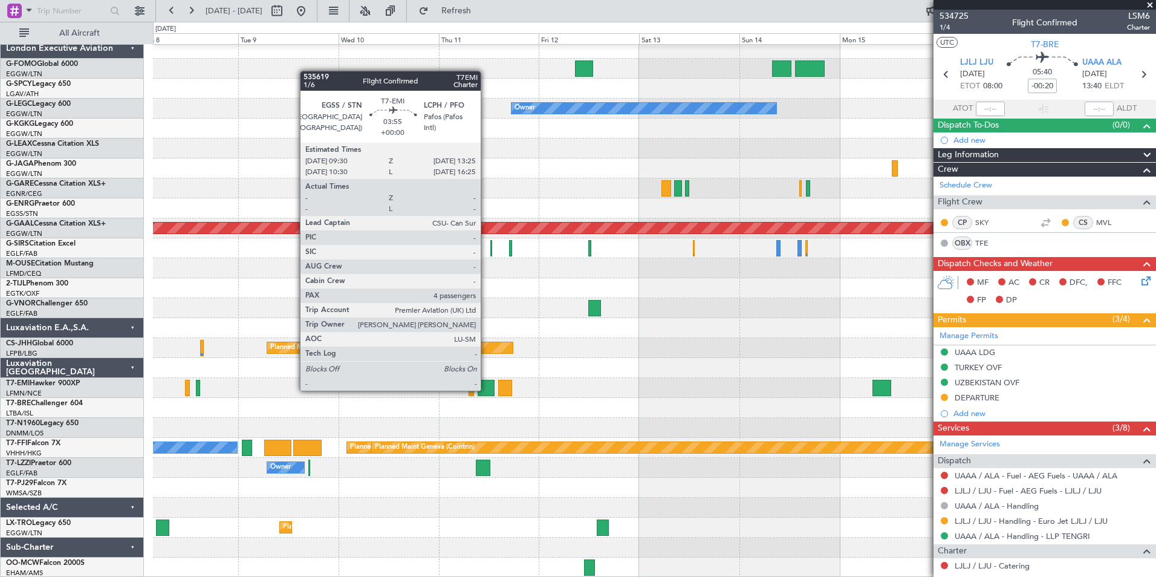
click at [486, 389] on div at bounding box center [486, 388] width 17 height 16
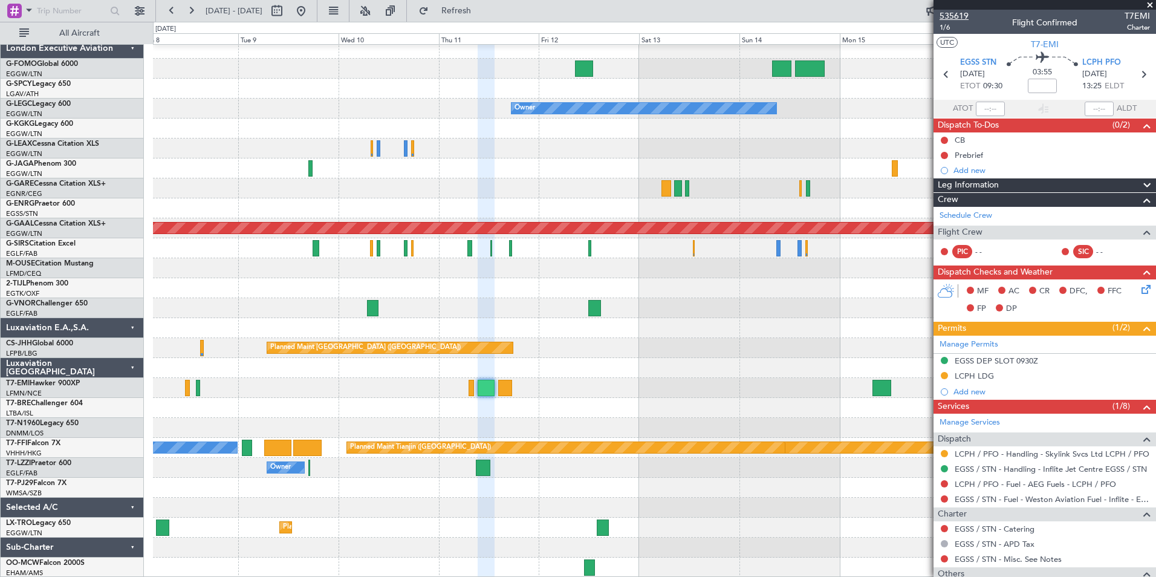
click at [955, 16] on span "535619" at bounding box center [954, 16] width 29 height 13
click at [171, 11] on button at bounding box center [171, 10] width 19 height 19
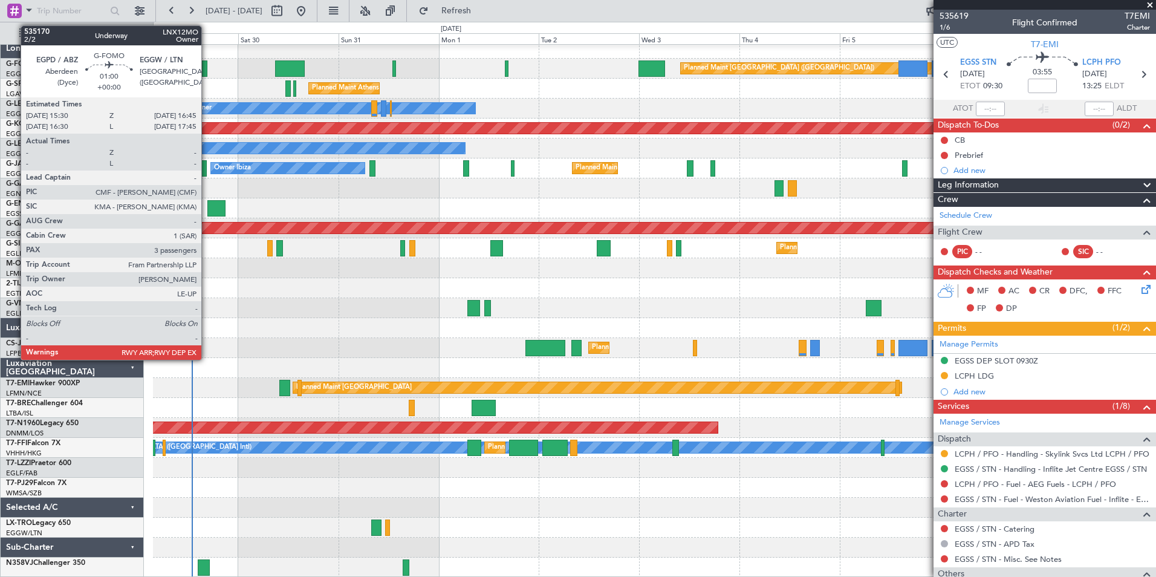
click at [207, 70] on div at bounding box center [204, 68] width 5 height 16
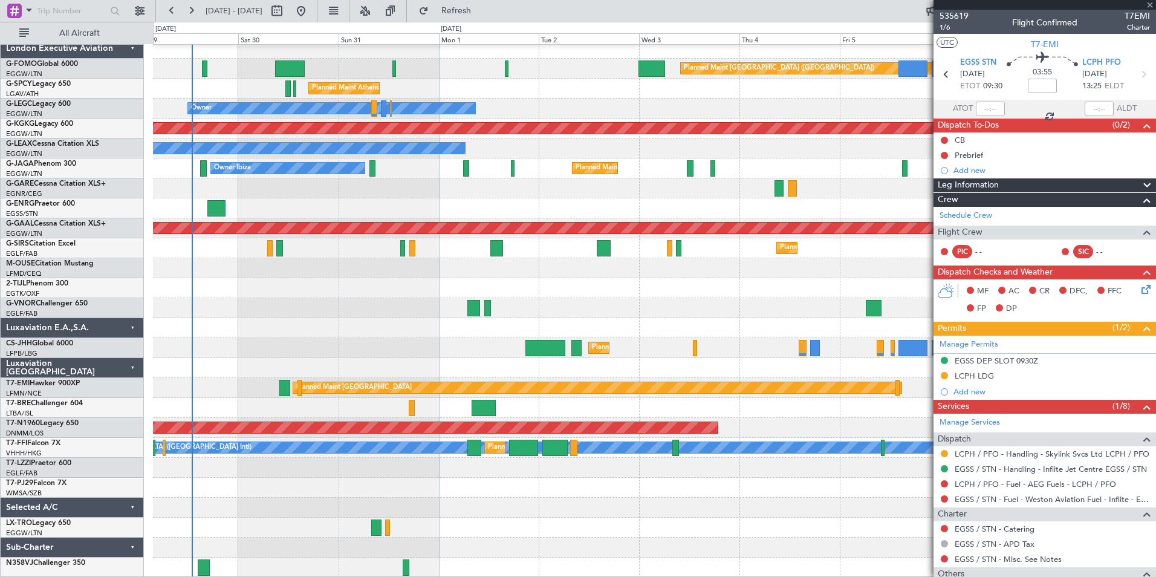
type input "3"
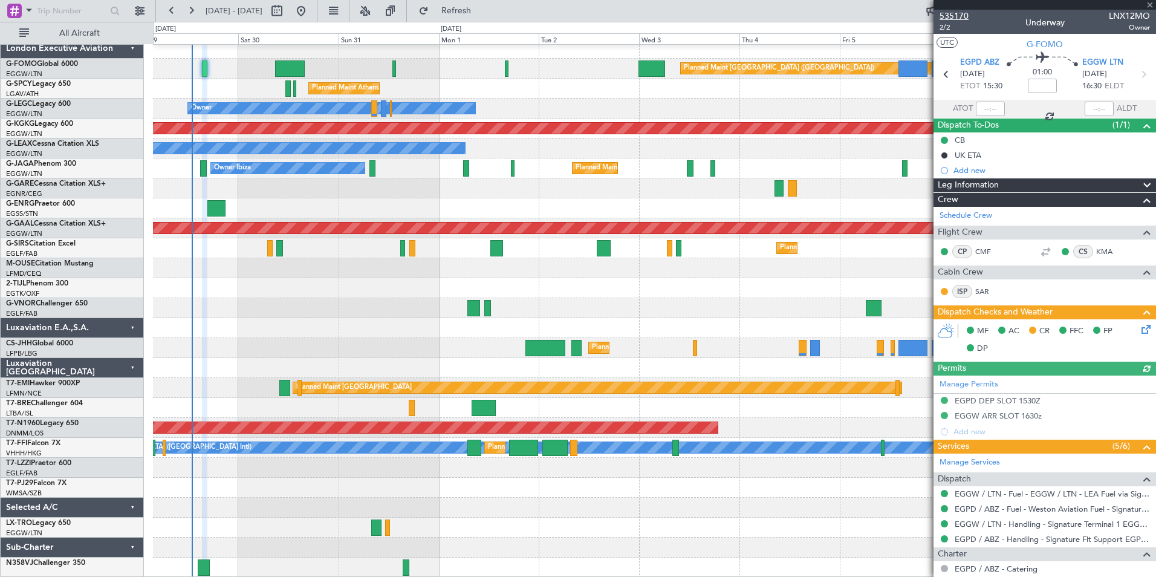
click at [962, 16] on span "535170" at bounding box center [954, 16] width 29 height 13
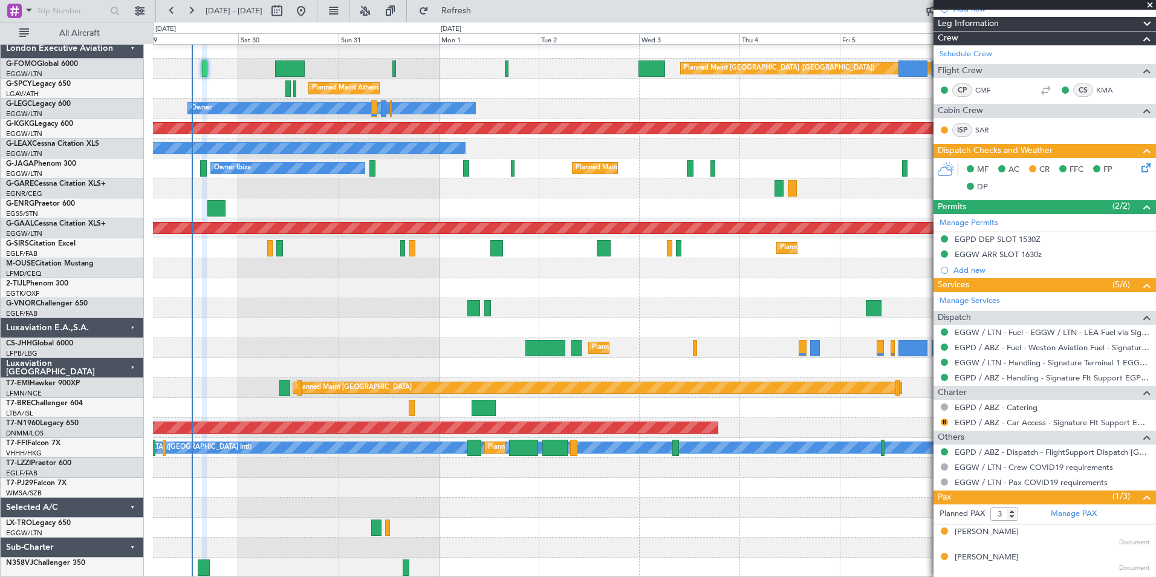
scroll to position [186, 0]
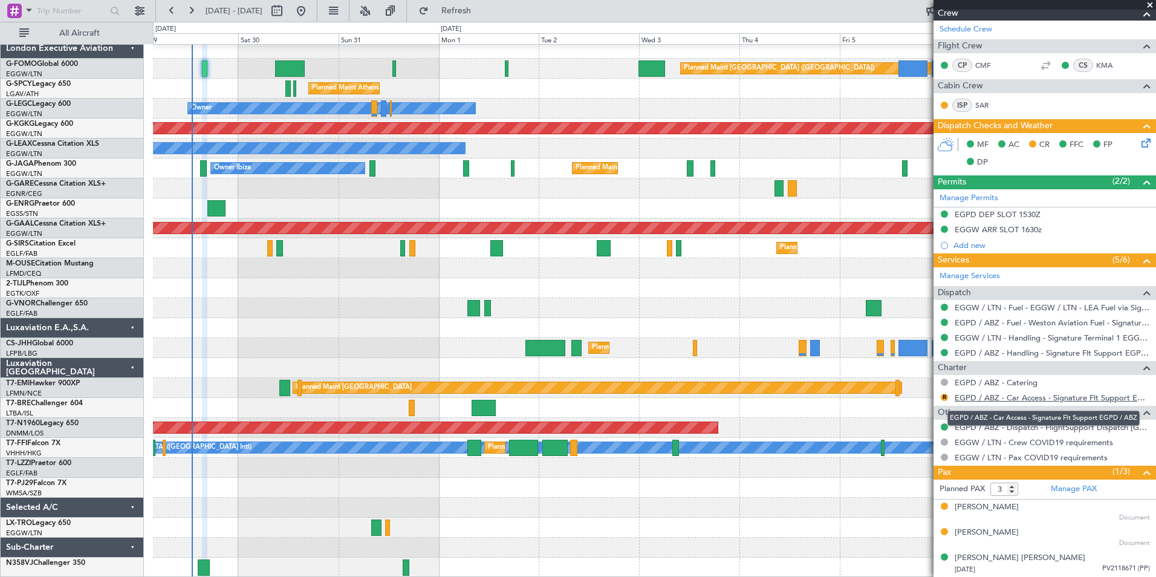
click at [1064, 398] on link "EGPD / ABZ - Car Access - Signature Flt Support EGPD / ABZ" at bounding box center [1052, 397] width 195 height 10
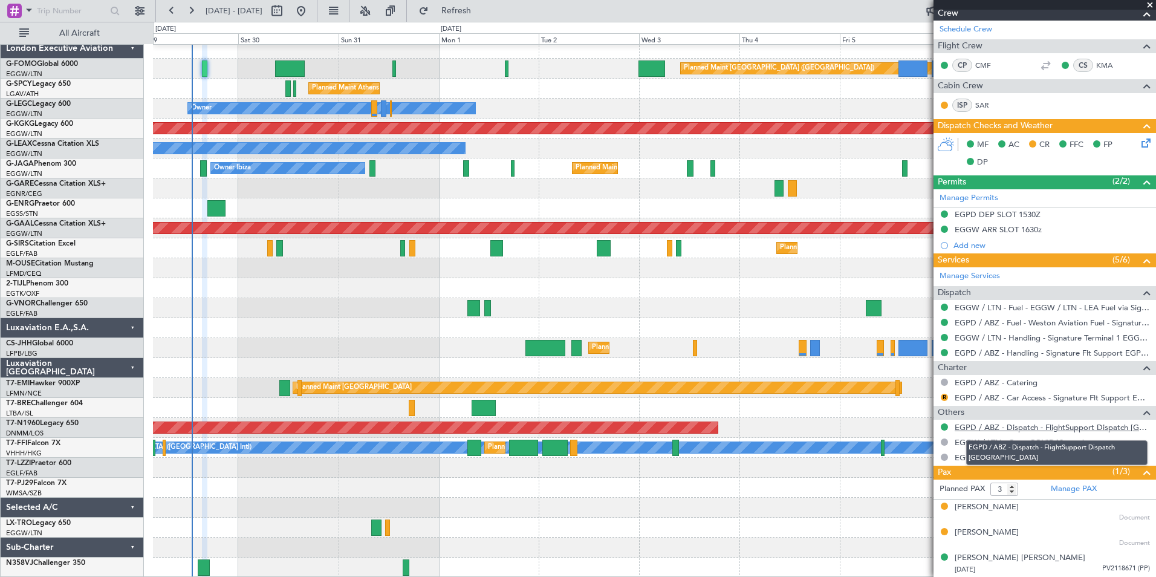
click at [1114, 429] on link "EGPD / ABZ - Dispatch - FlightSupport Dispatch [GEOGRAPHIC_DATA]" at bounding box center [1052, 427] width 195 height 10
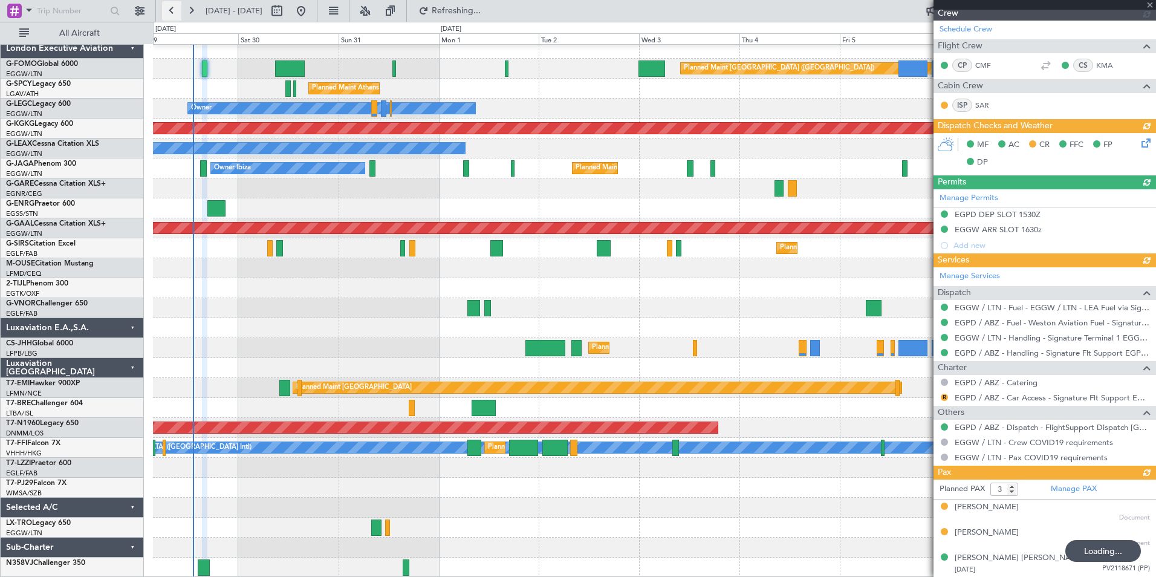
click at [170, 13] on button at bounding box center [171, 10] width 19 height 19
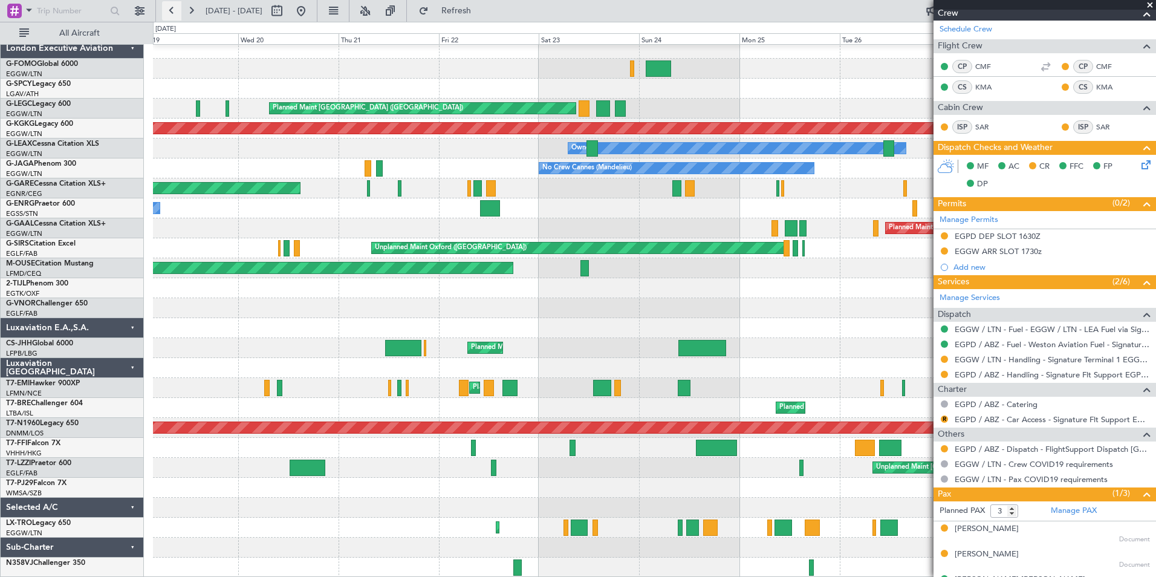
click at [170, 13] on button at bounding box center [171, 10] width 19 height 19
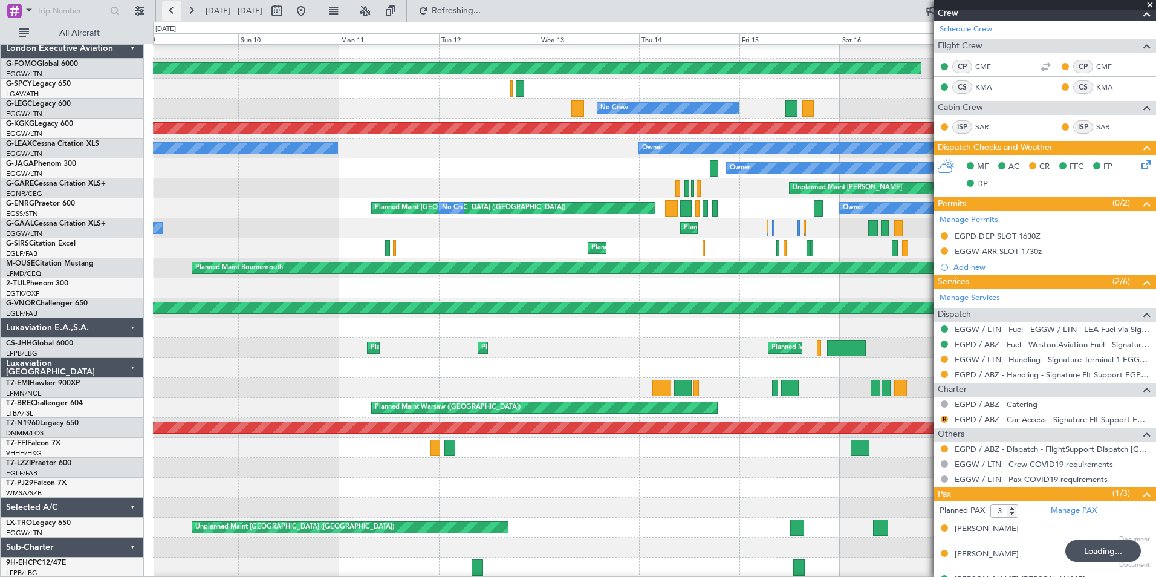
click at [168, 13] on button at bounding box center [171, 10] width 19 height 19
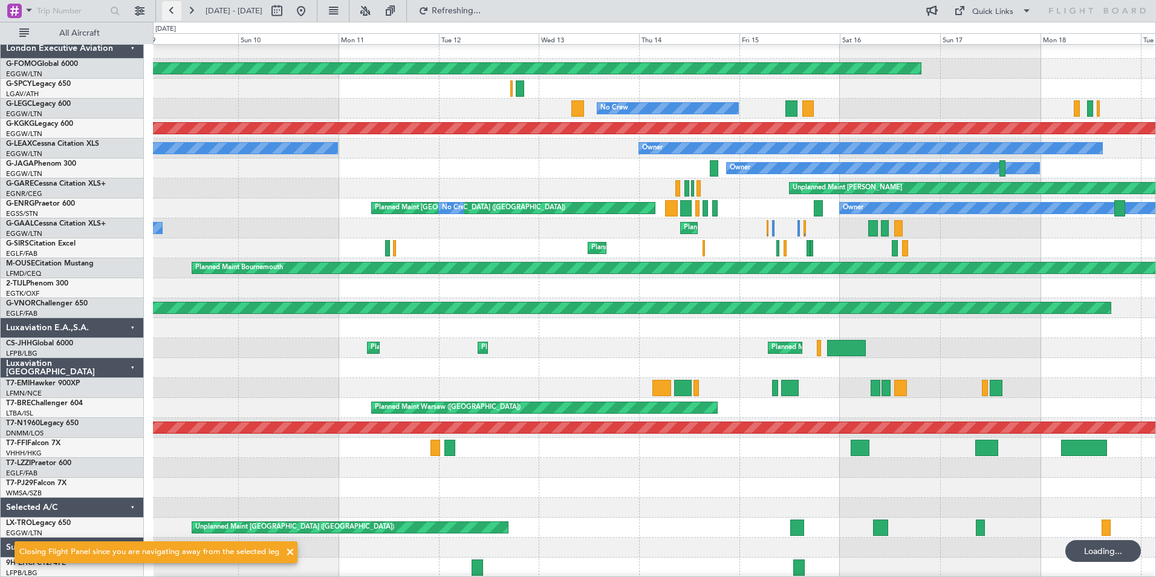
scroll to position [0, 0]
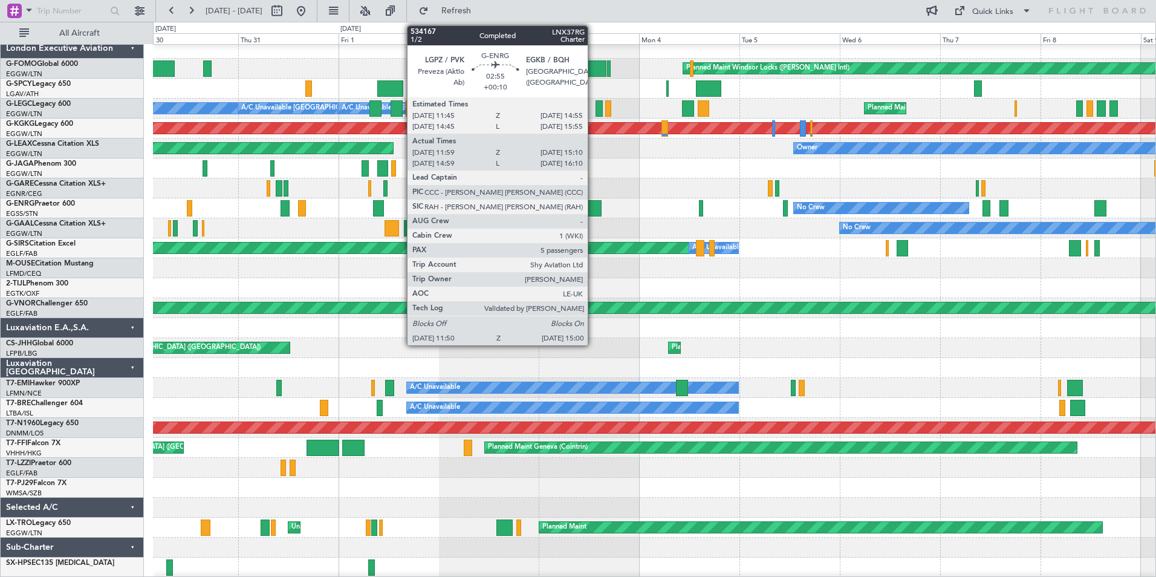
click at [593, 209] on div at bounding box center [594, 208] width 13 height 16
